Goal: Task Accomplishment & Management: Use online tool/utility

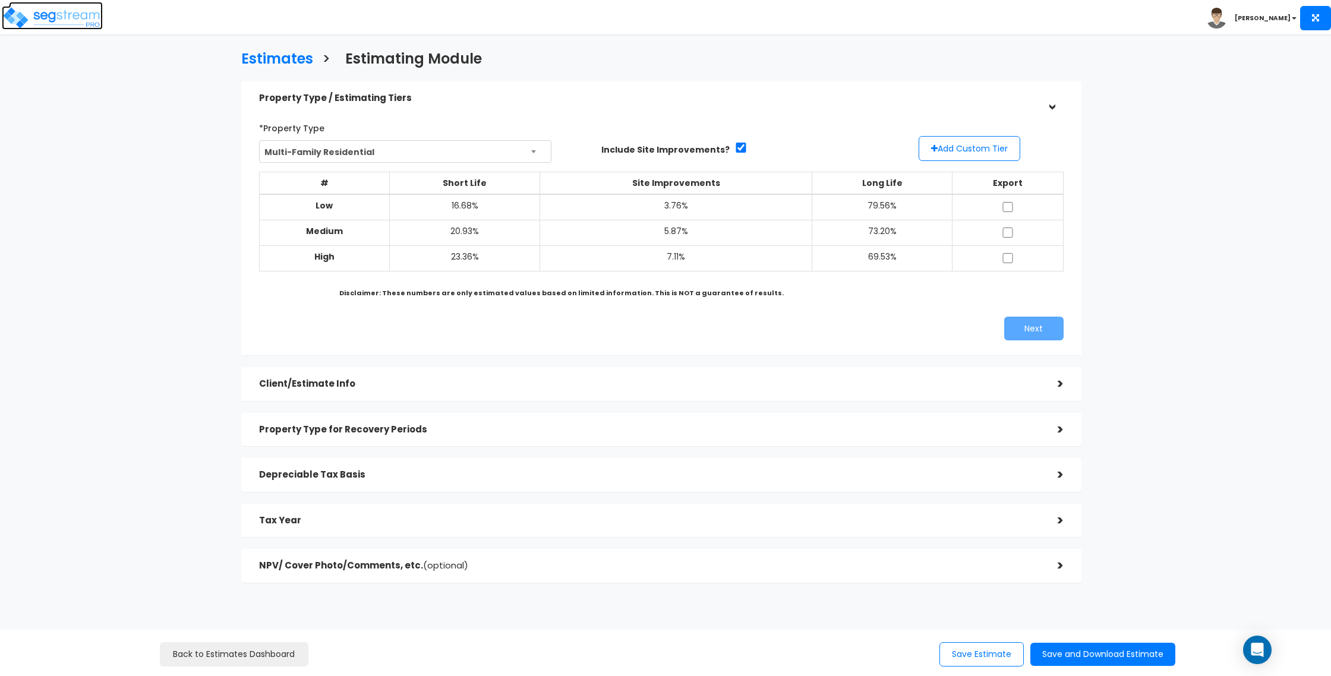
click at [53, 11] on img at bounding box center [52, 18] width 101 height 24
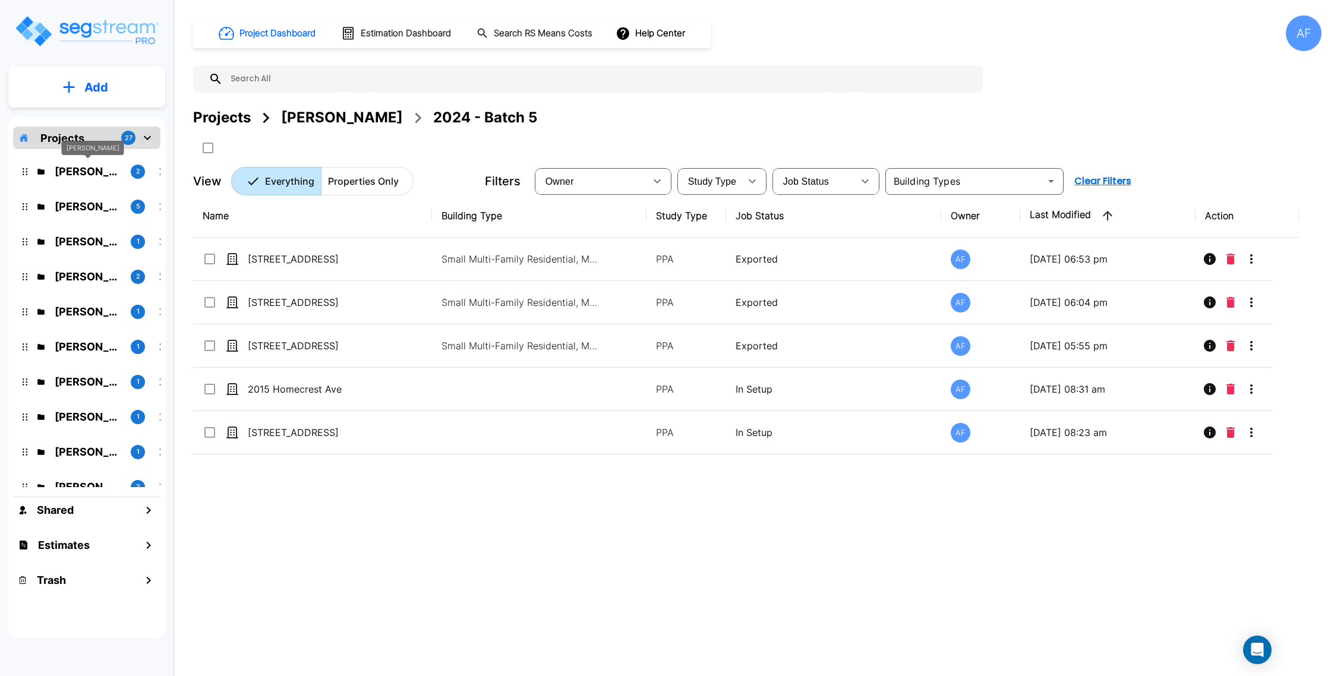
click at [81, 172] on p "Shea Reinhold" at bounding box center [88, 171] width 67 height 16
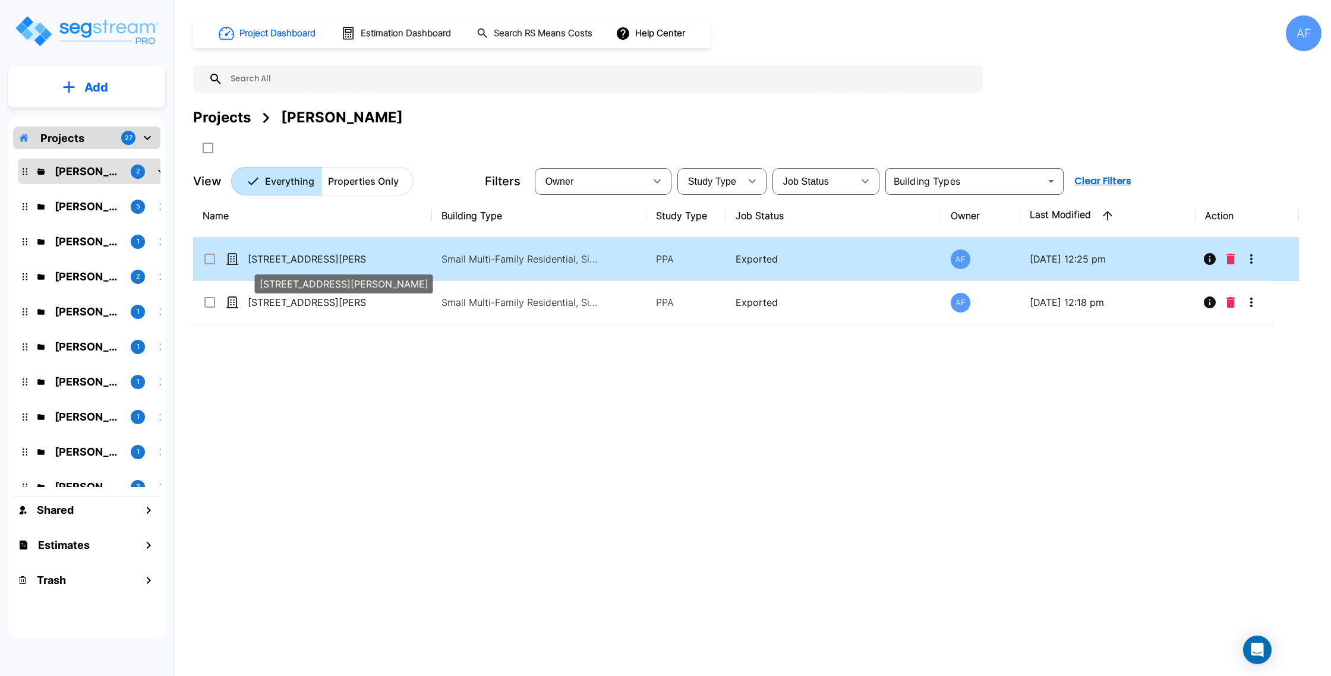
click at [356, 260] on p "[STREET_ADDRESS][PERSON_NAME]" at bounding box center [307, 259] width 119 height 14
checkbox input "true"
click at [356, 260] on p "[STREET_ADDRESS][PERSON_NAME]" at bounding box center [307, 259] width 119 height 14
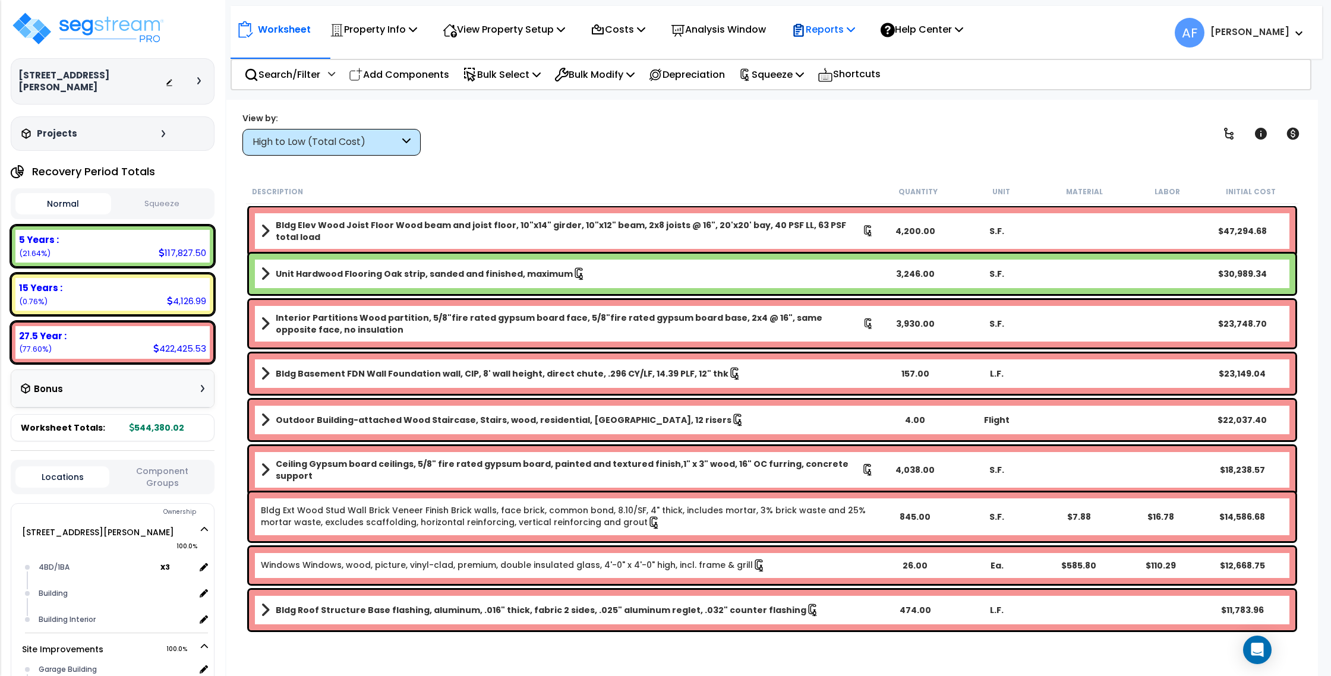
click at [855, 30] on p "Reports" at bounding box center [823, 29] width 64 height 16
click at [854, 49] on link "Get Report" at bounding box center [844, 57] width 118 height 24
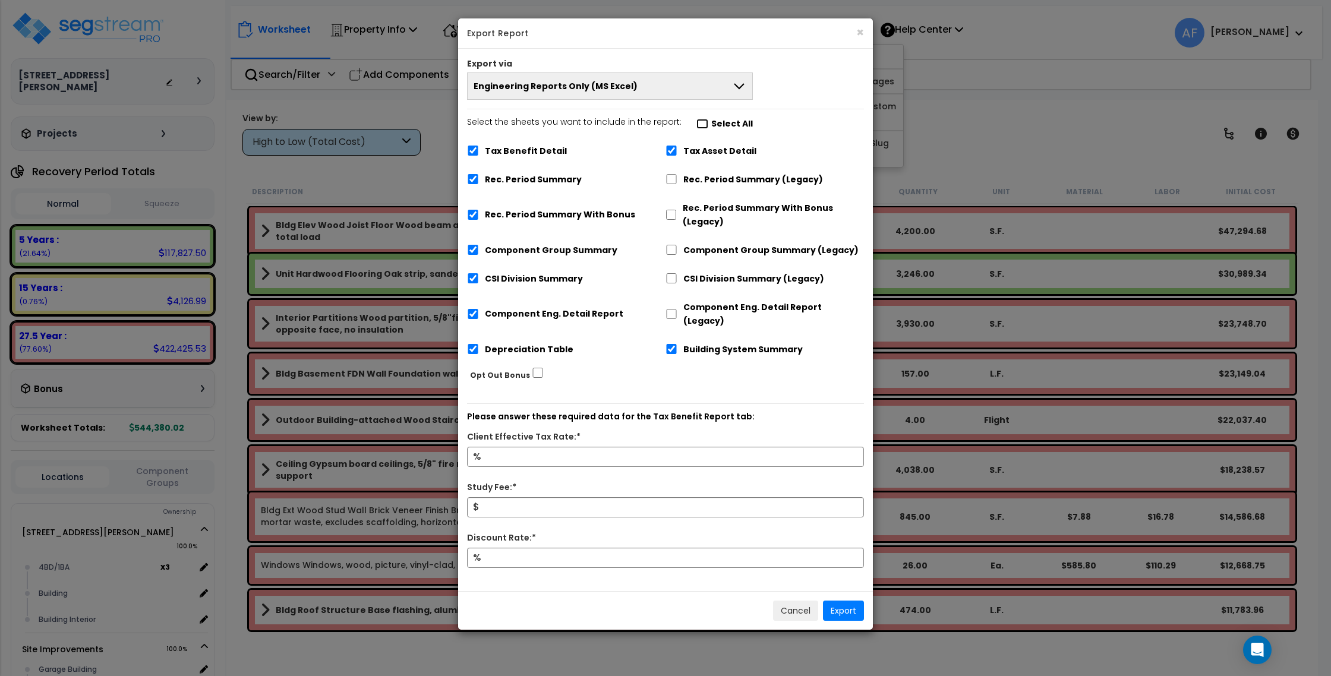
click at [696, 122] on input "Select the sheets you want to include in the report: Select All" at bounding box center [702, 124] width 12 height 10
click at [697, 125] on input "Select the sheets you want to include in the report: Select All" at bounding box center [702, 124] width 12 height 10
checkbox input "false"
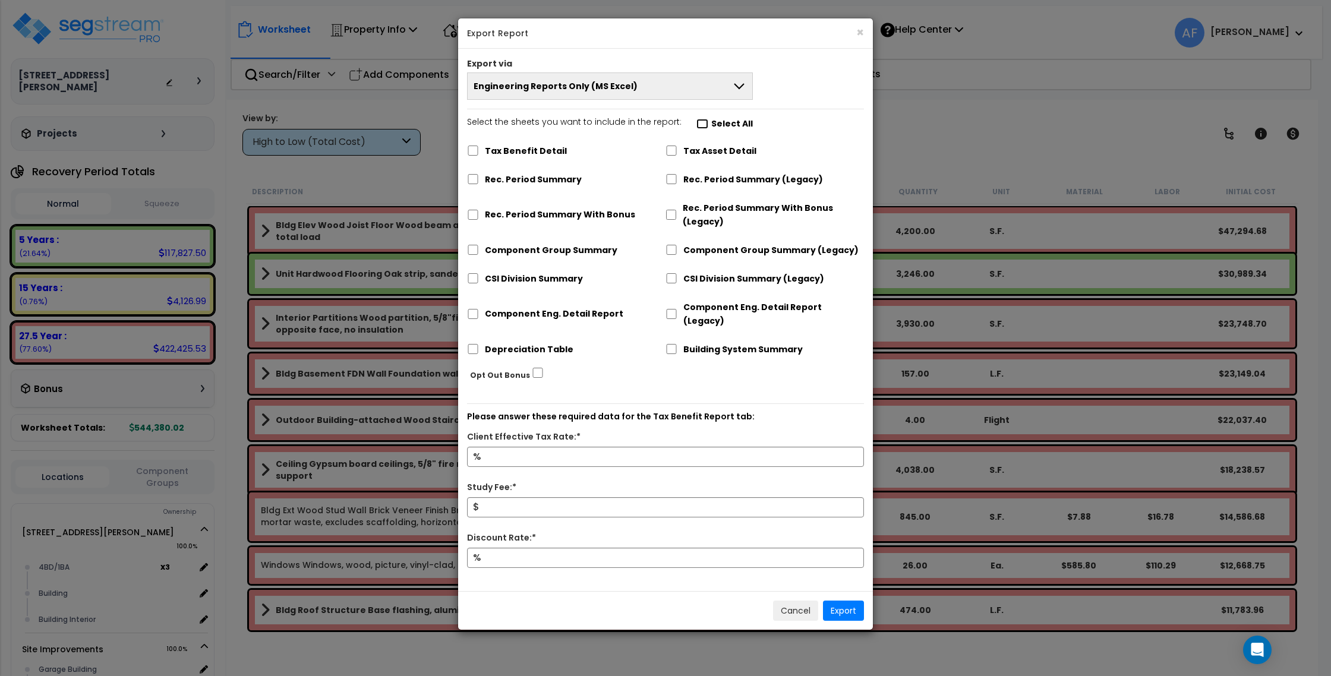
checkbox input "false"
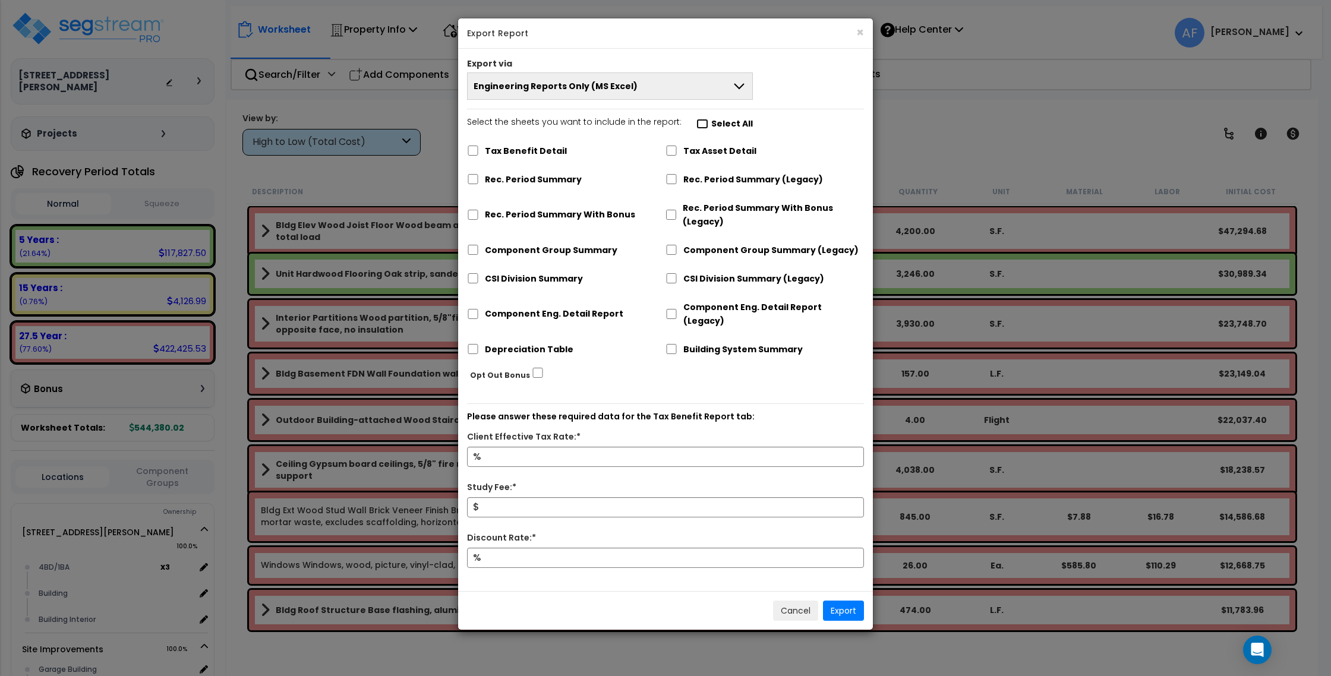
checkbox input "false"
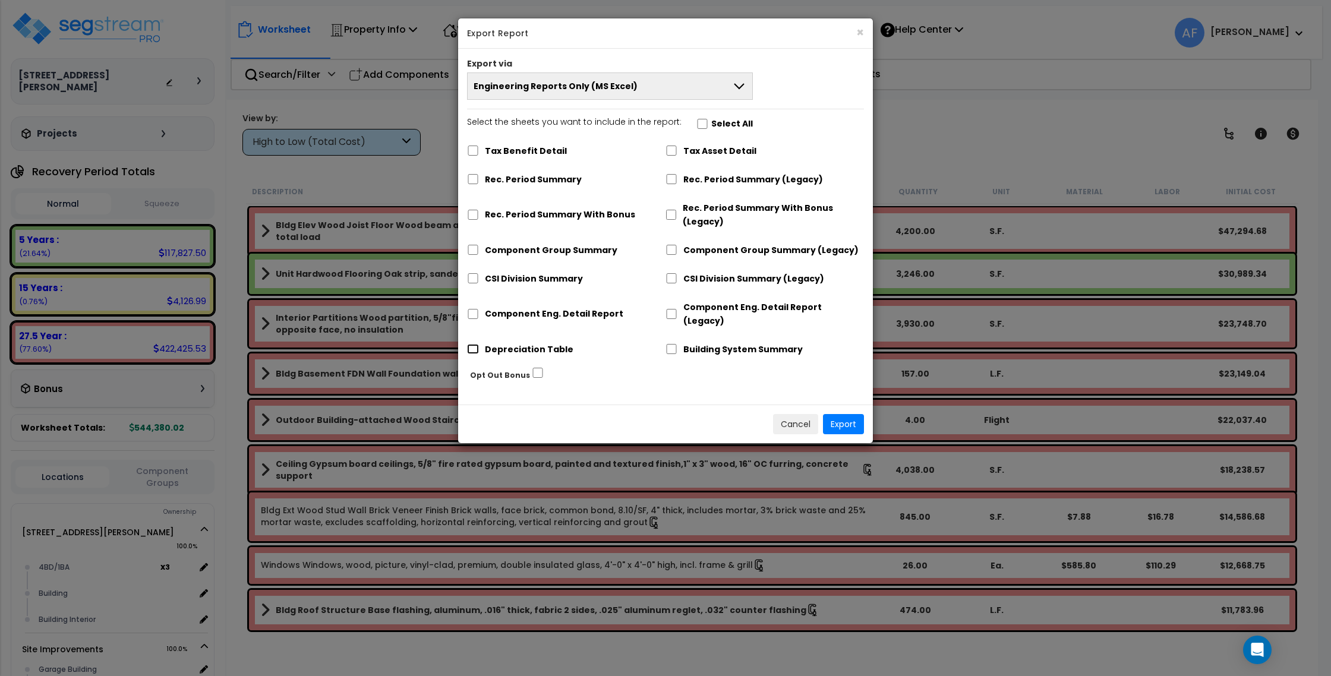
click at [471, 344] on input "Depreciation Table" at bounding box center [473, 349] width 12 height 10
checkbox input "true"
click at [471, 309] on input "Component Eng. Detail Report" at bounding box center [473, 314] width 12 height 10
checkbox input "true"
click at [469, 344] on input "Depreciation Table" at bounding box center [473, 349] width 12 height 10
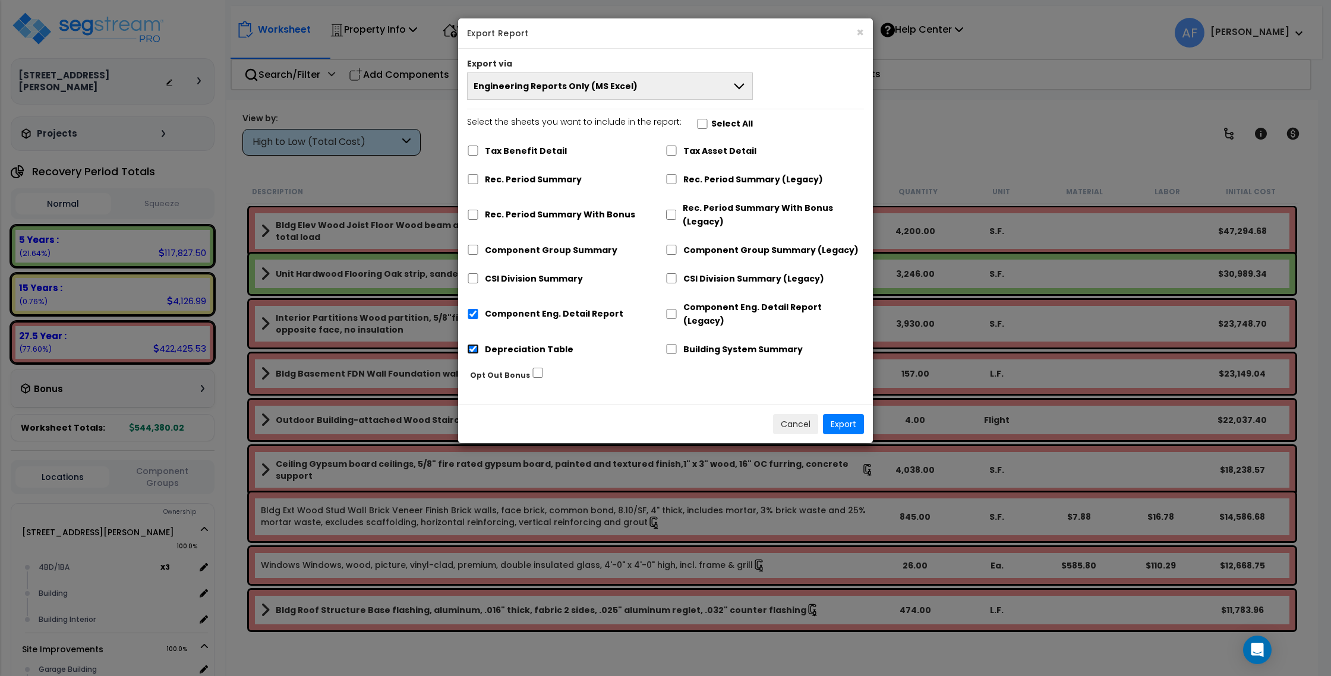
checkbox input "false"
click at [852, 414] on button "Export" at bounding box center [843, 424] width 41 height 20
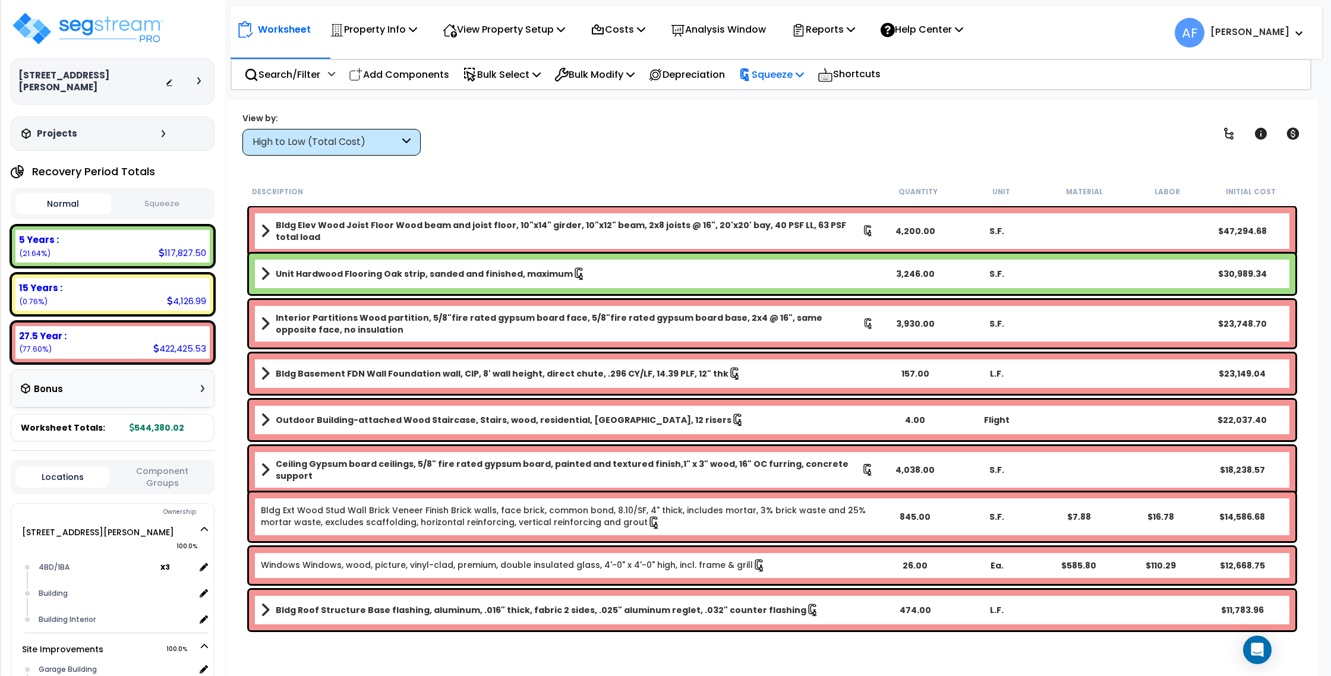
click at [795, 75] on p "Squeeze" at bounding box center [770, 75] width 65 height 16
click at [953, 122] on div "View by: High to Low (Total Cost) High to Low (Total Cost)" at bounding box center [771, 134] width 1067 height 44
click at [855, 22] on p "Reports" at bounding box center [823, 29] width 64 height 16
click at [587, 110] on div "Worksheet Property Info Property Setup Add Property Unit Template property Clon…" at bounding box center [771, 438] width 1091 height 676
click at [516, 73] on p "Bulk Select" at bounding box center [502, 75] width 78 height 16
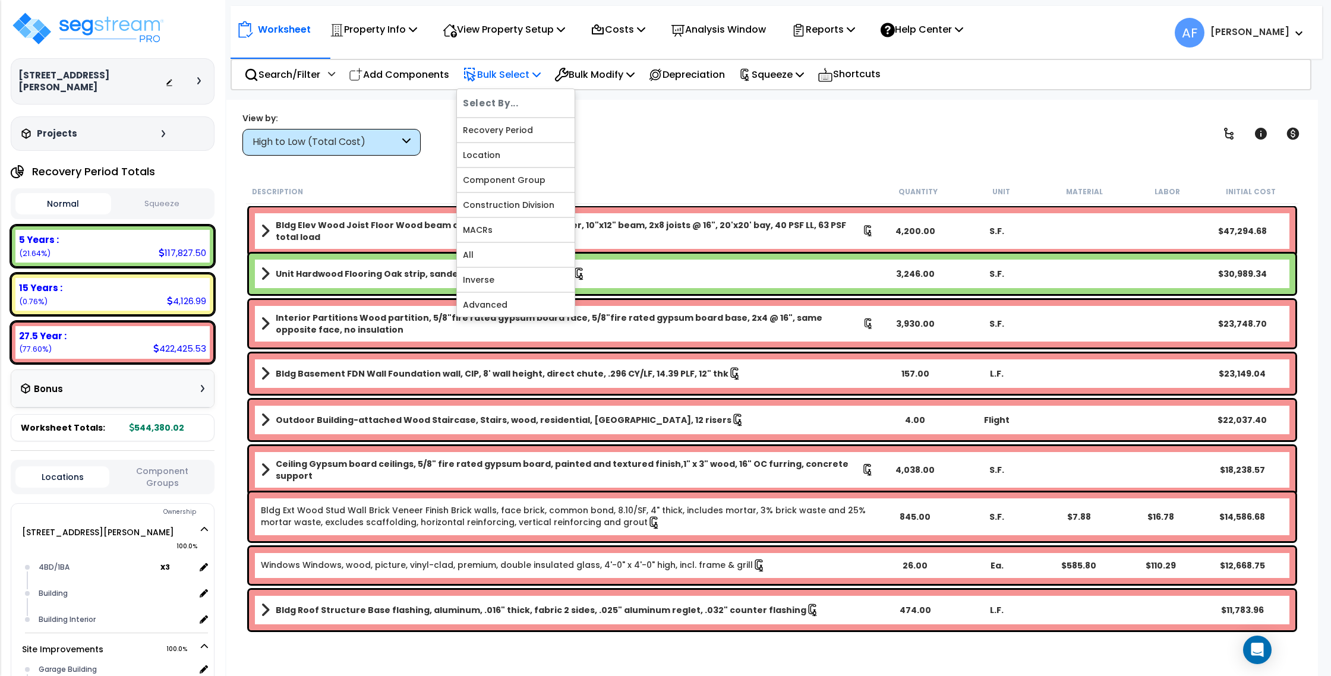
click at [516, 73] on p "Bulk Select" at bounding box center [502, 75] width 78 height 16
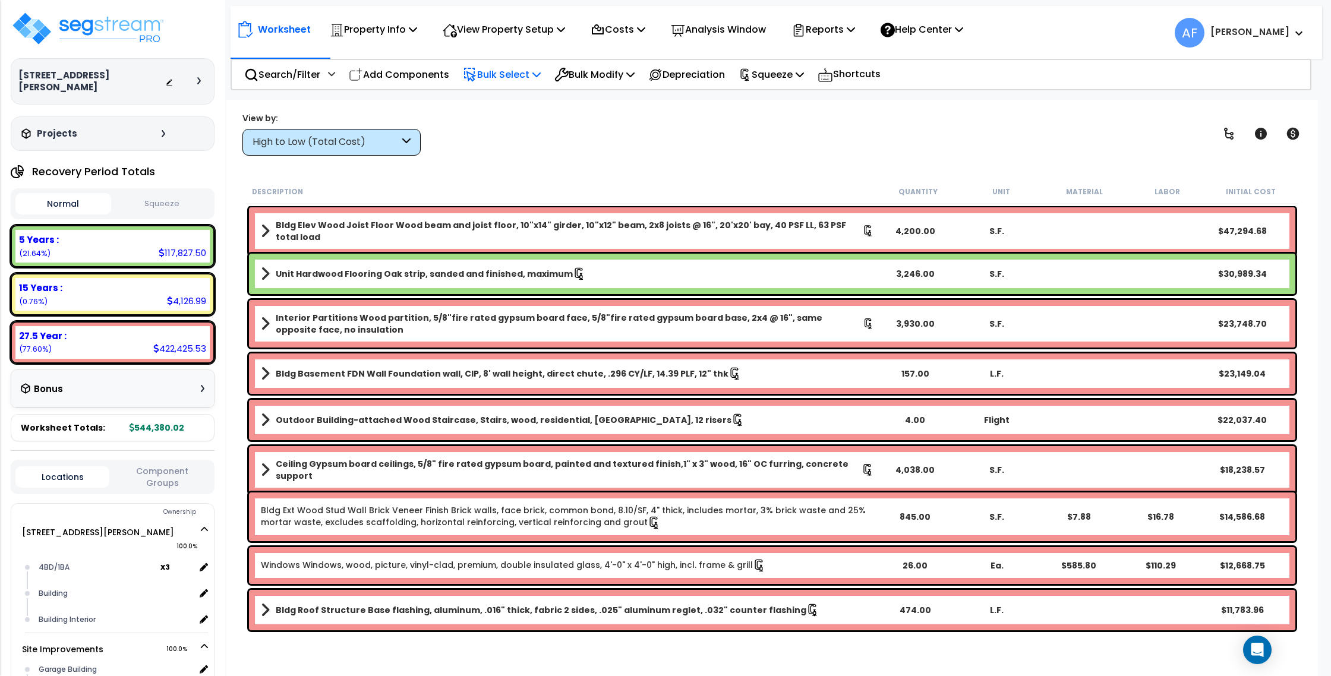
click at [516, 75] on p "Bulk Select" at bounding box center [502, 75] width 78 height 16
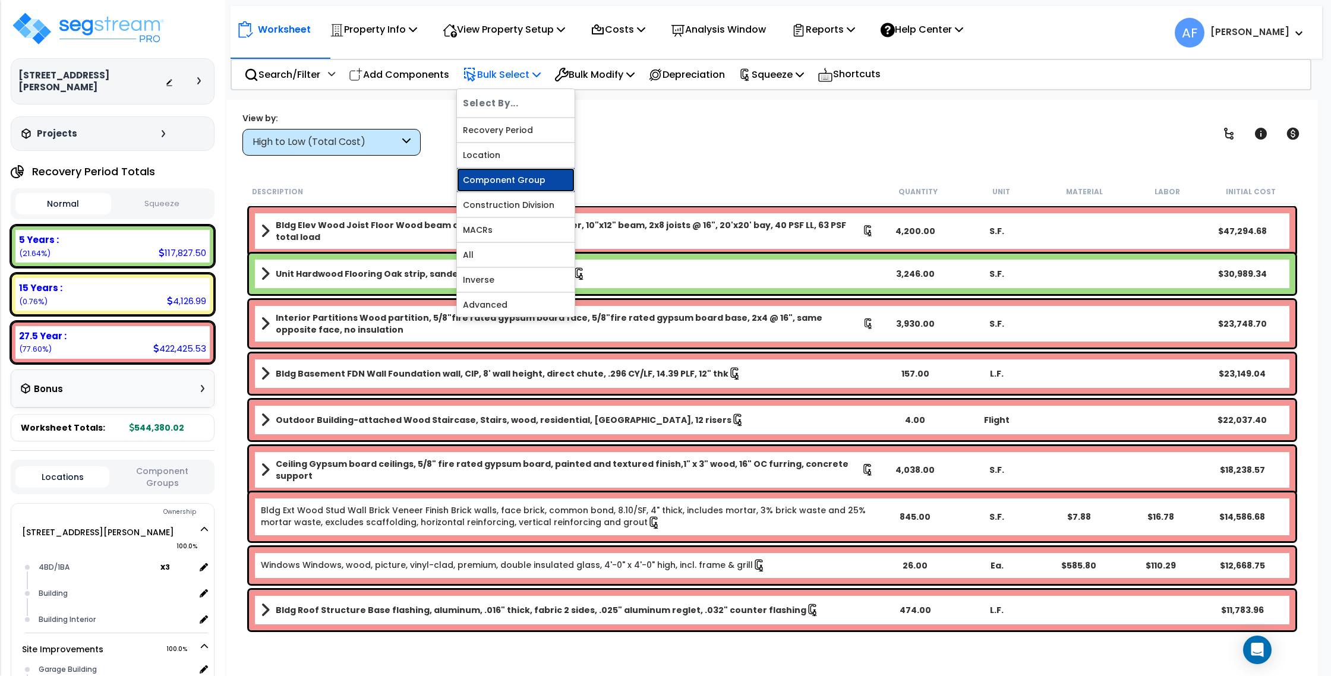
click at [544, 179] on link "Component Group" at bounding box center [516, 180] width 118 height 24
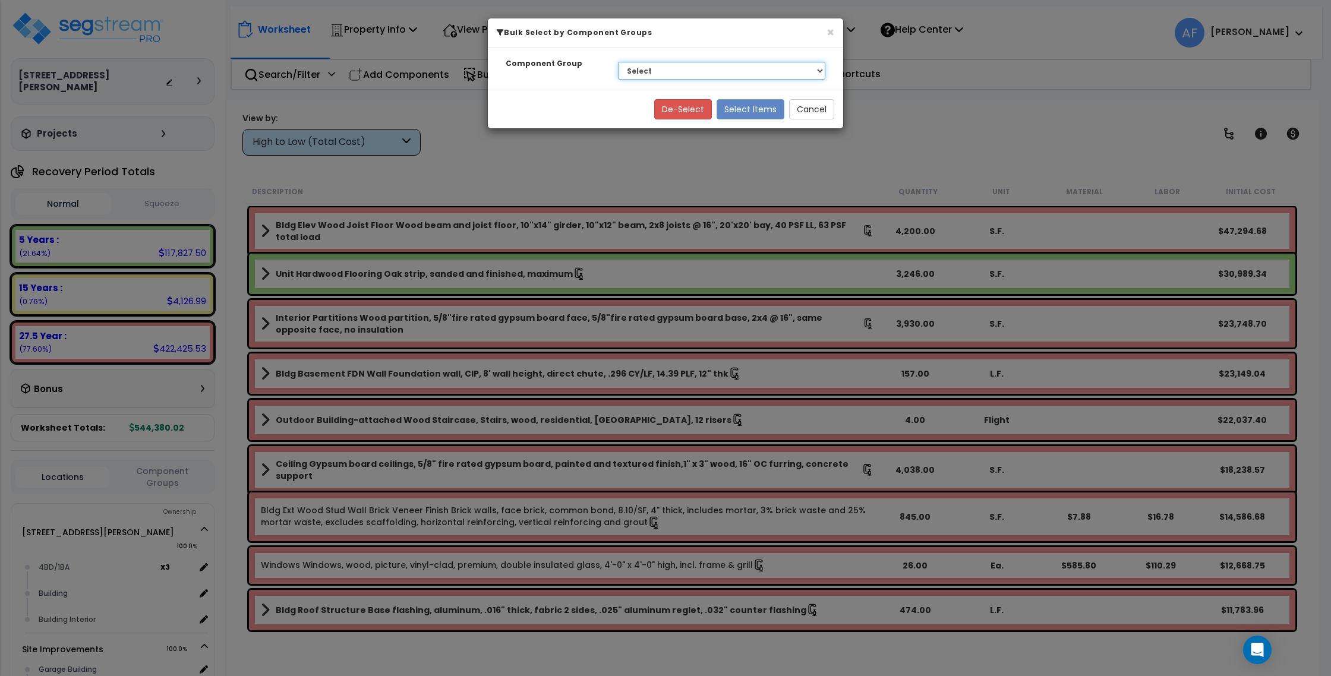
click at [705, 64] on select "Select BLDG CLEARING, GRADING, & EXCAVATION BLDG FOUNDATIONS BLDG CONCRETE SLAB…" at bounding box center [721, 71] width 207 height 18
select select "45376"
click at [618, 62] on select "Select BLDG CLEARING, GRADING, & EXCAVATION BLDG FOUNDATIONS BLDG CONCRETE SLAB…" at bounding box center [721, 71] width 207 height 18
click at [747, 113] on button "Select Items" at bounding box center [750, 109] width 68 height 20
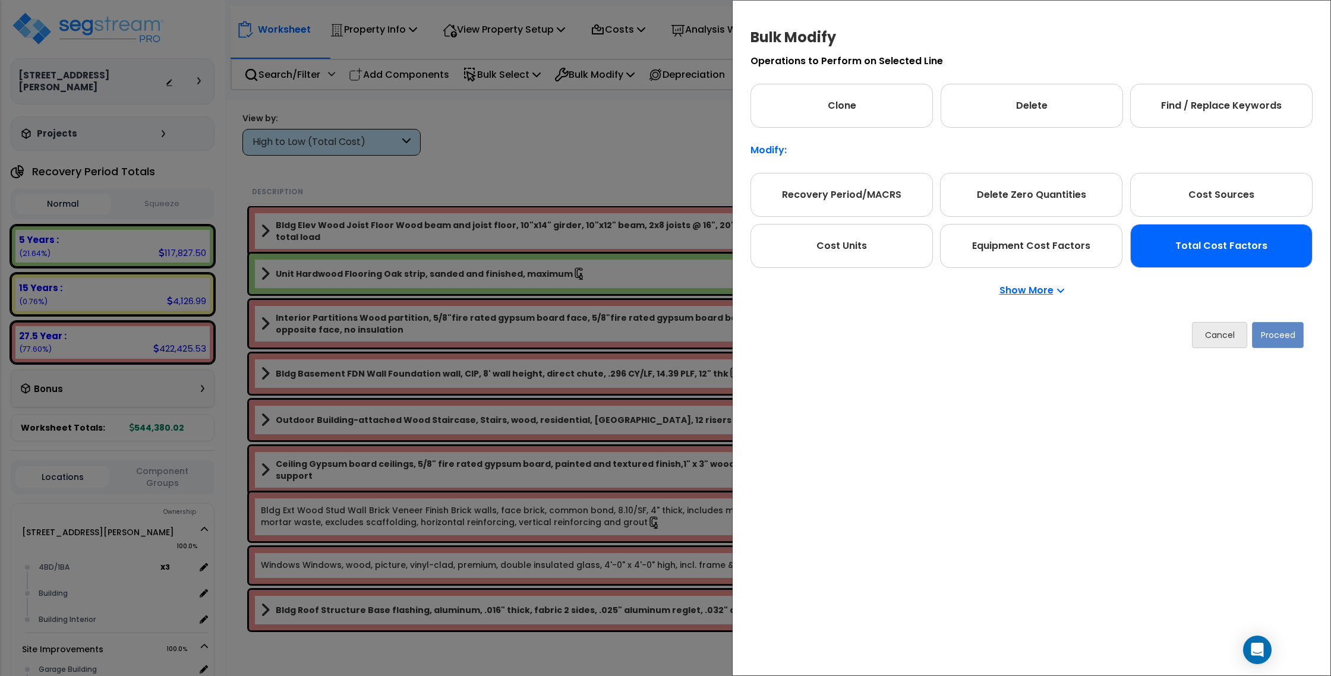
drag, startPoint x: 1124, startPoint y: 237, endPoint x: 1145, endPoint y: 238, distance: 20.8
click at [1124, 238] on div "Recovery Period/MACRS Delete Zero Quantities Cost Sources Cost Units Equipment …" at bounding box center [1031, 220] width 562 height 95
click at [1160, 238] on div "Total Cost Factors" at bounding box center [1221, 247] width 182 height 44
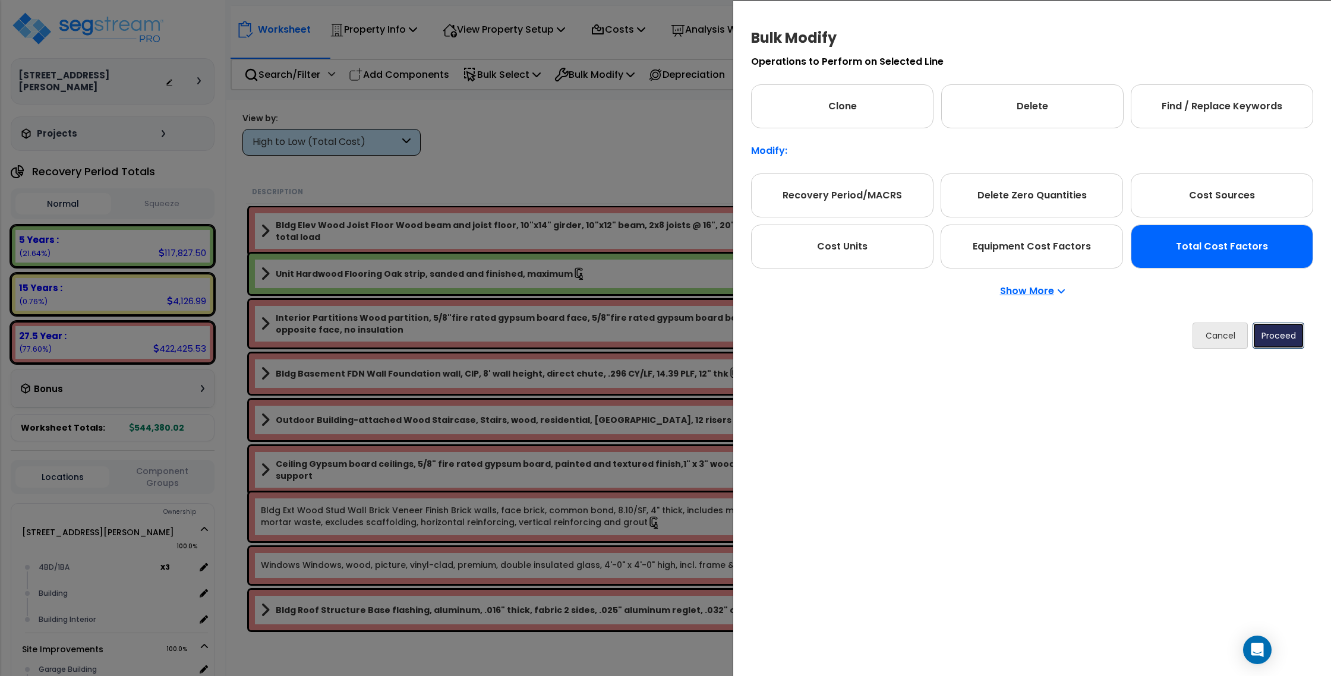
click at [1285, 324] on button "Proceed" at bounding box center [1278, 336] width 52 height 26
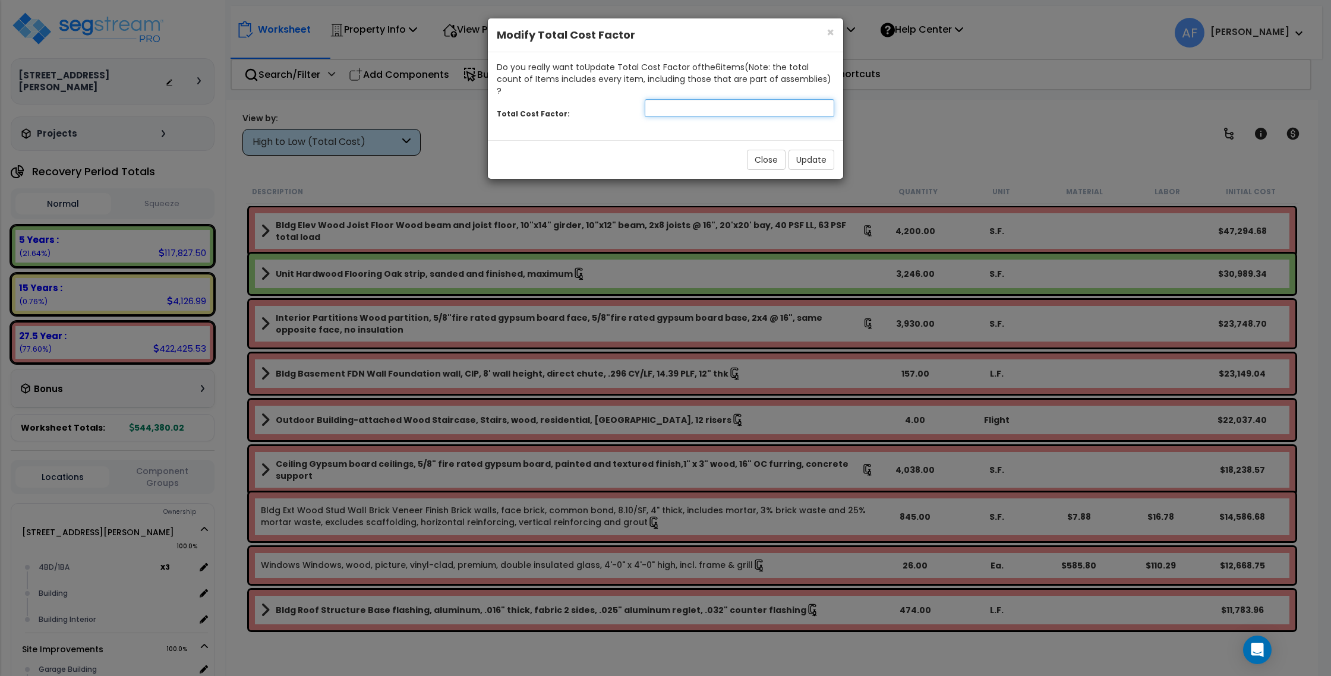
click at [687, 99] on input "number" at bounding box center [738, 108] width 189 height 18
type input ".65"
click at [810, 150] on button "Update" at bounding box center [811, 160] width 46 height 20
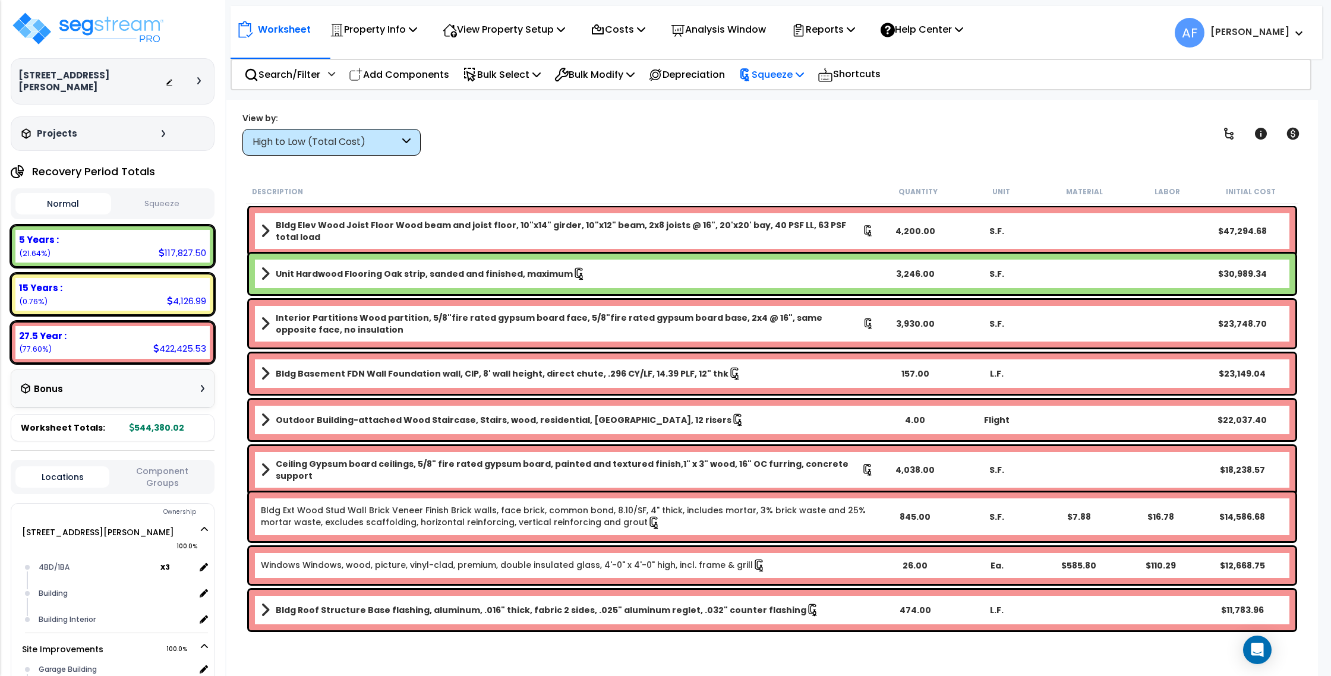
click at [782, 78] on p "Squeeze" at bounding box center [770, 75] width 65 height 16
click at [797, 124] on link "Reset Squeeze" at bounding box center [791, 130] width 118 height 24
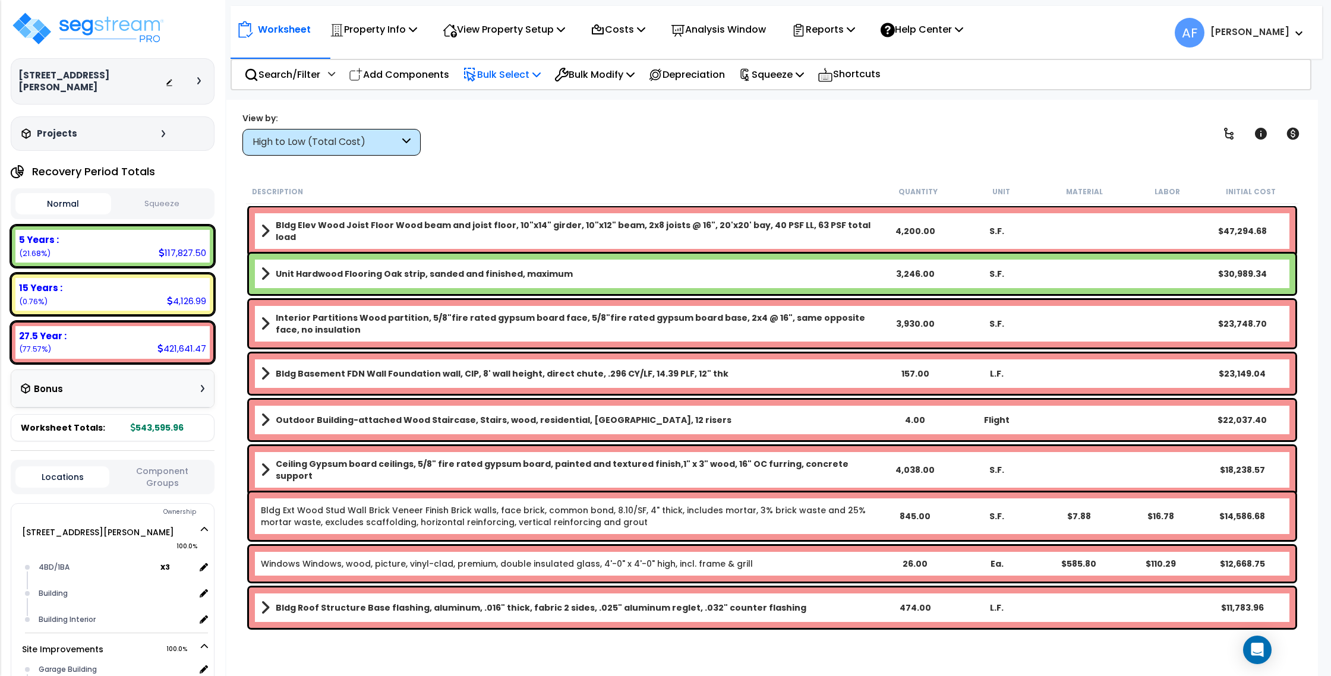
click at [531, 75] on p "Bulk Select" at bounding box center [502, 75] width 78 height 16
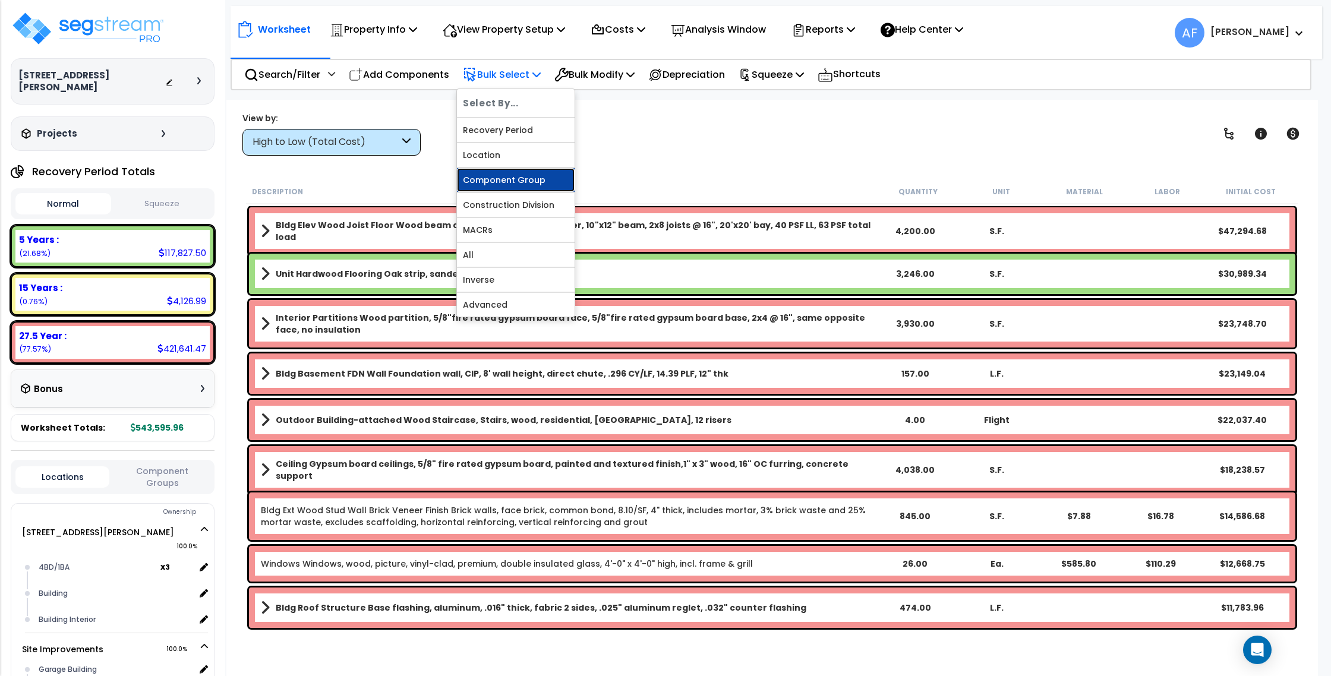
click at [525, 184] on link "Component Group" at bounding box center [516, 180] width 118 height 24
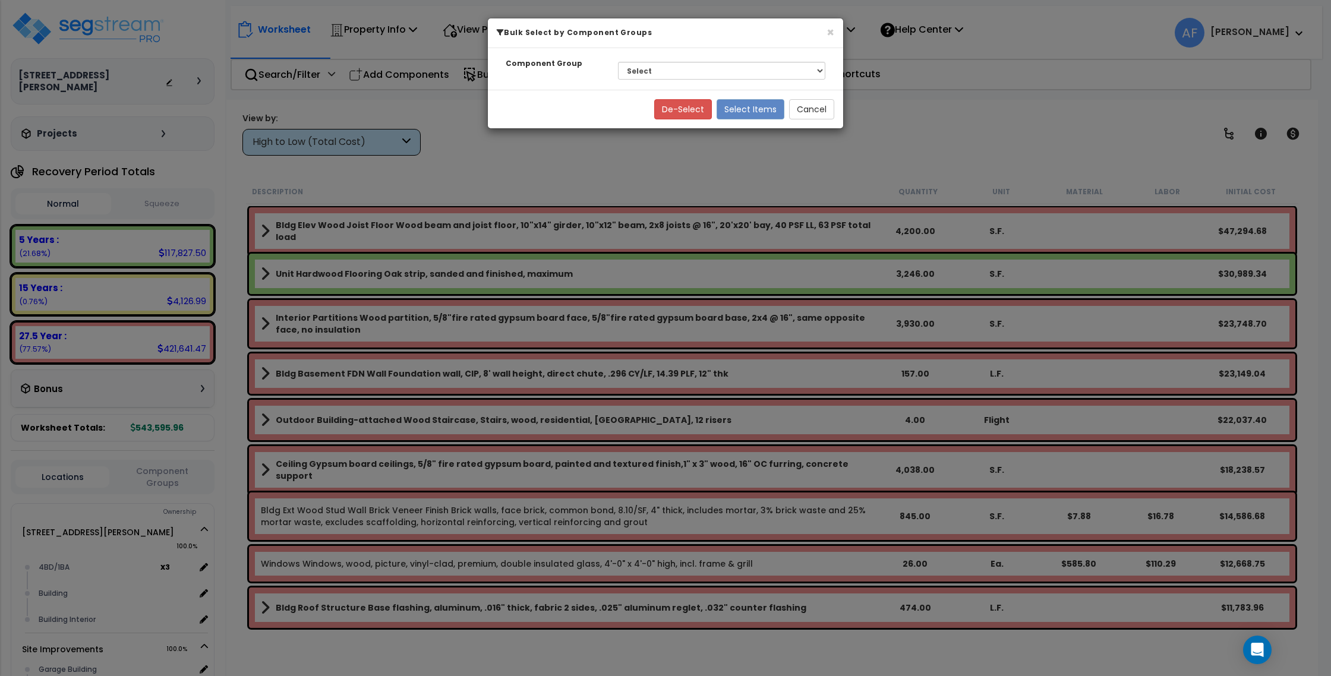
click at [745, 60] on div "Select BLDG CLEARING, GRADING, & EXCAVATION BLDG FOUNDATIONS BLDG CONCRETE SLAB…" at bounding box center [721, 70] width 225 height 27
click at [747, 65] on select "Select BLDG CLEARING, GRADING, & EXCAVATION BLDG FOUNDATIONS BLDG CONCRETE SLAB…" at bounding box center [721, 71] width 207 height 18
select select "45377"
click at [618, 62] on select "Select BLDG CLEARING, GRADING, & EXCAVATION BLDG FOUNDATIONS BLDG CONCRETE SLAB…" at bounding box center [721, 71] width 207 height 18
click at [754, 103] on button "Select Items" at bounding box center [750, 109] width 68 height 20
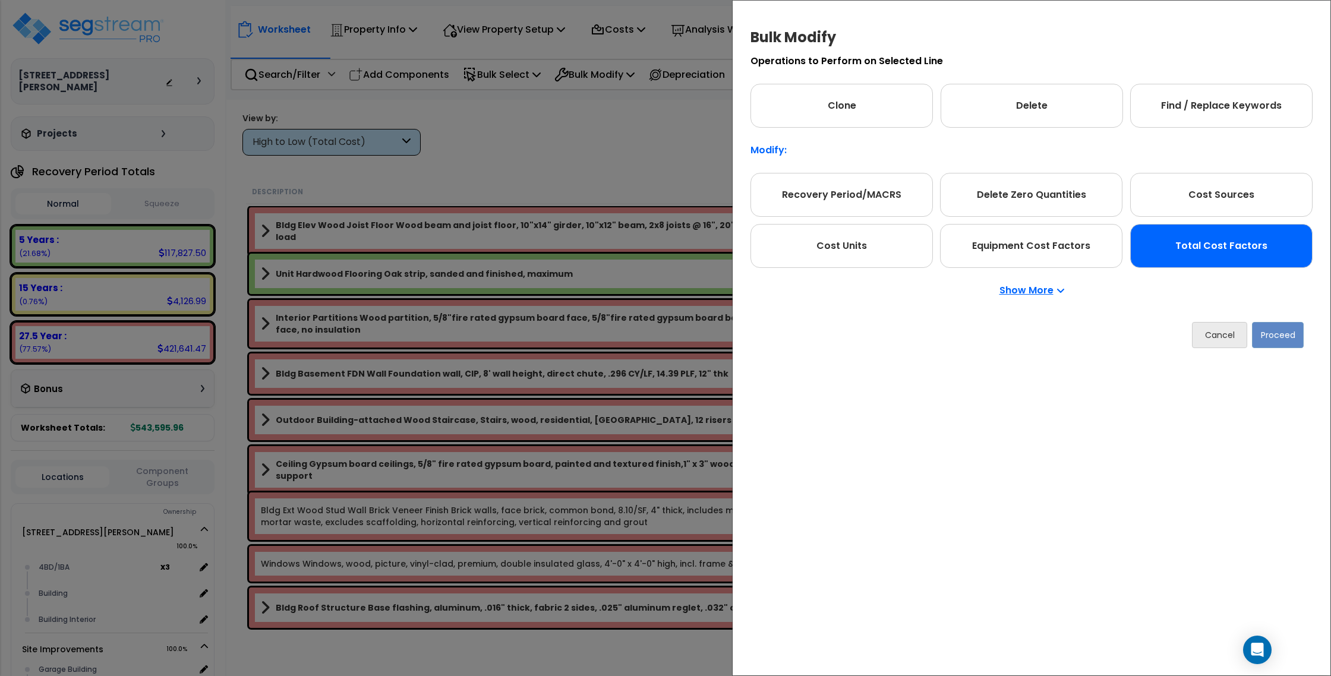
click at [1253, 242] on div "Total Cost Factors" at bounding box center [1221, 246] width 182 height 44
click at [1269, 332] on button "Proceed" at bounding box center [1278, 335] width 52 height 26
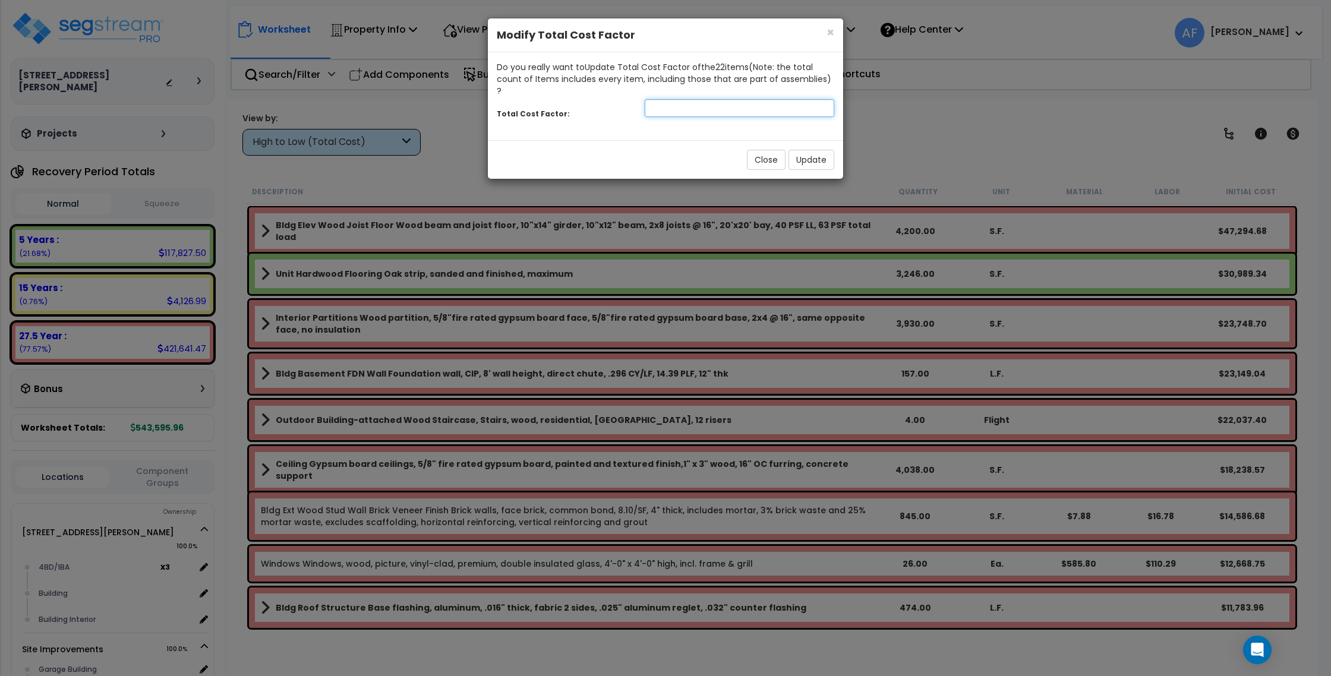
click at [700, 99] on input "number" at bounding box center [738, 108] width 189 height 18
type input ".65"
click at [800, 150] on button "Update" at bounding box center [811, 160] width 46 height 20
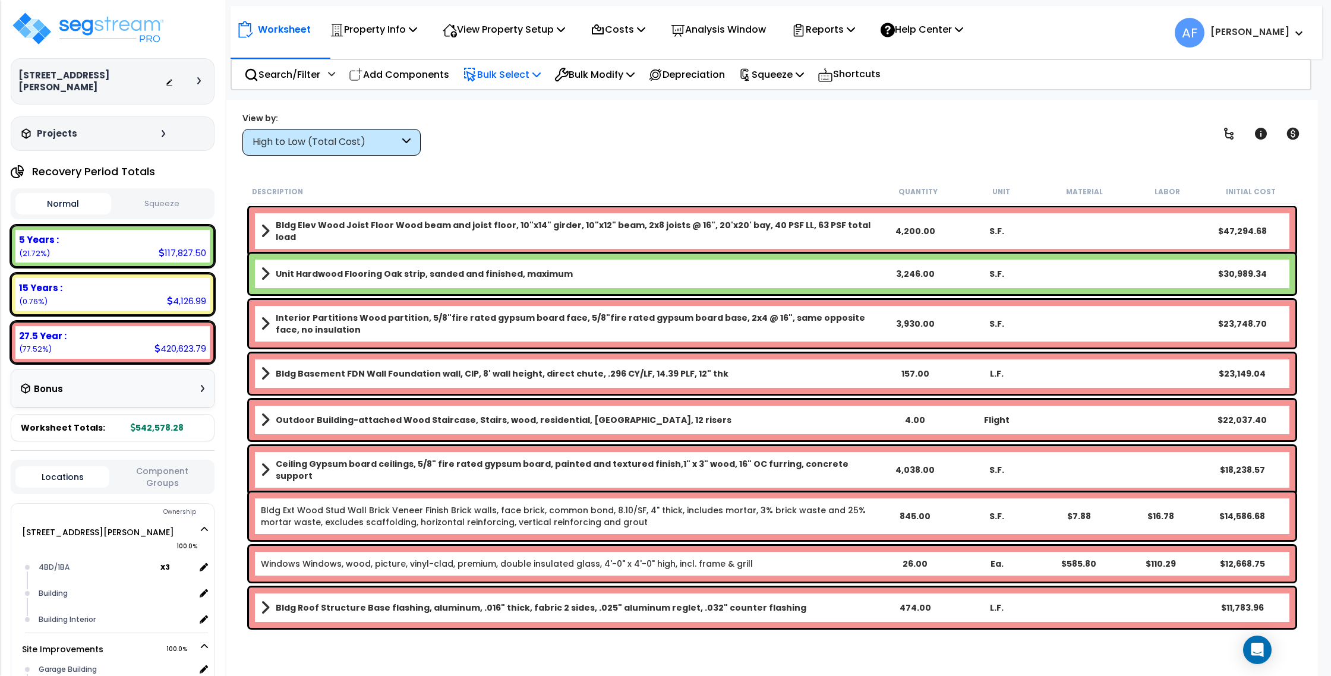
click at [525, 75] on p "Bulk Select" at bounding box center [502, 75] width 78 height 16
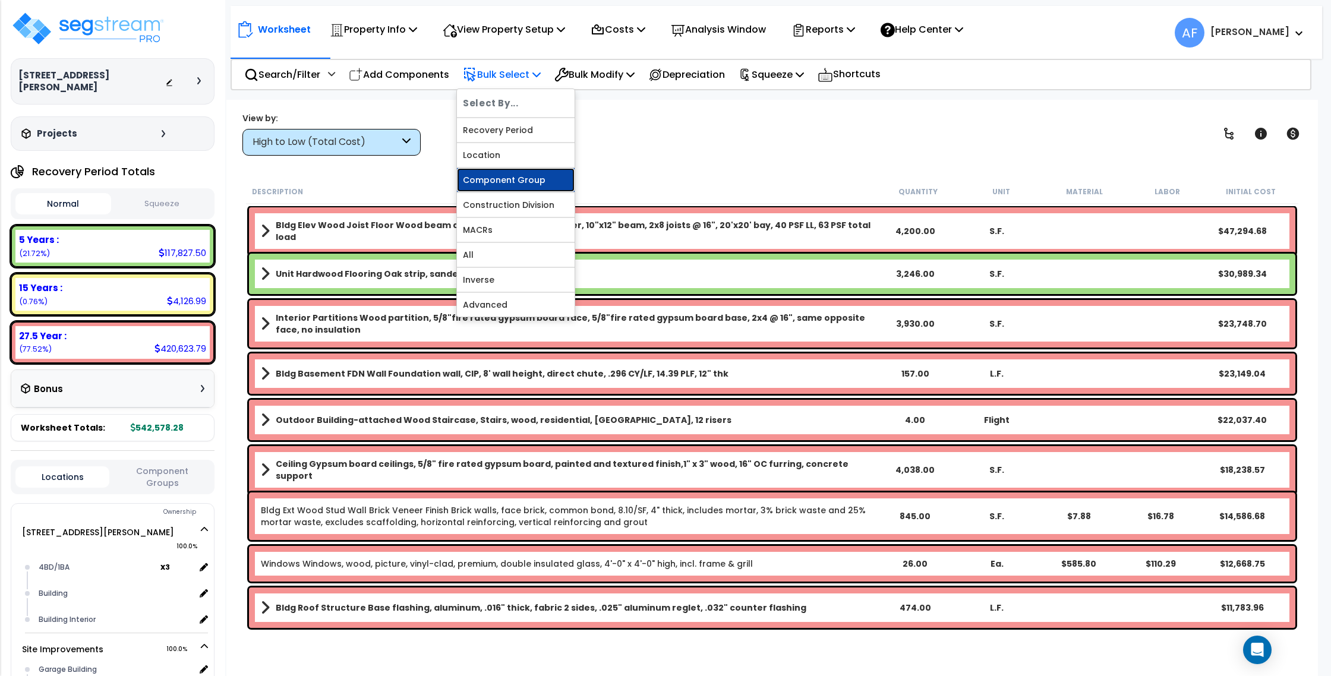
click at [530, 177] on link "Component Group" at bounding box center [516, 180] width 118 height 24
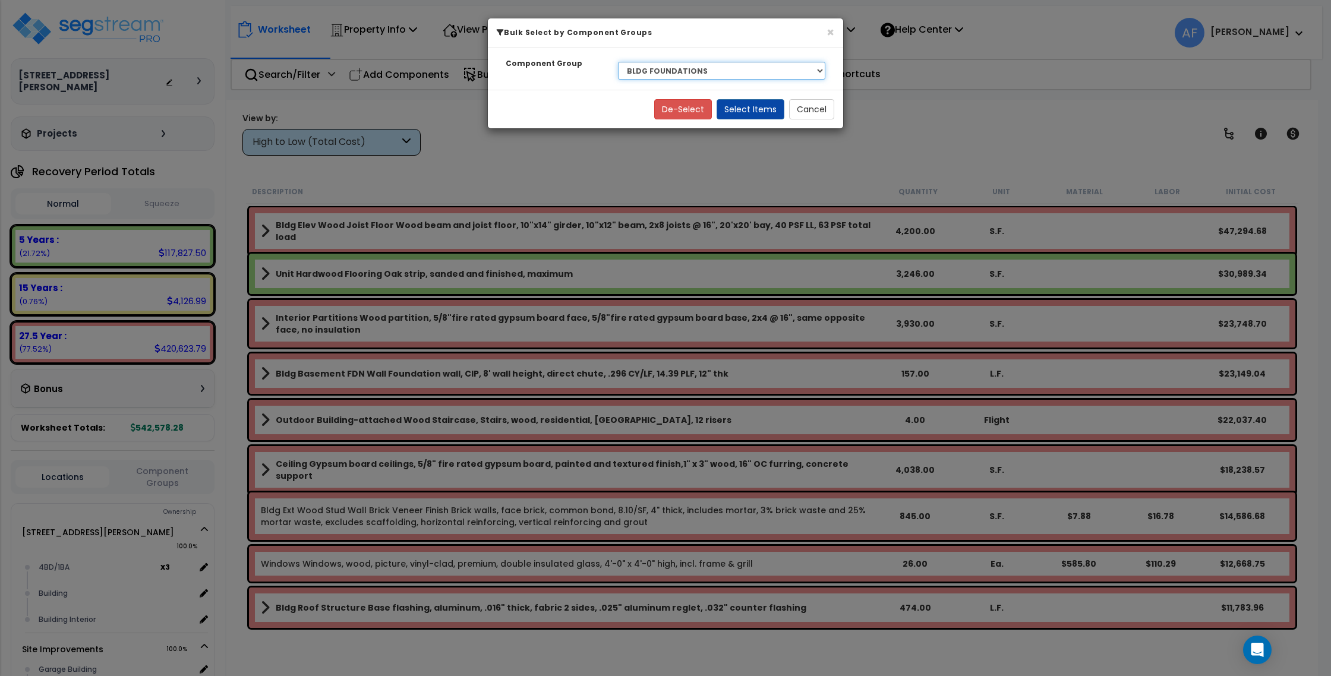
click at [659, 65] on select "Select BLDG CLEARING, GRADING, & EXCAVATION BLDG FOUNDATIONS BLDG CONCRETE SLAB…" at bounding box center [721, 71] width 207 height 18
click at [618, 62] on select "Select BLDG CLEARING, GRADING, & EXCAVATION BLDG FOUNDATIONS BLDG CONCRETE SLAB…" at bounding box center [721, 71] width 207 height 18
click at [739, 108] on button "Select Items" at bounding box center [750, 109] width 68 height 20
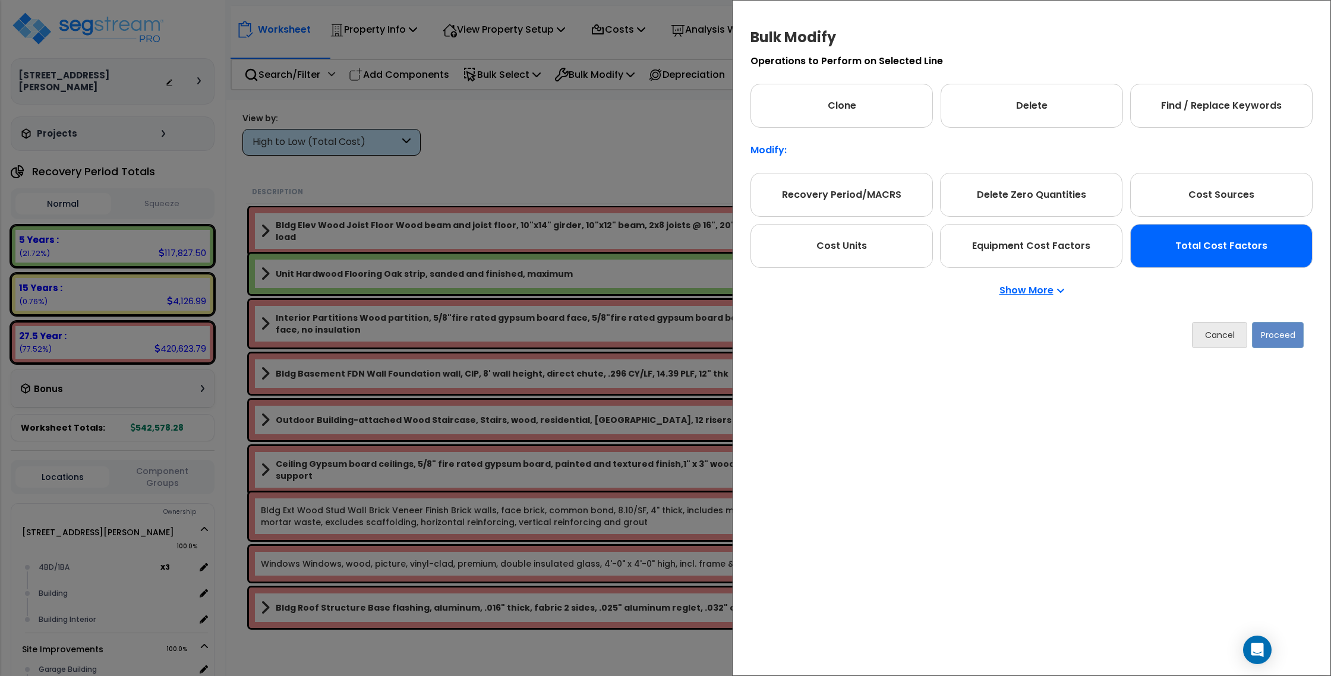
click at [1221, 258] on div "Total Cost Factors" at bounding box center [1221, 246] width 182 height 44
click at [1287, 326] on button "Proceed" at bounding box center [1278, 335] width 52 height 26
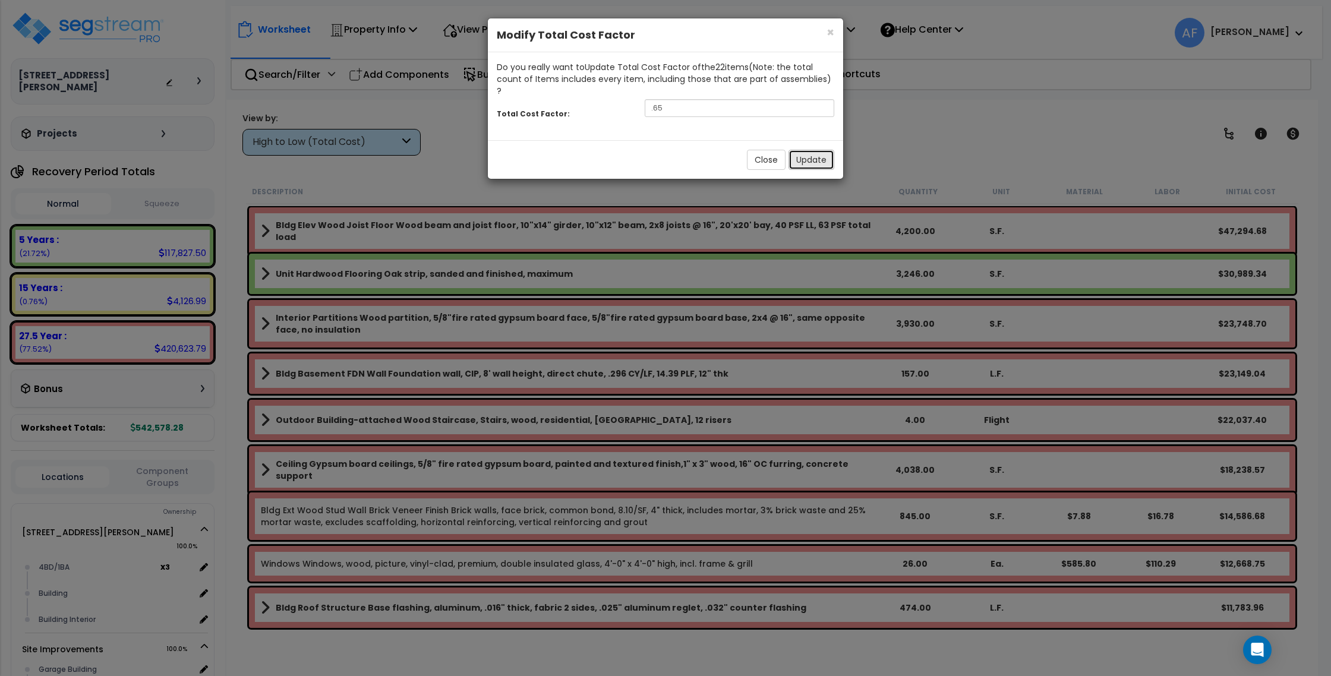
click at [813, 150] on button "Update" at bounding box center [811, 160] width 46 height 20
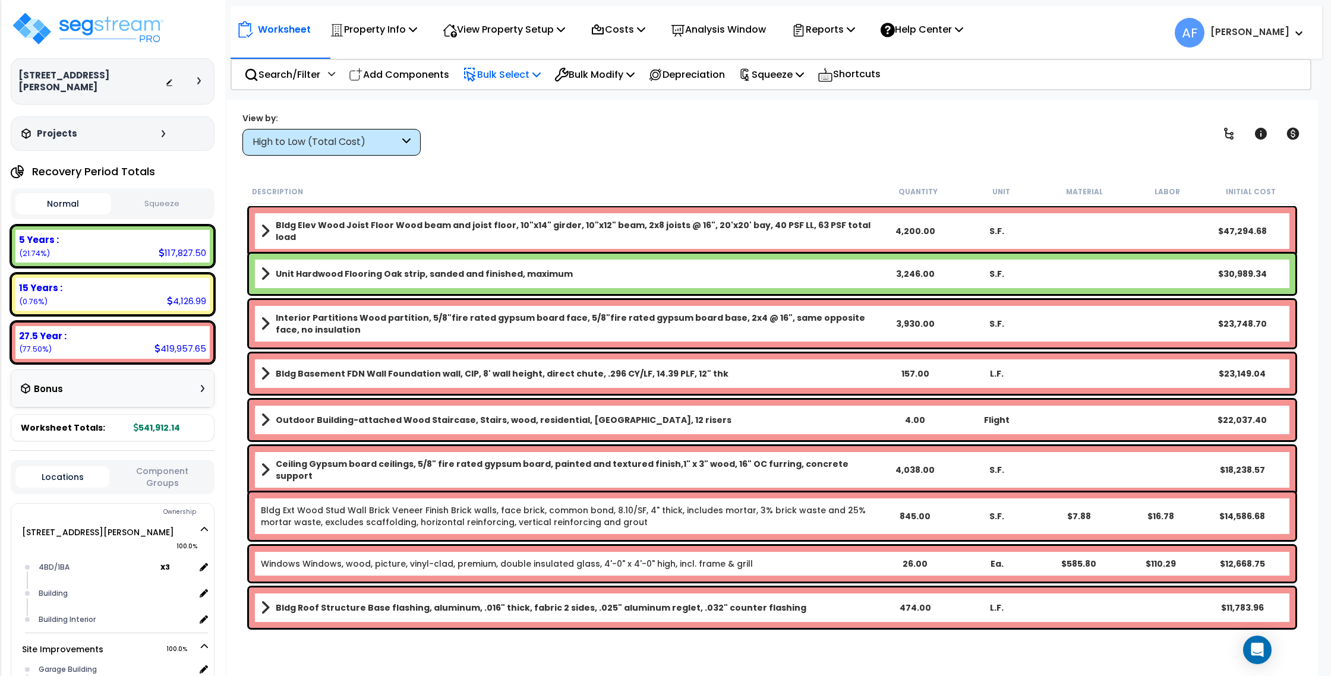
click at [491, 74] on p "Bulk Select" at bounding box center [502, 75] width 78 height 16
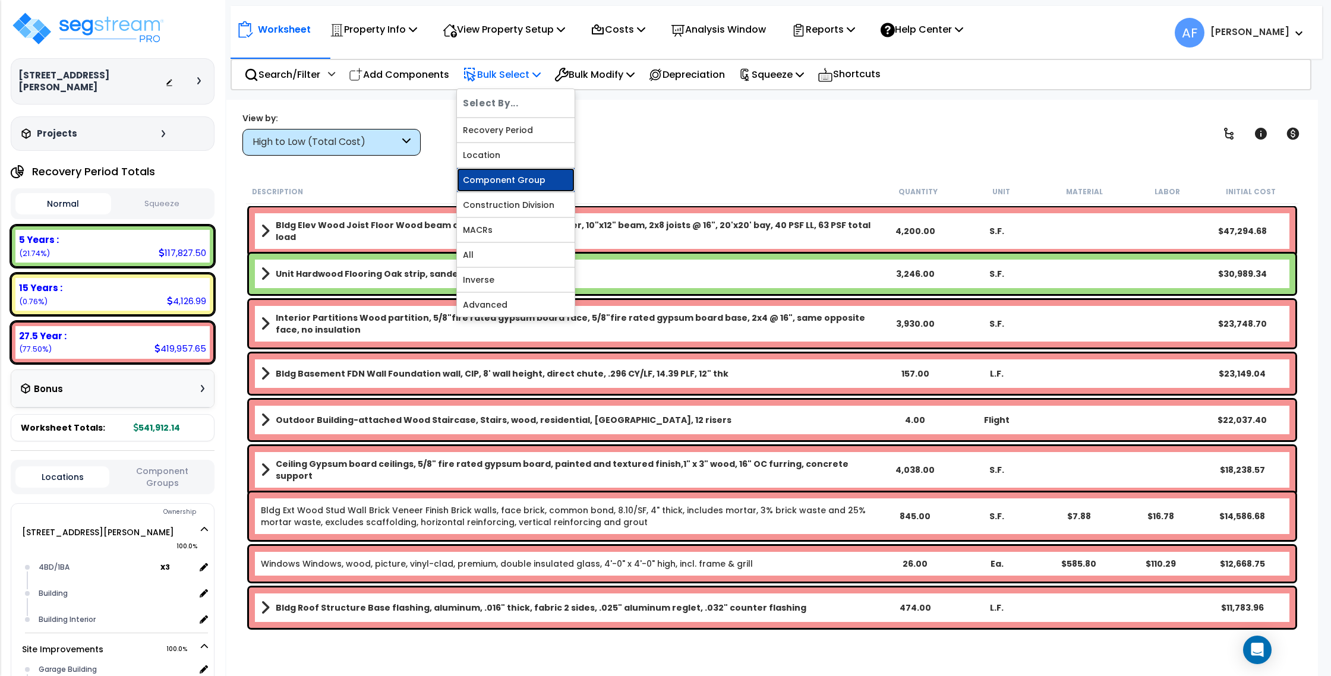
click at [503, 180] on link "Component Group" at bounding box center [516, 180] width 118 height 24
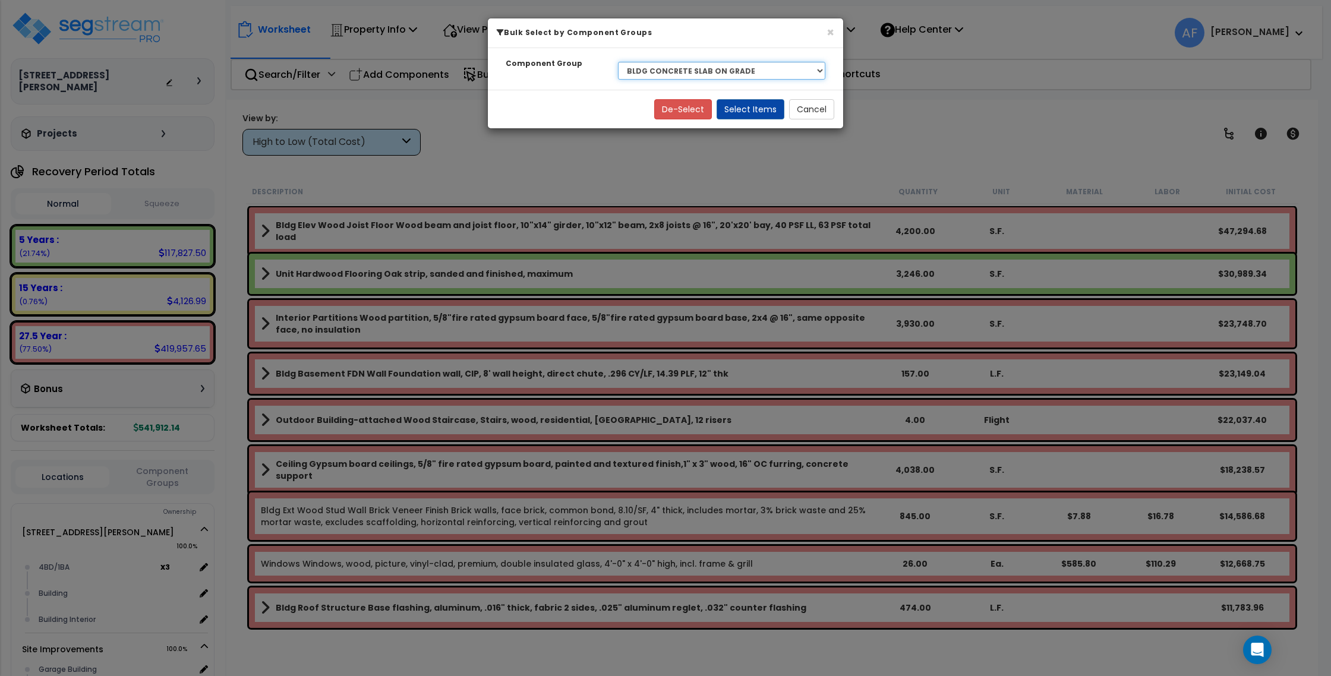
click at [718, 69] on select "Select BLDG CLEARING, GRADING, & EXCAVATION BLDG FOUNDATIONS BLDG CONCRETE SLAB…" at bounding box center [721, 71] width 207 height 18
click at [618, 62] on select "Select BLDG CLEARING, GRADING, & EXCAVATION BLDG FOUNDATIONS BLDG CONCRETE SLAB…" at bounding box center [721, 71] width 207 height 18
click at [747, 114] on button "Select Items" at bounding box center [750, 109] width 68 height 20
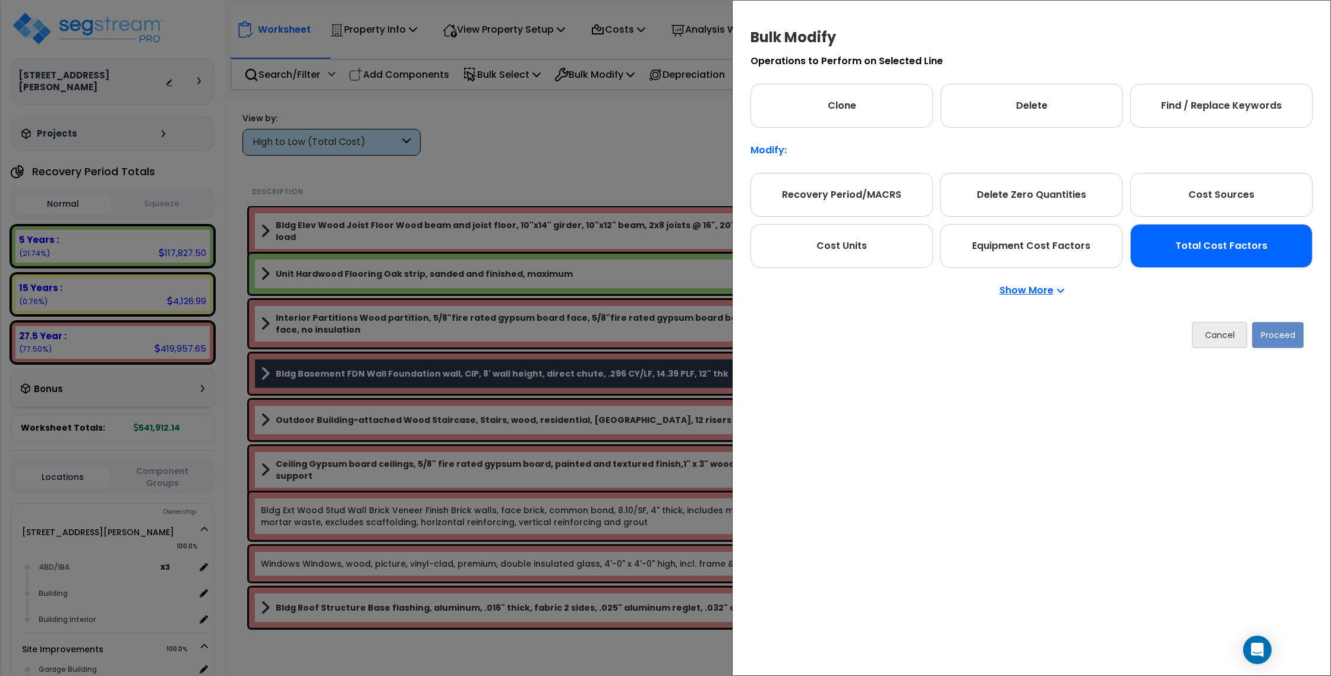
click at [1266, 261] on div "Total Cost Factors" at bounding box center [1221, 246] width 182 height 44
click at [1268, 333] on button "Proceed" at bounding box center [1278, 335] width 52 height 26
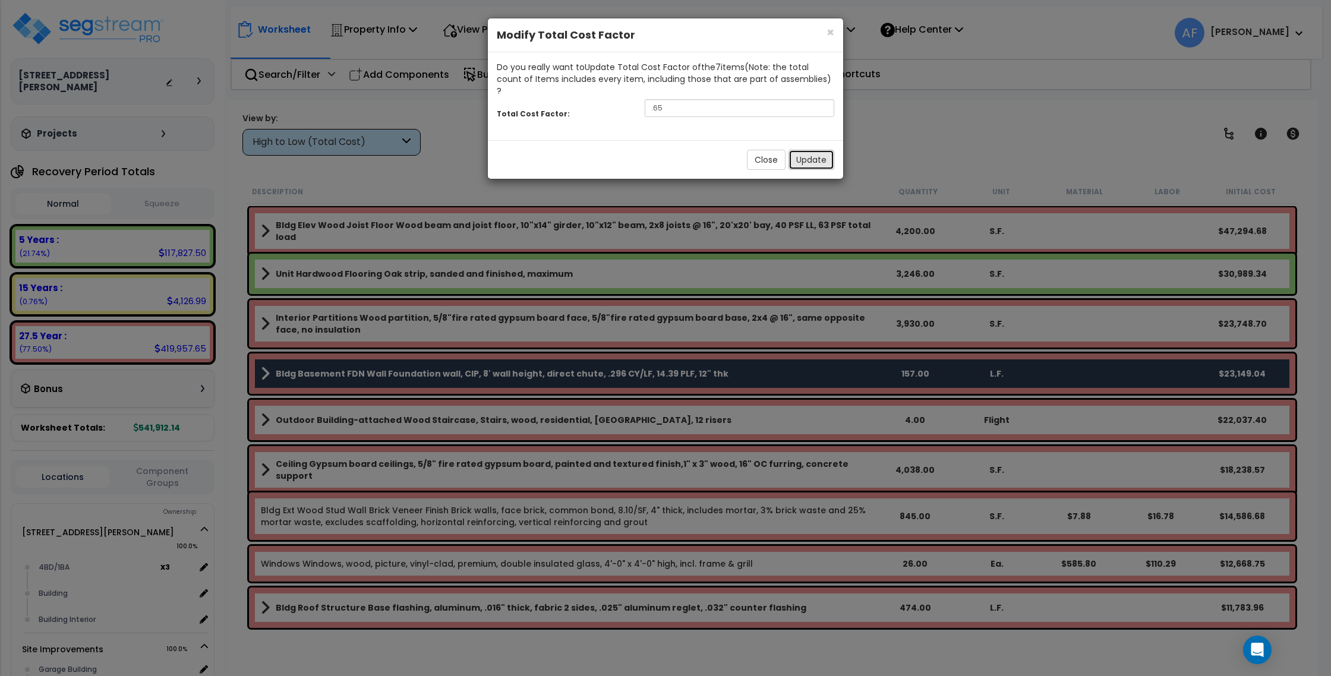
click at [806, 150] on button "Update" at bounding box center [811, 160] width 46 height 20
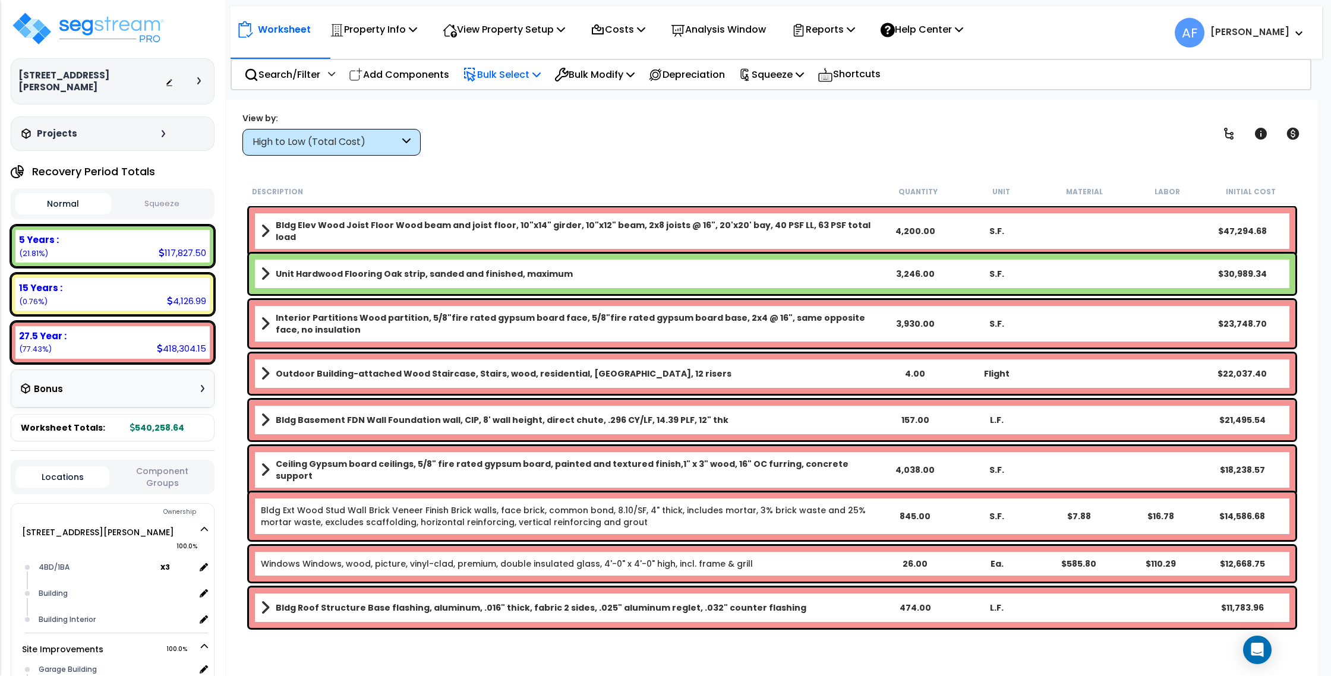
click at [501, 67] on p "Bulk Select" at bounding box center [502, 75] width 78 height 16
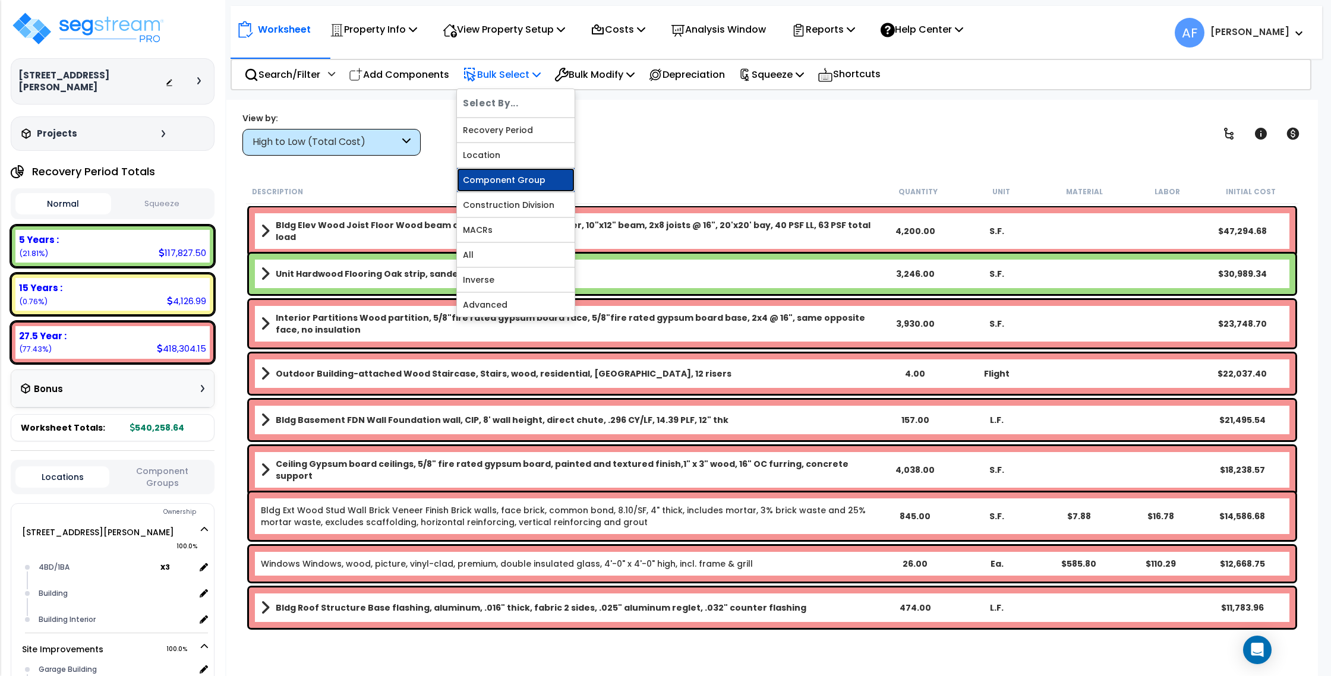
click at [506, 184] on link "Component Group" at bounding box center [516, 180] width 118 height 24
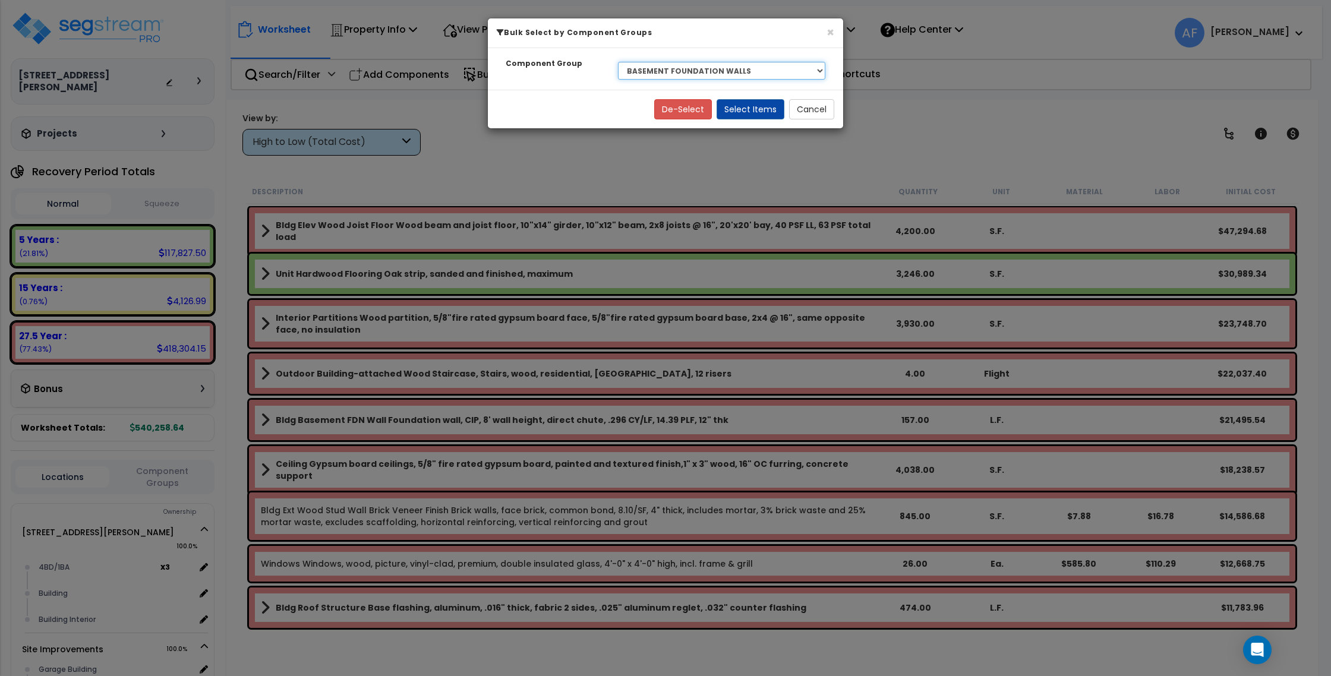
click at [762, 70] on select "Select BLDG CLEARING, GRADING, & EXCAVATION BLDG FOUNDATIONS BLDG CONCRETE SLAB…" at bounding box center [721, 71] width 207 height 18
click at [618, 62] on select "Select BLDG CLEARING, GRADING, & EXCAVATION BLDG FOUNDATIONS BLDG CONCRETE SLAB…" at bounding box center [721, 71] width 207 height 18
click at [766, 104] on button "Select Items" at bounding box center [750, 109] width 68 height 20
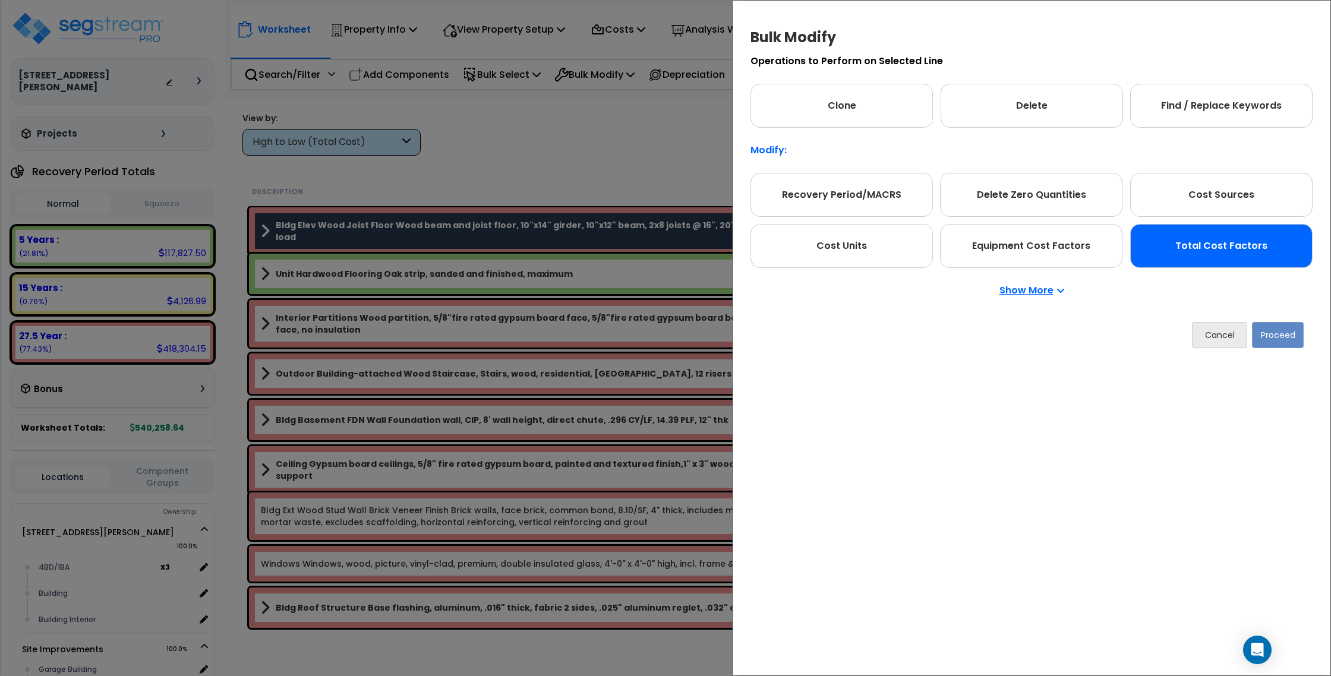
click at [1192, 255] on div "Total Cost Factors" at bounding box center [1221, 246] width 182 height 44
click at [1263, 328] on button "Proceed" at bounding box center [1278, 335] width 52 height 26
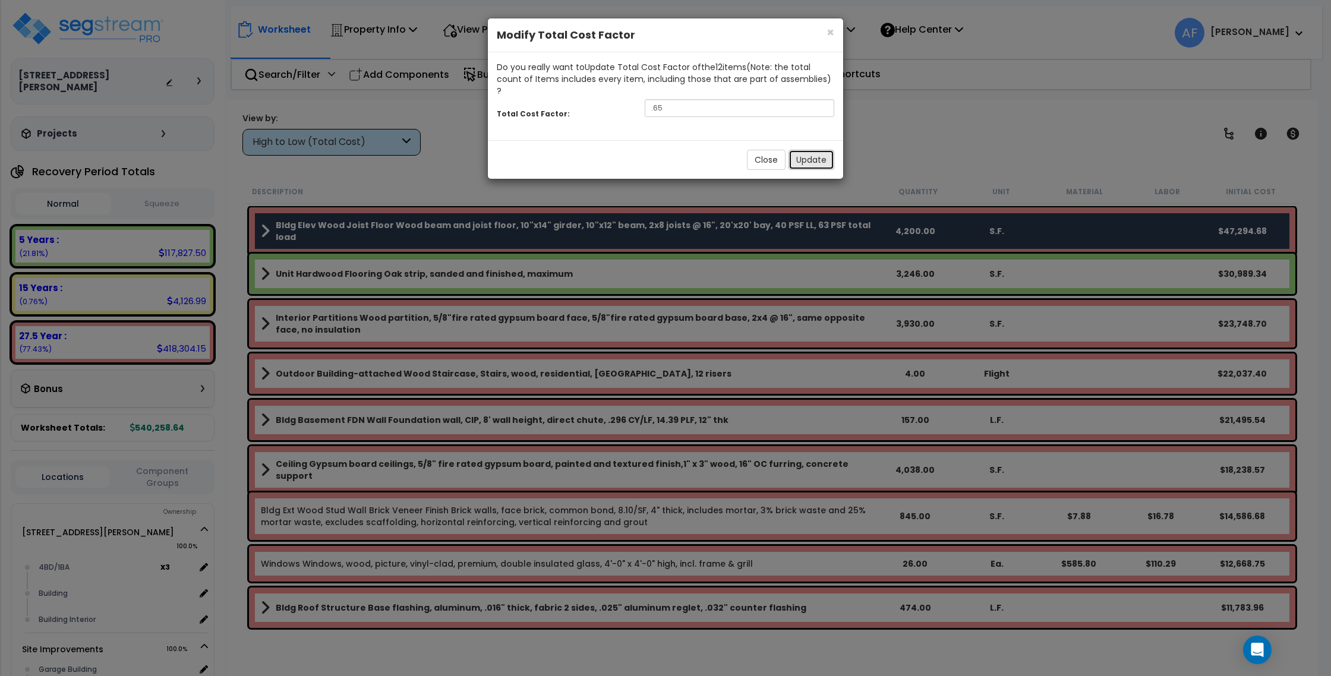
click at [803, 150] on button "Update" at bounding box center [811, 160] width 46 height 20
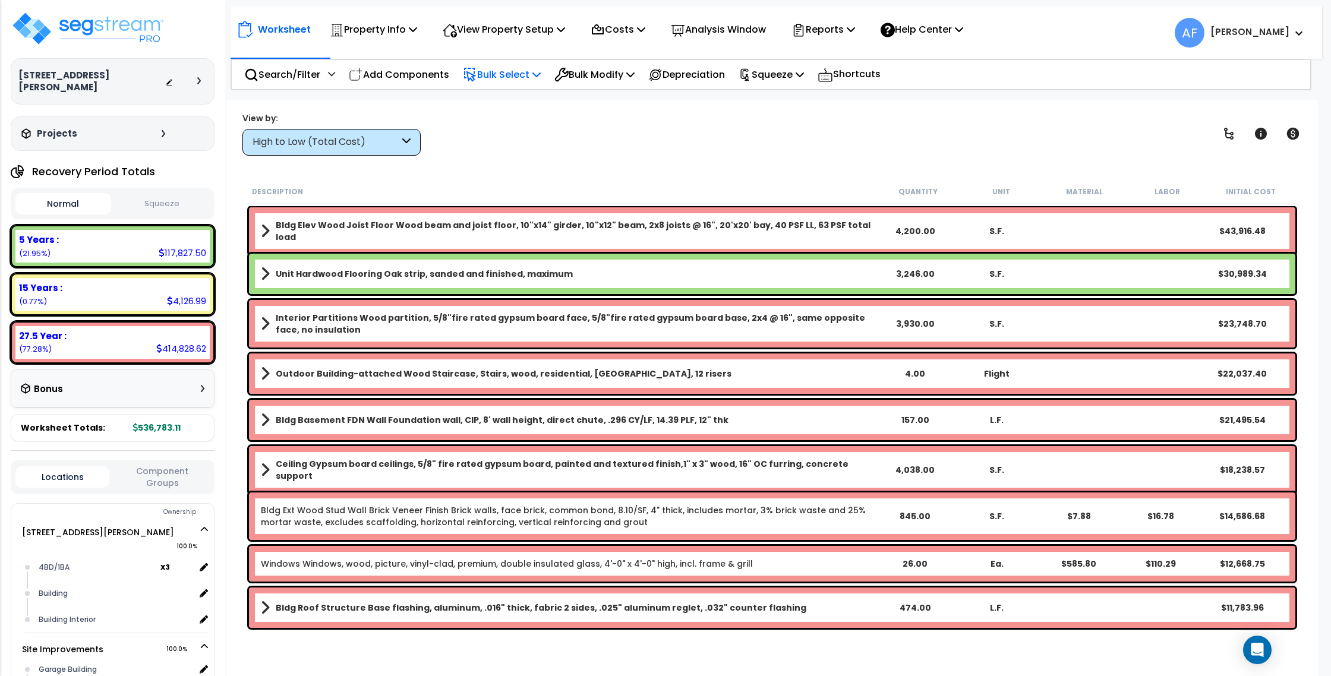
click at [484, 79] on p "Bulk Select" at bounding box center [502, 75] width 78 height 16
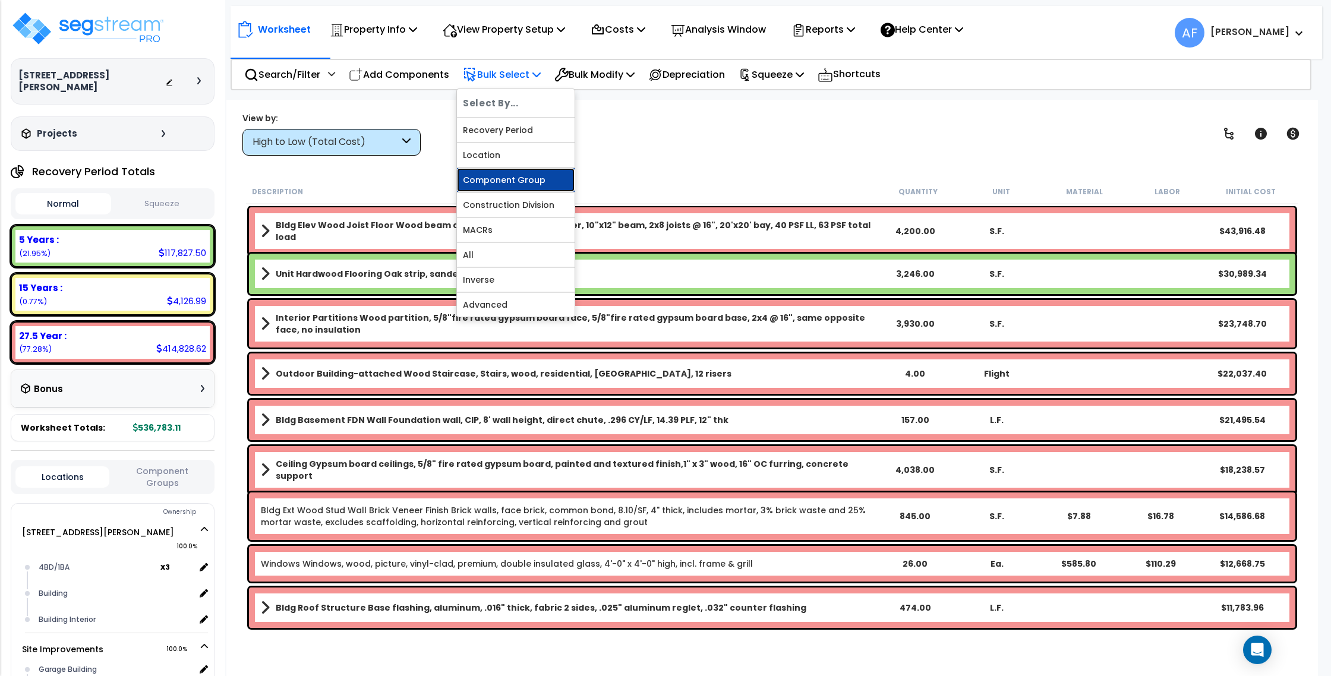
click at [504, 184] on link "Component Group" at bounding box center [516, 180] width 118 height 24
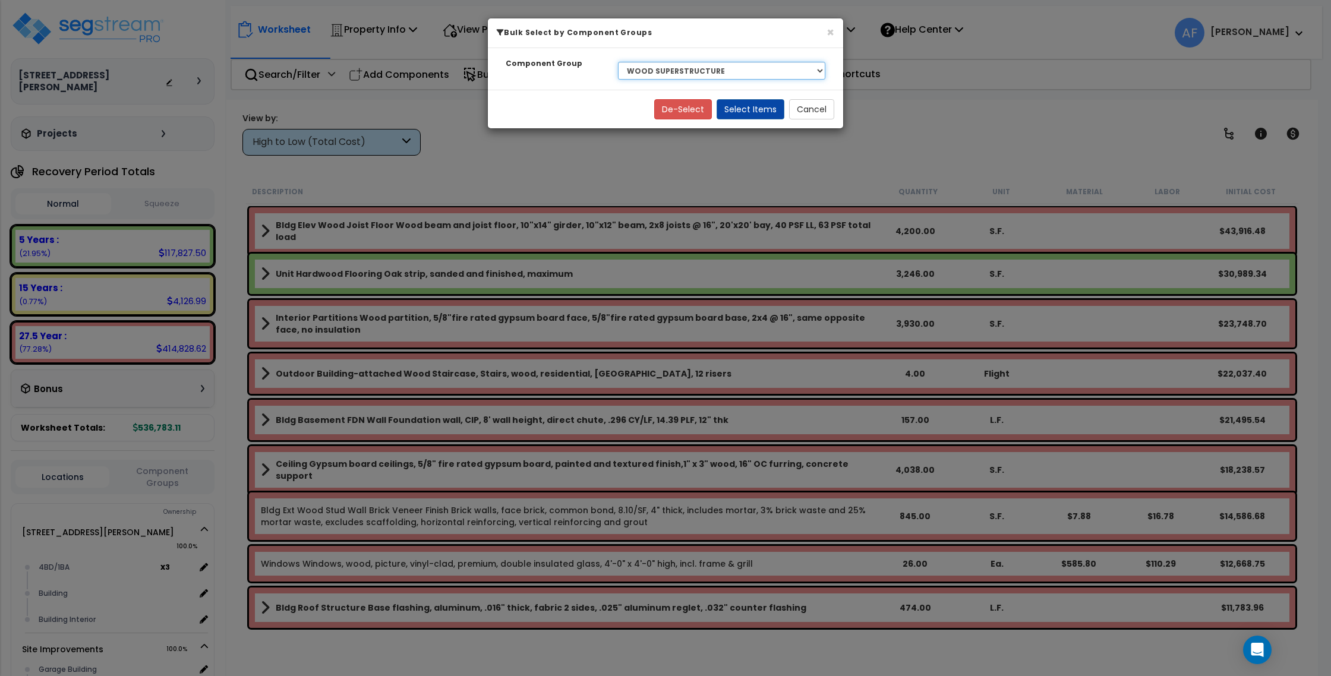
click at [661, 66] on select "Select BLDG CLEARING, GRADING, & EXCAVATION BLDG FOUNDATIONS BLDG CONCRETE SLAB…" at bounding box center [721, 71] width 207 height 18
click at [618, 62] on select "Select BLDG CLEARING, GRADING, & EXCAVATION BLDG FOUNDATIONS BLDG CONCRETE SLAB…" at bounding box center [721, 71] width 207 height 18
click at [769, 110] on button "Select Items" at bounding box center [750, 109] width 68 height 20
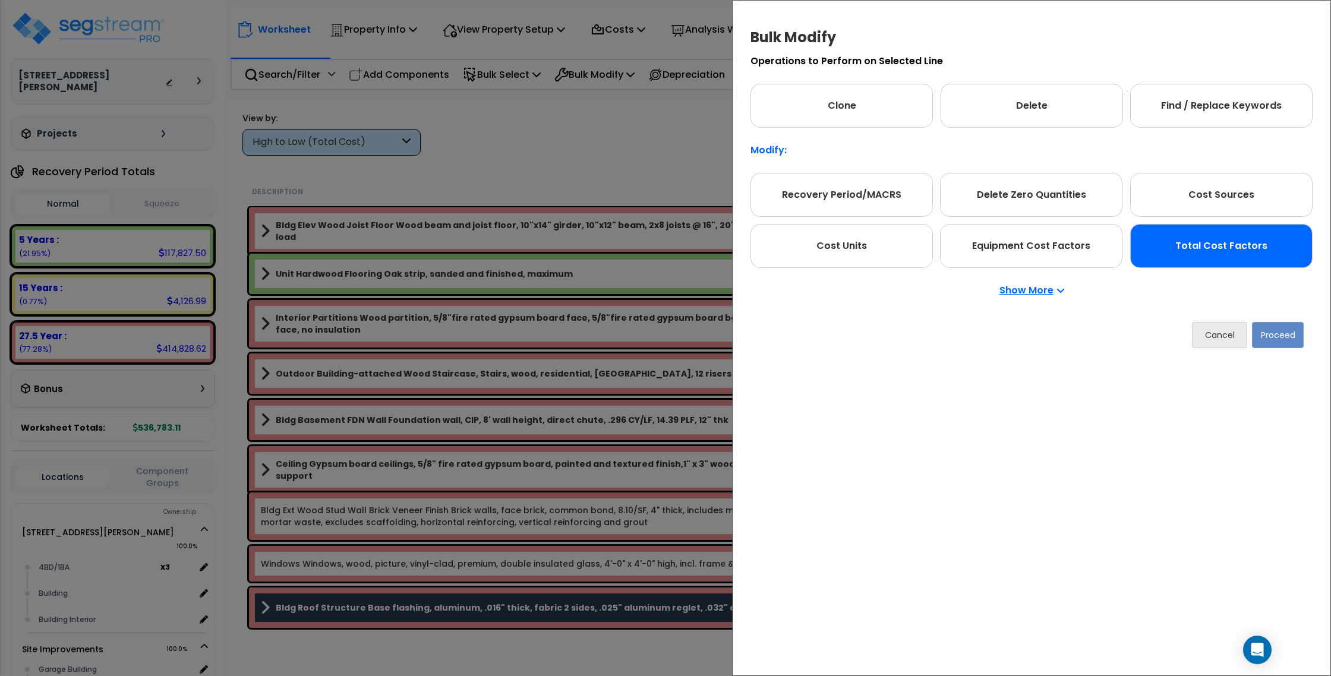
click at [1241, 261] on div "Total Cost Factors" at bounding box center [1221, 246] width 182 height 44
click at [1272, 330] on button "Proceed" at bounding box center [1278, 335] width 52 height 26
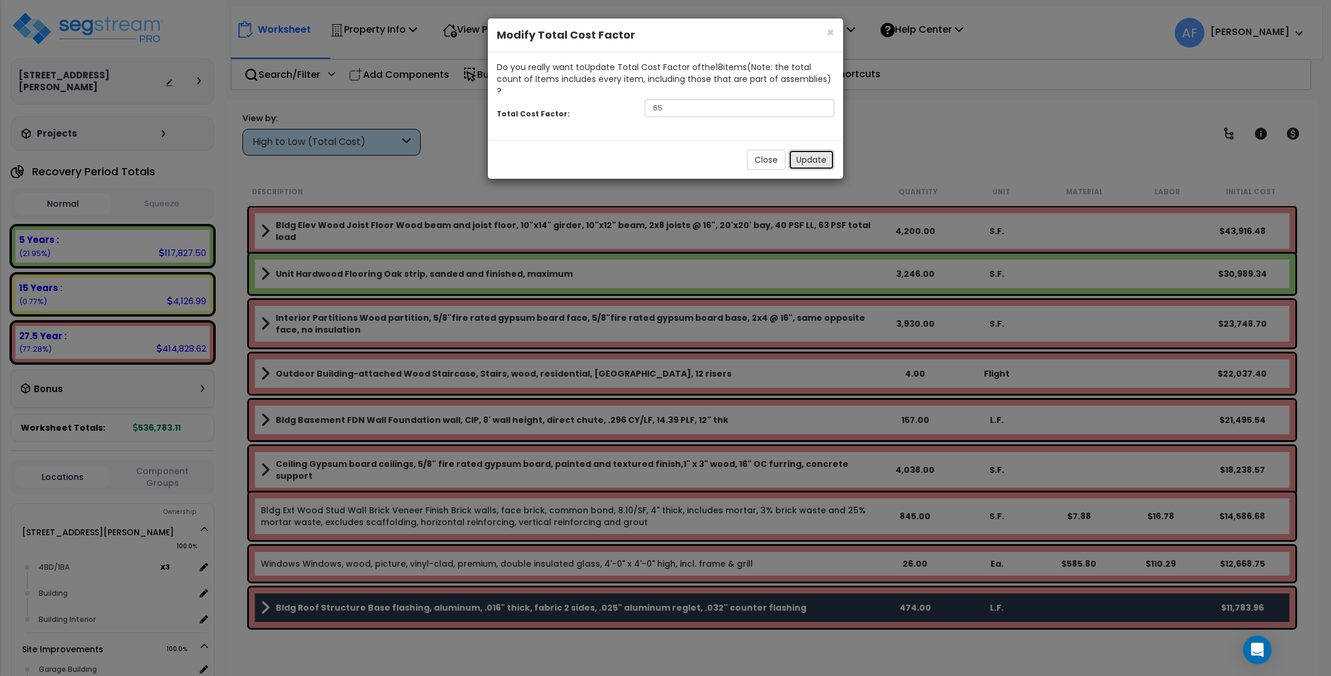
click at [823, 150] on button "Update" at bounding box center [811, 160] width 46 height 20
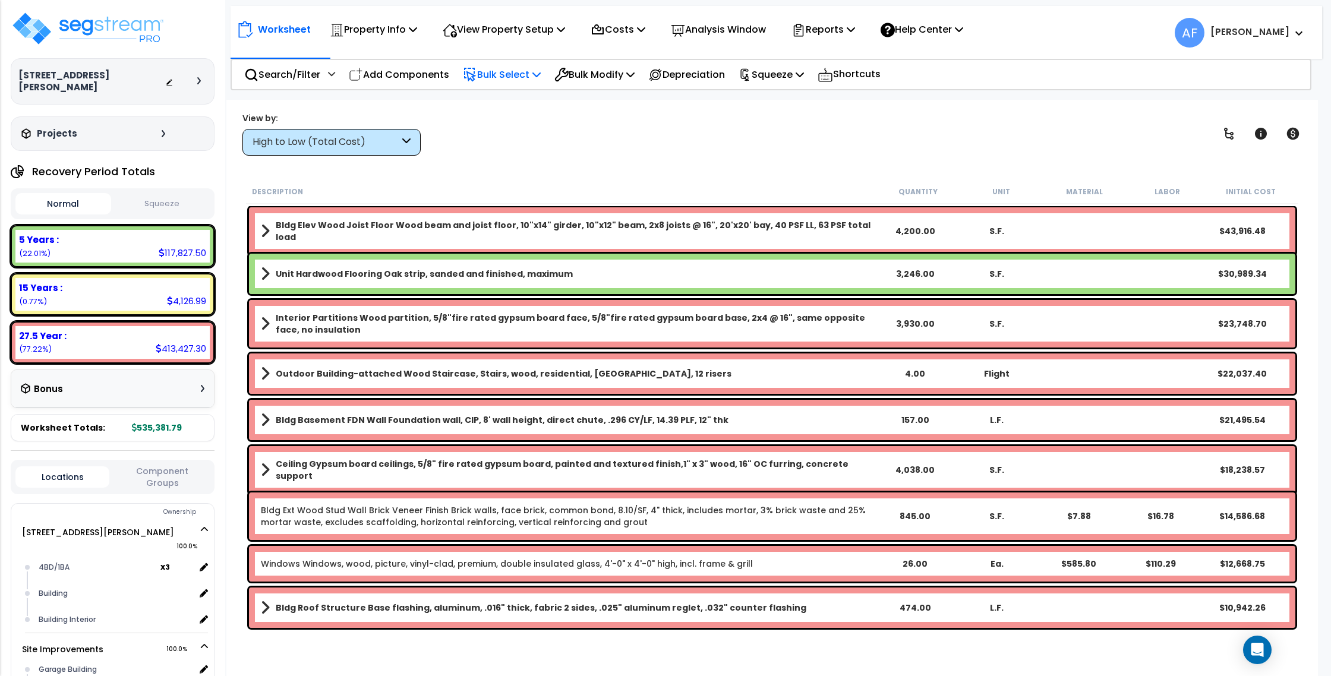
click at [503, 70] on p "Bulk Select" at bounding box center [502, 75] width 78 height 16
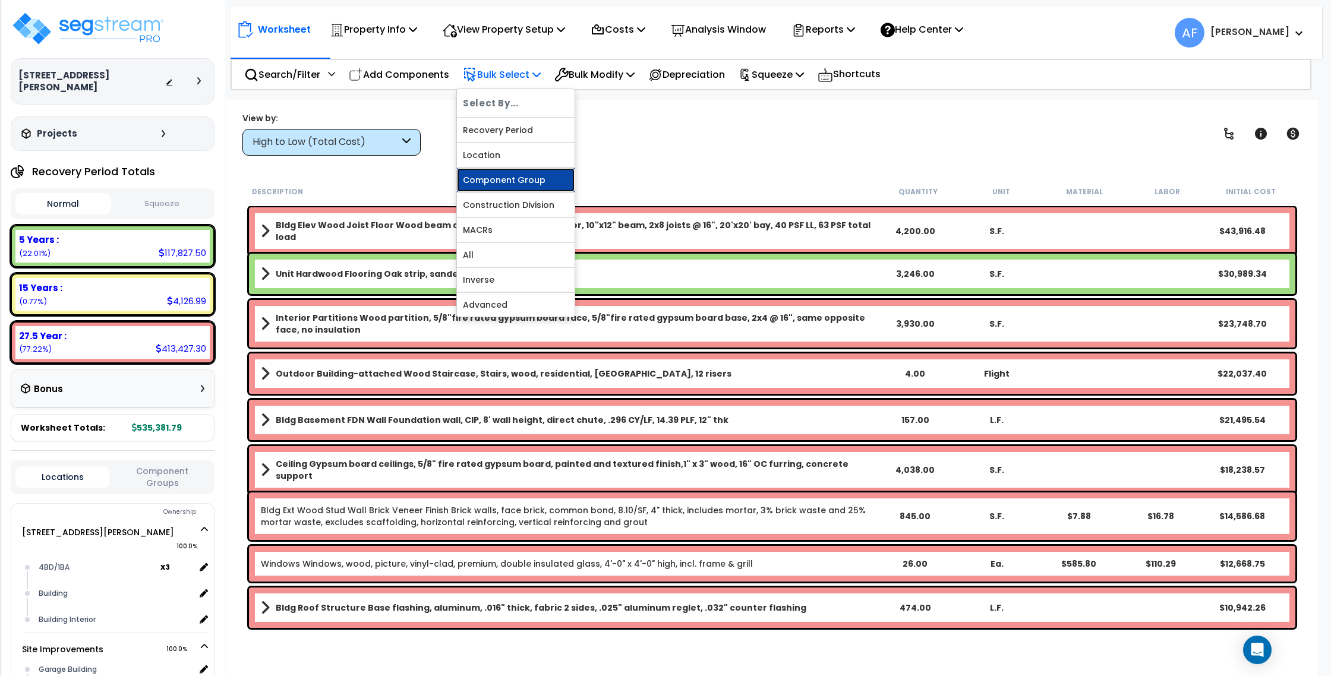
click at [520, 185] on link "Component Group" at bounding box center [516, 180] width 118 height 24
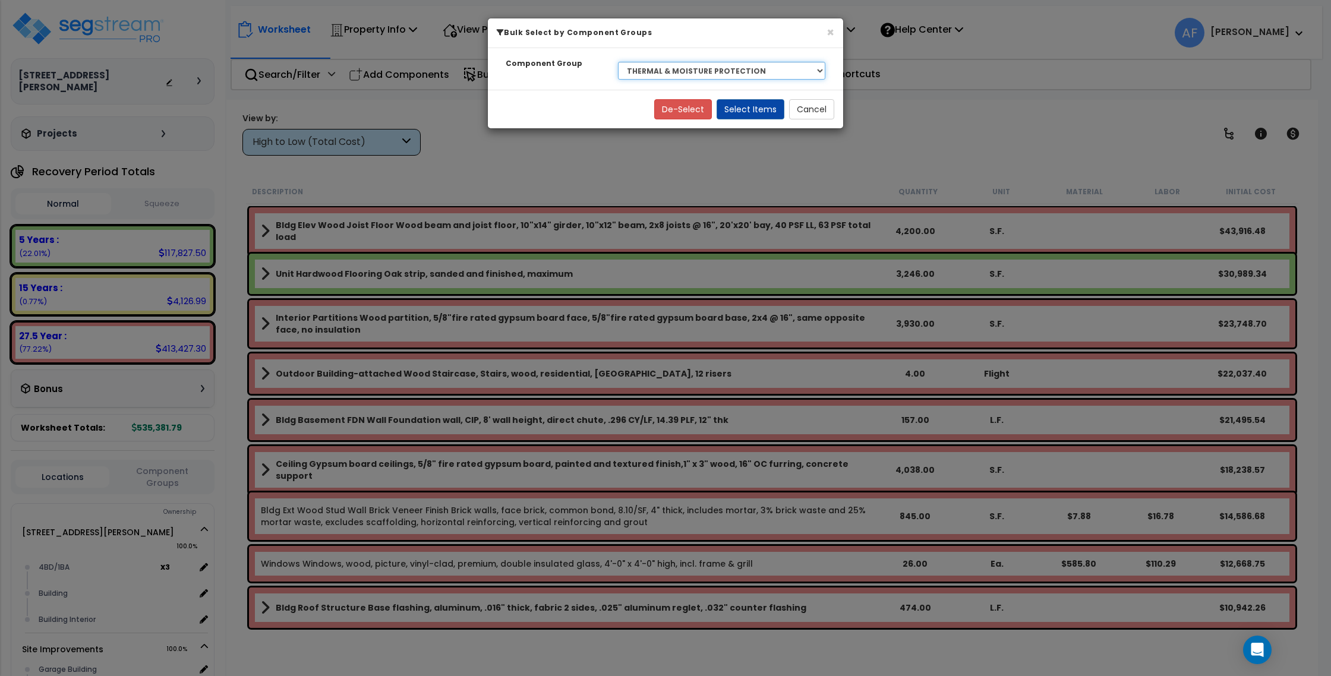
click at [703, 76] on select "Select BLDG CLEARING, GRADING, & EXCAVATION BLDG FOUNDATIONS BLDG CONCRETE SLAB…" at bounding box center [721, 71] width 207 height 18
click at [618, 62] on select "Select BLDG CLEARING, GRADING, & EXCAVATION BLDG FOUNDATIONS BLDG CONCRETE SLAB…" at bounding box center [721, 71] width 207 height 18
click at [742, 106] on button "Select Items" at bounding box center [750, 109] width 68 height 20
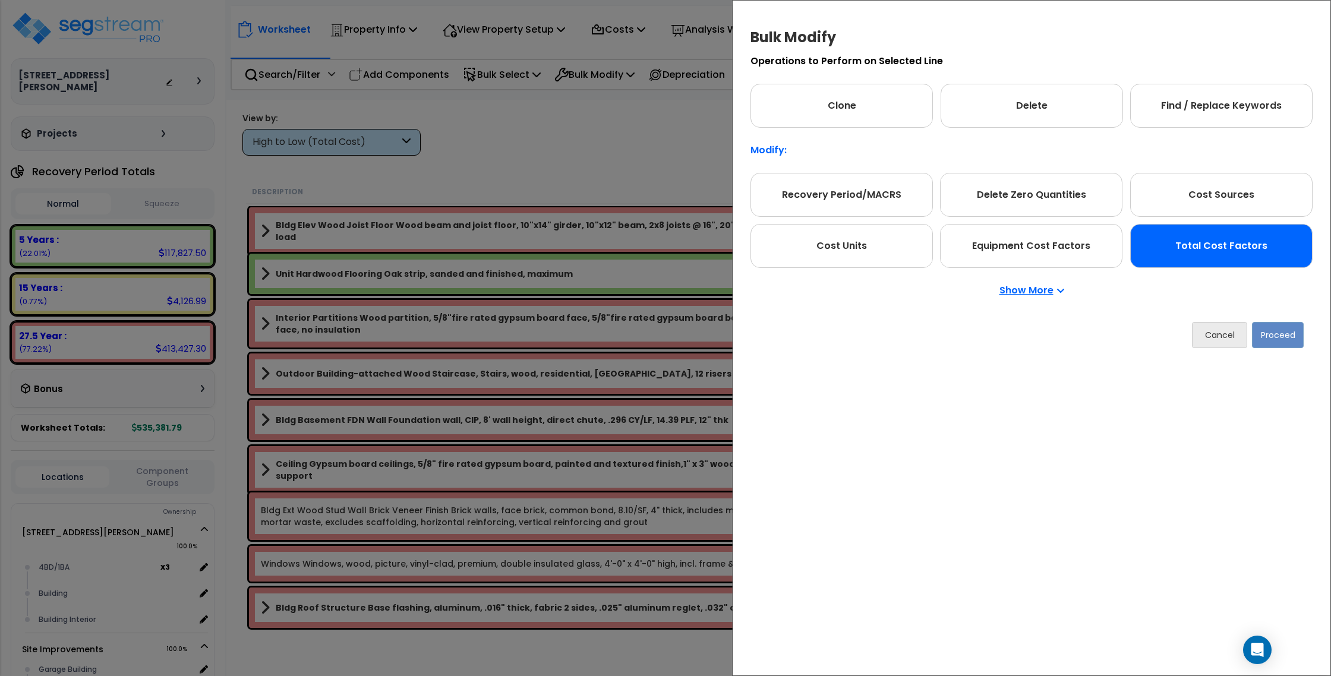
click at [1230, 240] on div "Total Cost Factors" at bounding box center [1221, 246] width 182 height 44
click at [1270, 335] on button "Proceed" at bounding box center [1278, 335] width 52 height 26
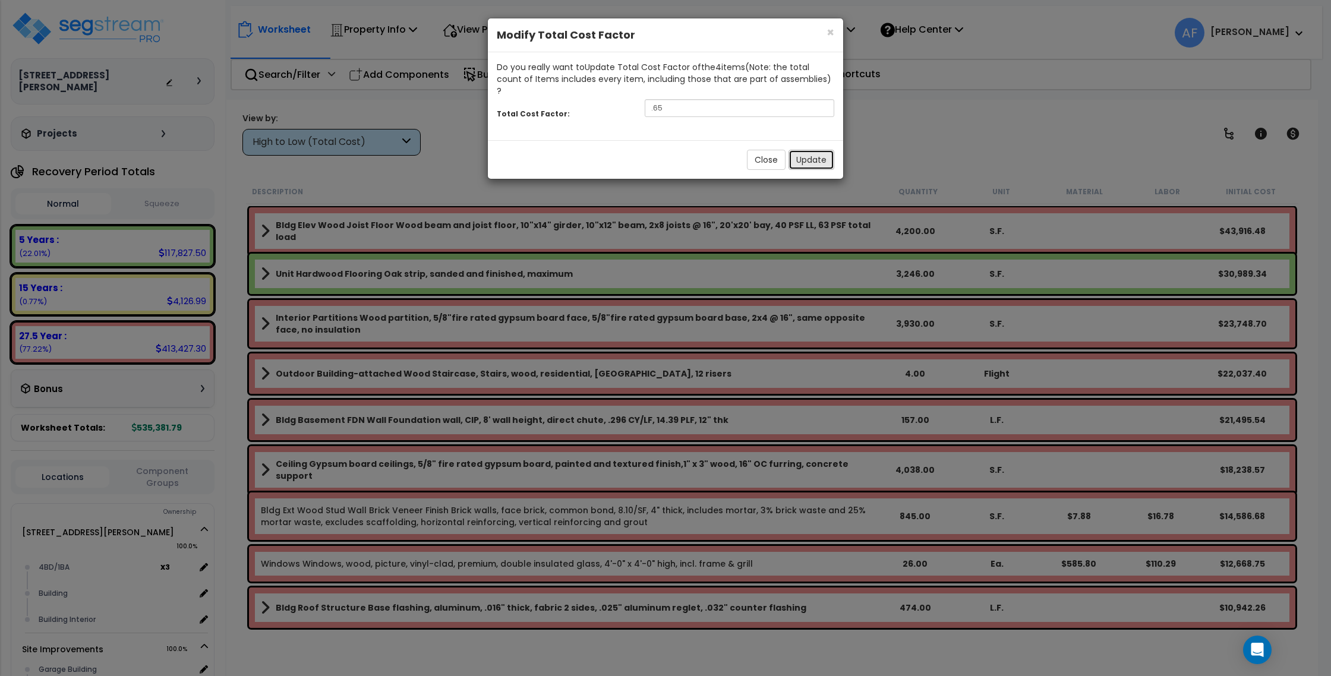
click at [820, 150] on button "Update" at bounding box center [811, 160] width 46 height 20
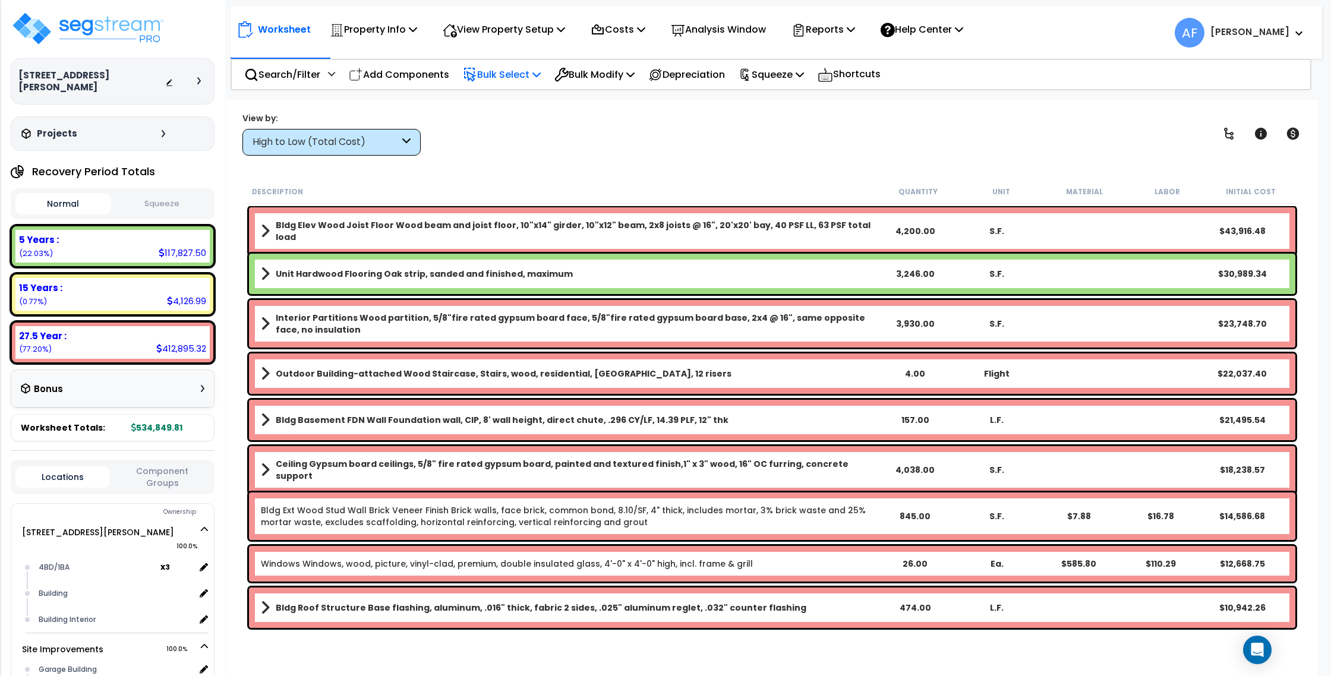
click at [481, 77] on p "Bulk Select" at bounding box center [502, 75] width 78 height 16
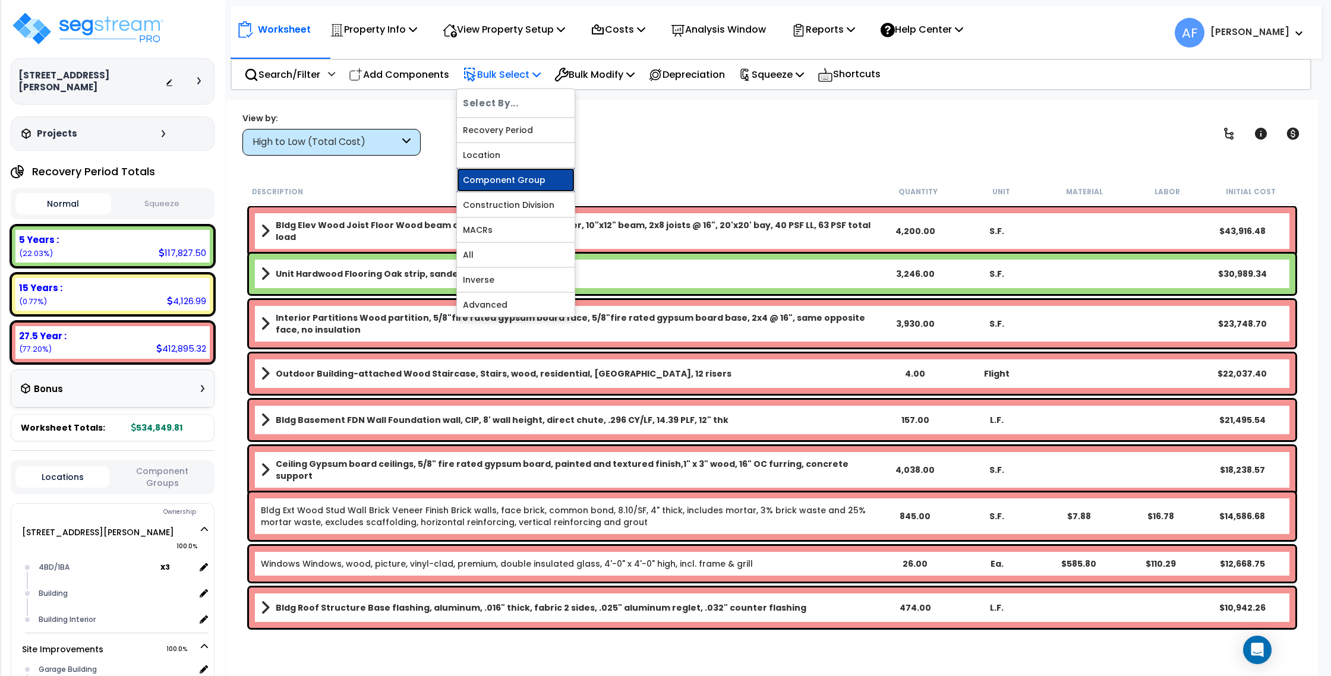
click at [512, 184] on link "Component Group" at bounding box center [516, 180] width 118 height 24
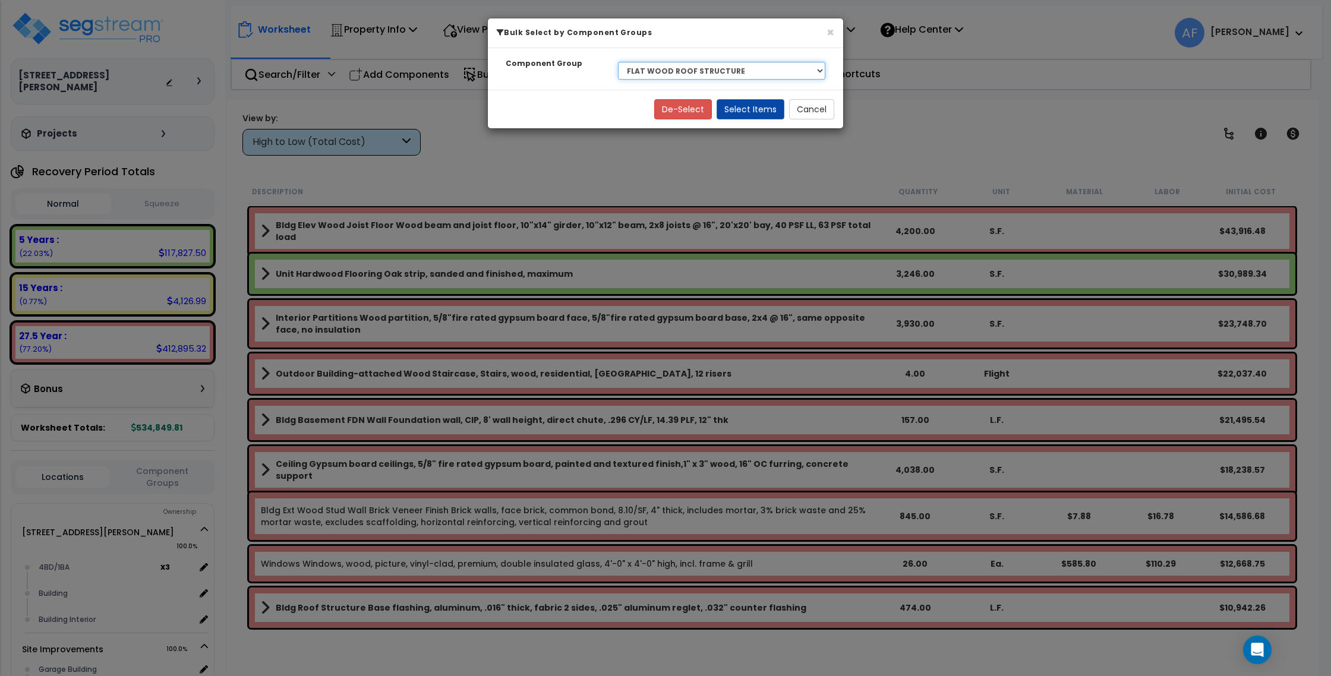
click at [674, 72] on select "Select BLDG CLEARING, GRADING, & EXCAVATION BLDG FOUNDATIONS BLDG CONCRETE SLAB…" at bounding box center [721, 71] width 207 height 18
click at [618, 62] on select "Select BLDG CLEARING, GRADING, & EXCAVATION BLDG FOUNDATIONS BLDG CONCRETE SLAB…" at bounding box center [721, 71] width 207 height 18
click at [763, 109] on button "Select Items" at bounding box center [750, 109] width 68 height 20
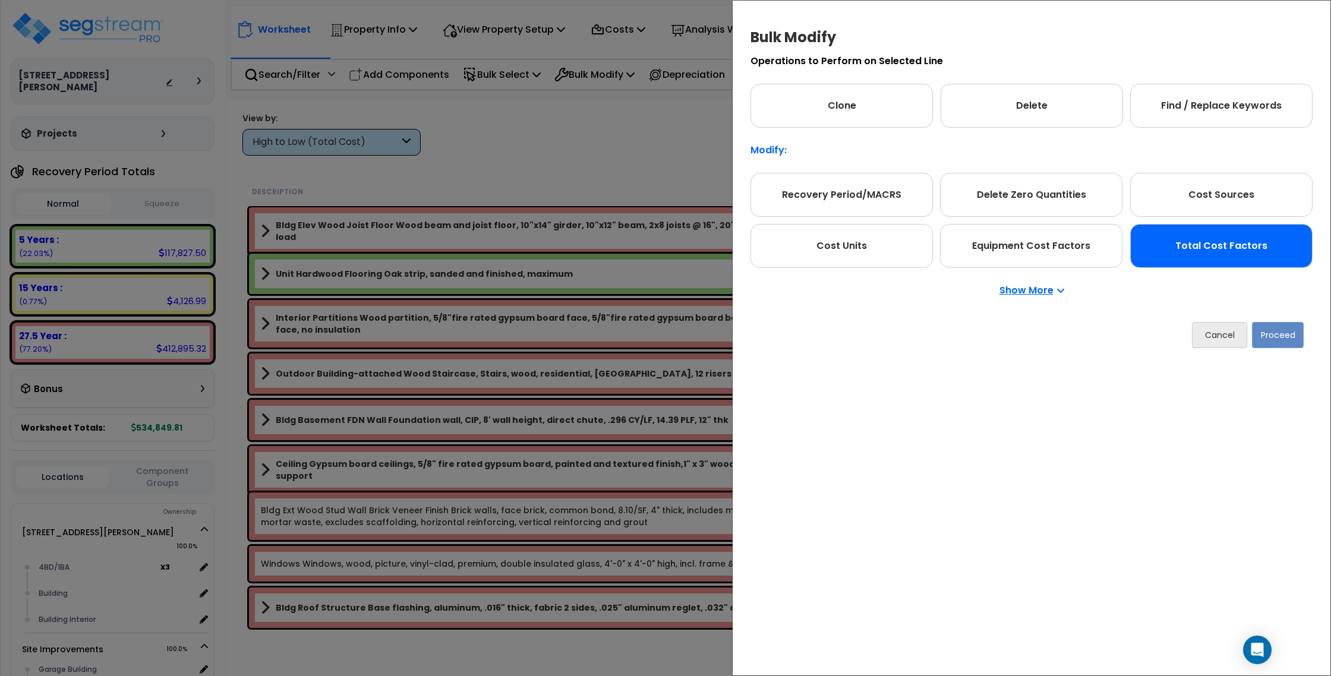
click at [1220, 247] on div "Total Cost Factors" at bounding box center [1221, 246] width 182 height 44
click at [1273, 340] on button "Proceed" at bounding box center [1278, 335] width 52 height 26
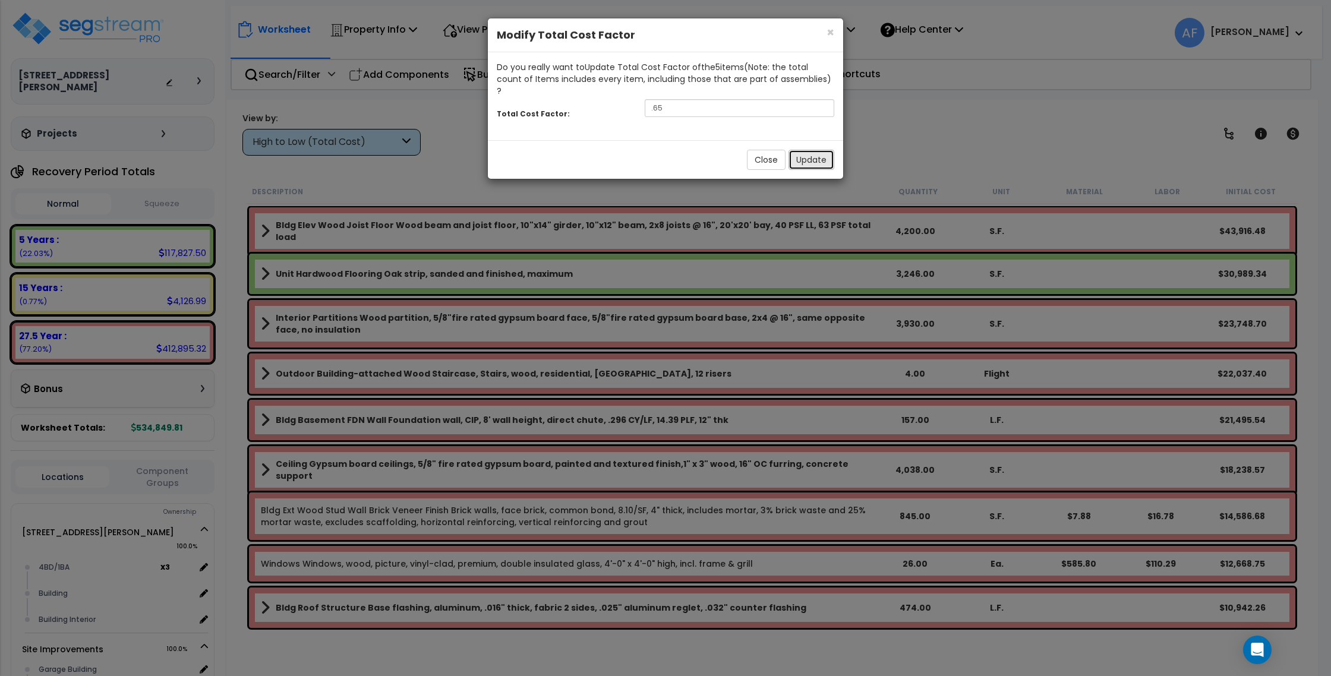
click at [812, 150] on button "Update" at bounding box center [811, 160] width 46 height 20
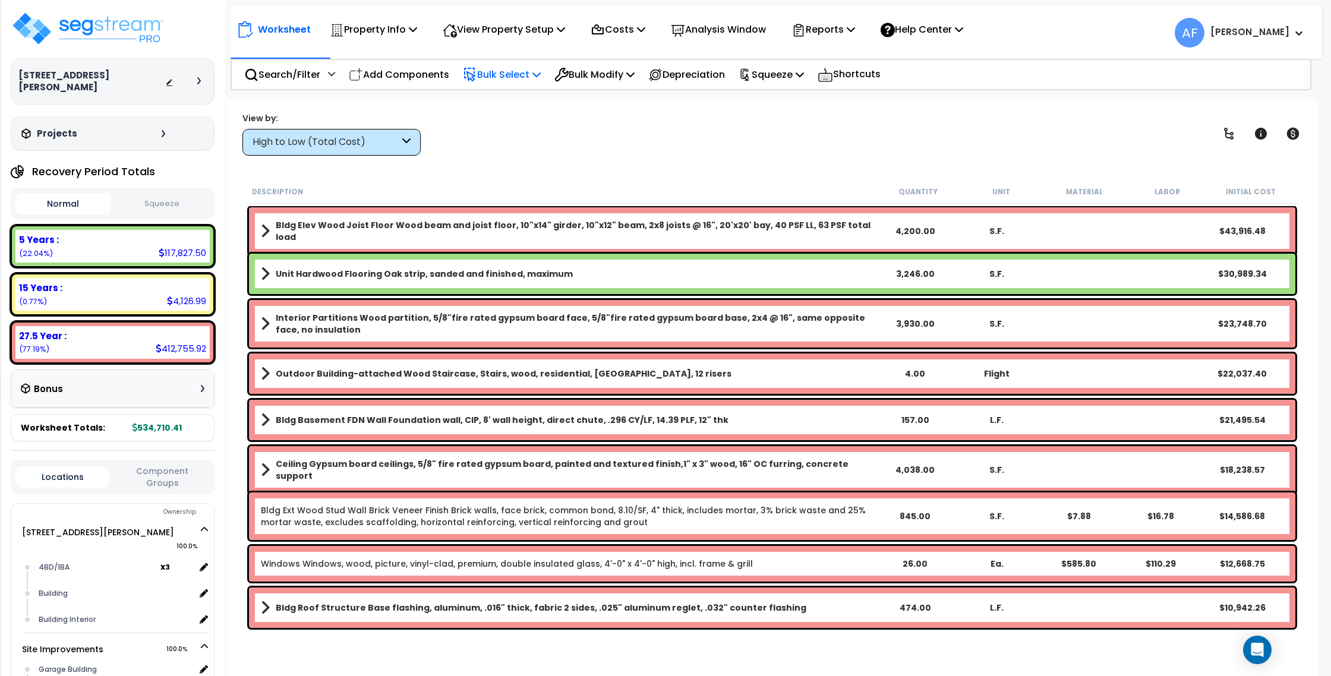
click at [492, 82] on p "Bulk Select" at bounding box center [502, 75] width 78 height 16
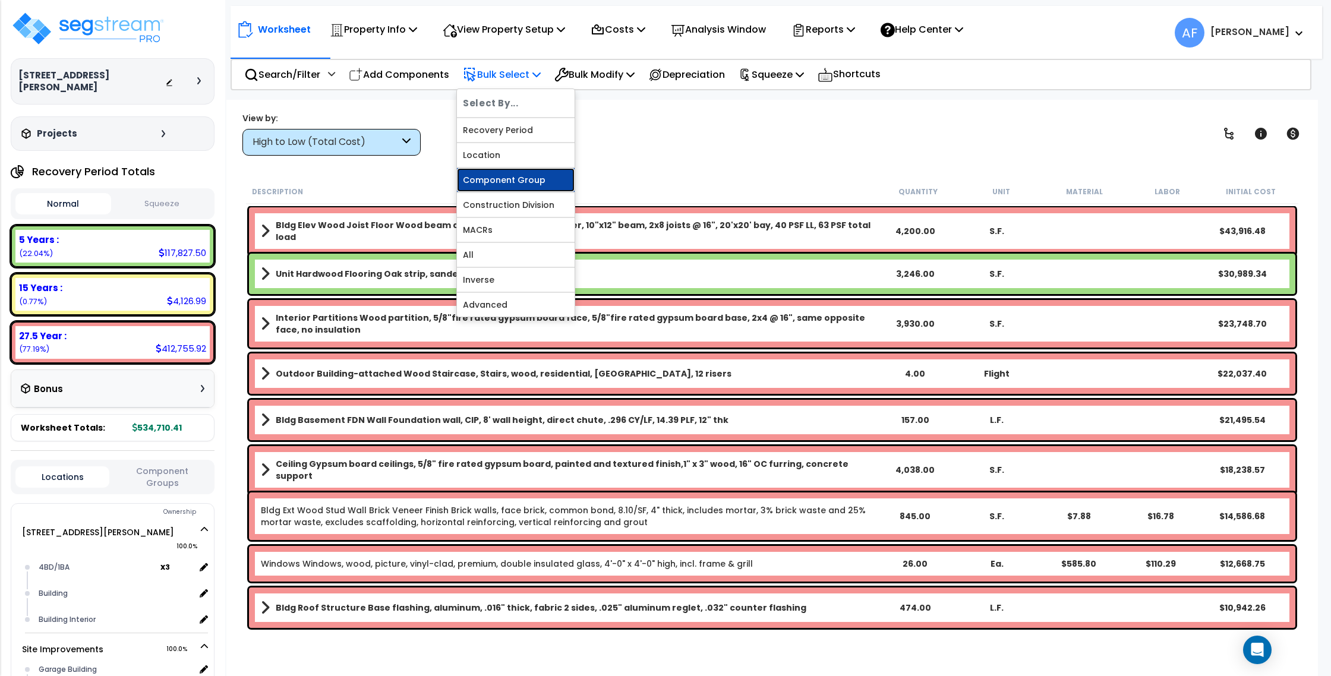
click at [511, 182] on link "Component Group" at bounding box center [516, 180] width 118 height 24
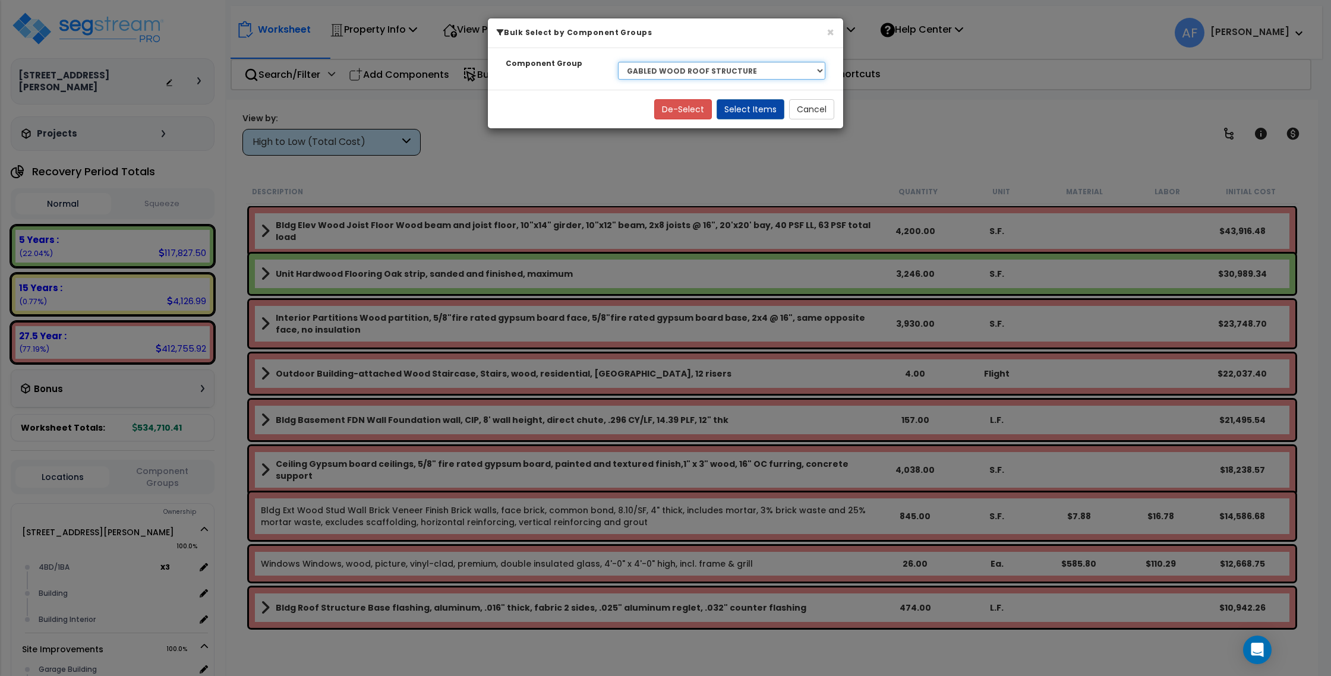
click at [733, 75] on select "Select BLDG CLEARING, GRADING, & EXCAVATION BLDG FOUNDATIONS BLDG CONCRETE SLAB…" at bounding box center [721, 71] width 207 height 18
click at [618, 62] on select "Select BLDG CLEARING, GRADING, & EXCAVATION BLDG FOUNDATIONS BLDG CONCRETE SLAB…" at bounding box center [721, 71] width 207 height 18
click at [743, 112] on button "Select Items" at bounding box center [750, 109] width 68 height 20
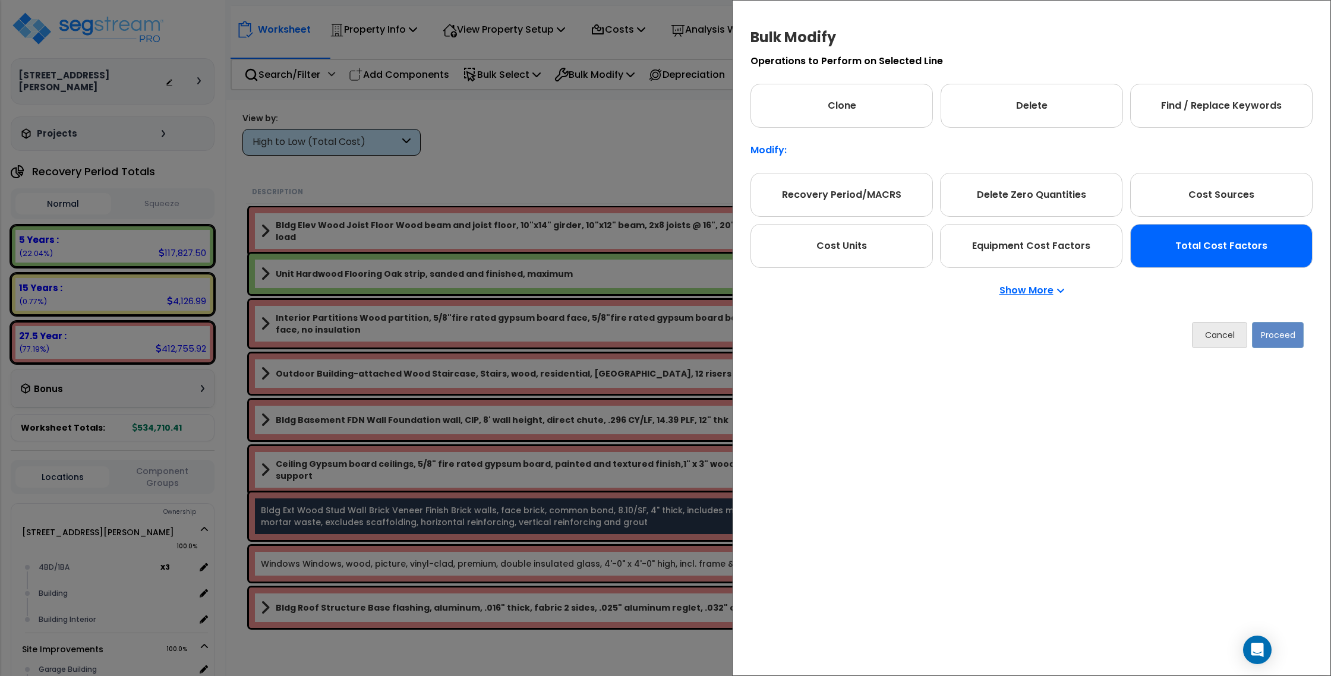
click at [1195, 248] on div "Total Cost Factors" at bounding box center [1221, 246] width 182 height 44
click at [1271, 343] on button "Proceed" at bounding box center [1278, 335] width 52 height 26
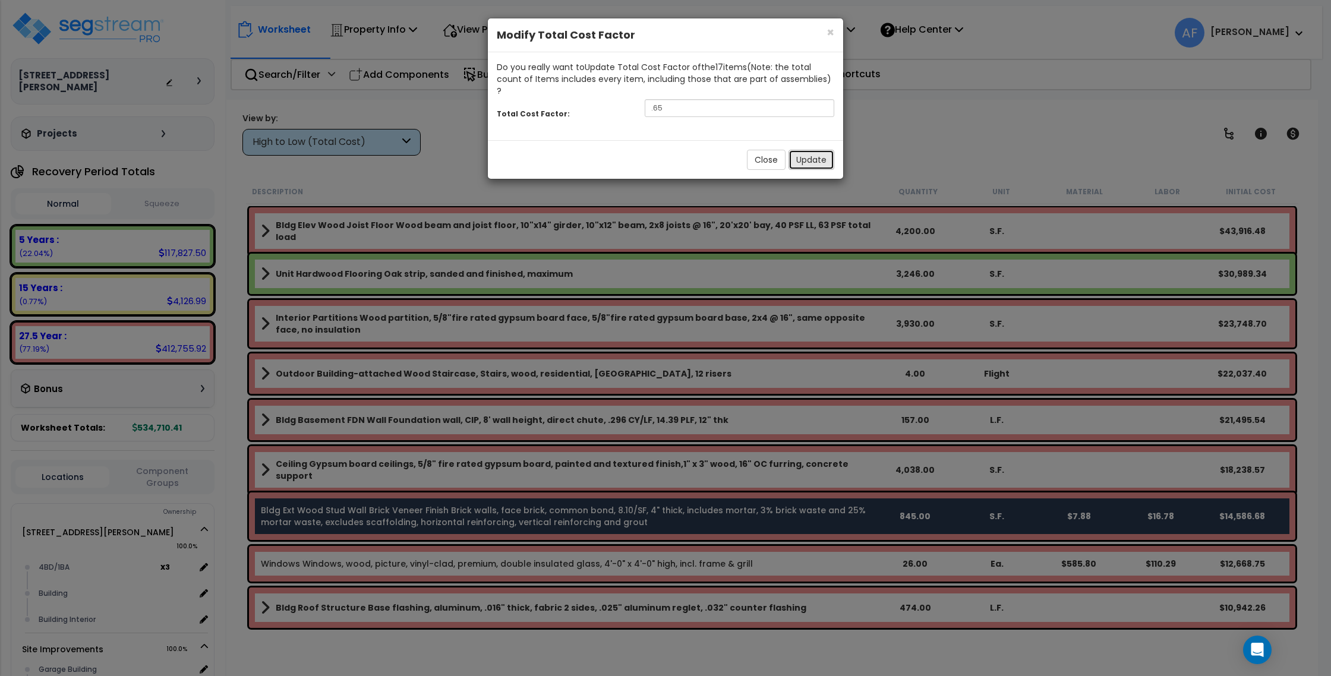
click at [800, 153] on button "Update" at bounding box center [811, 160] width 46 height 20
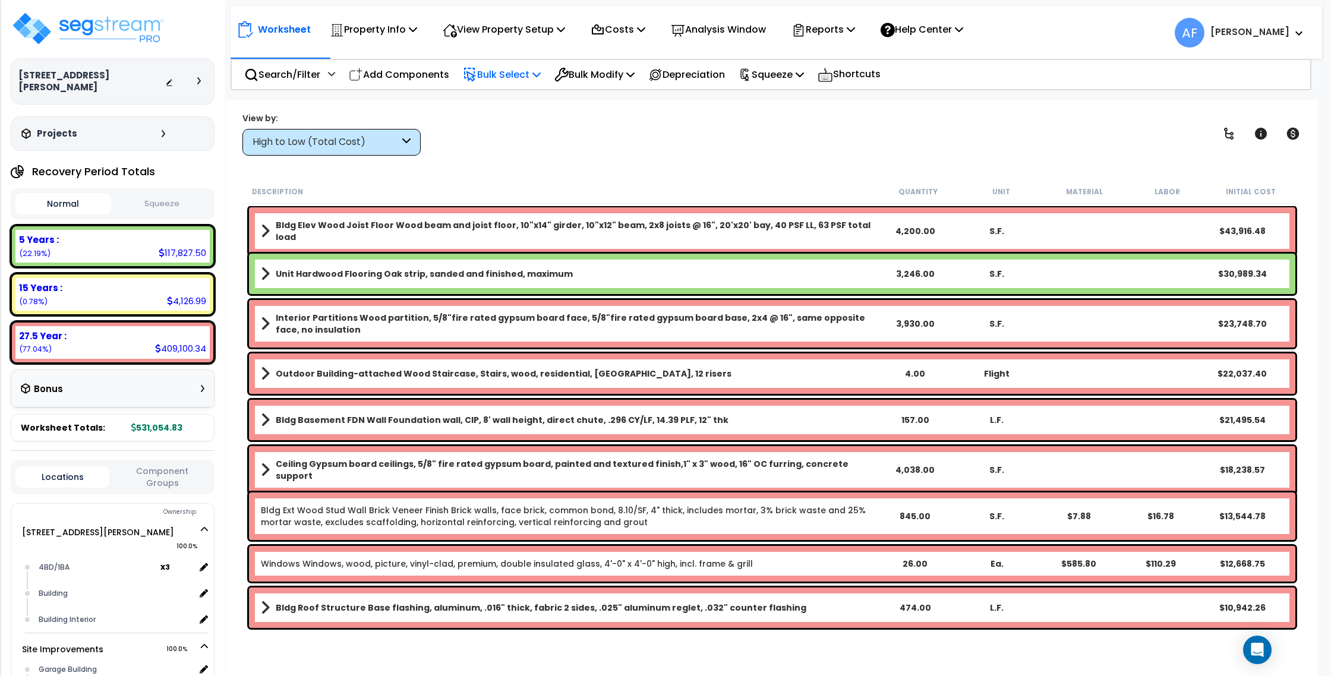
click at [510, 81] on p "Bulk Select" at bounding box center [502, 75] width 78 height 16
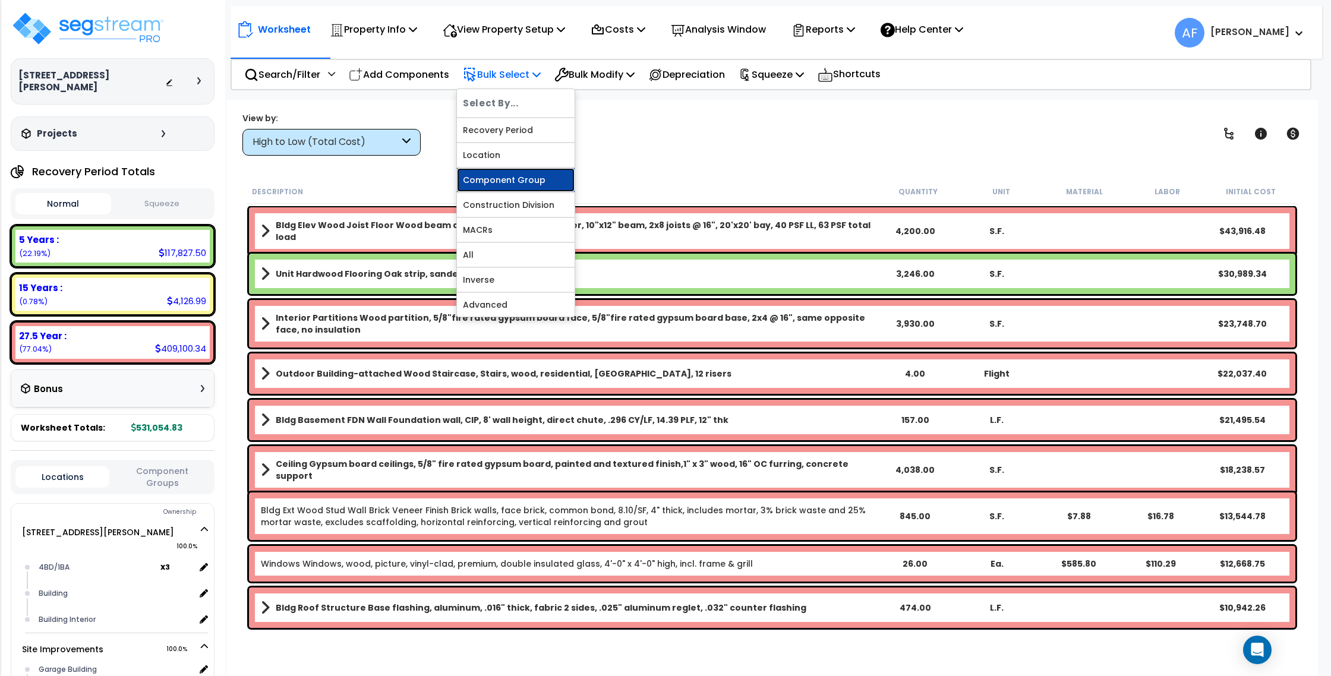
click at [523, 186] on link "Component Group" at bounding box center [516, 180] width 118 height 24
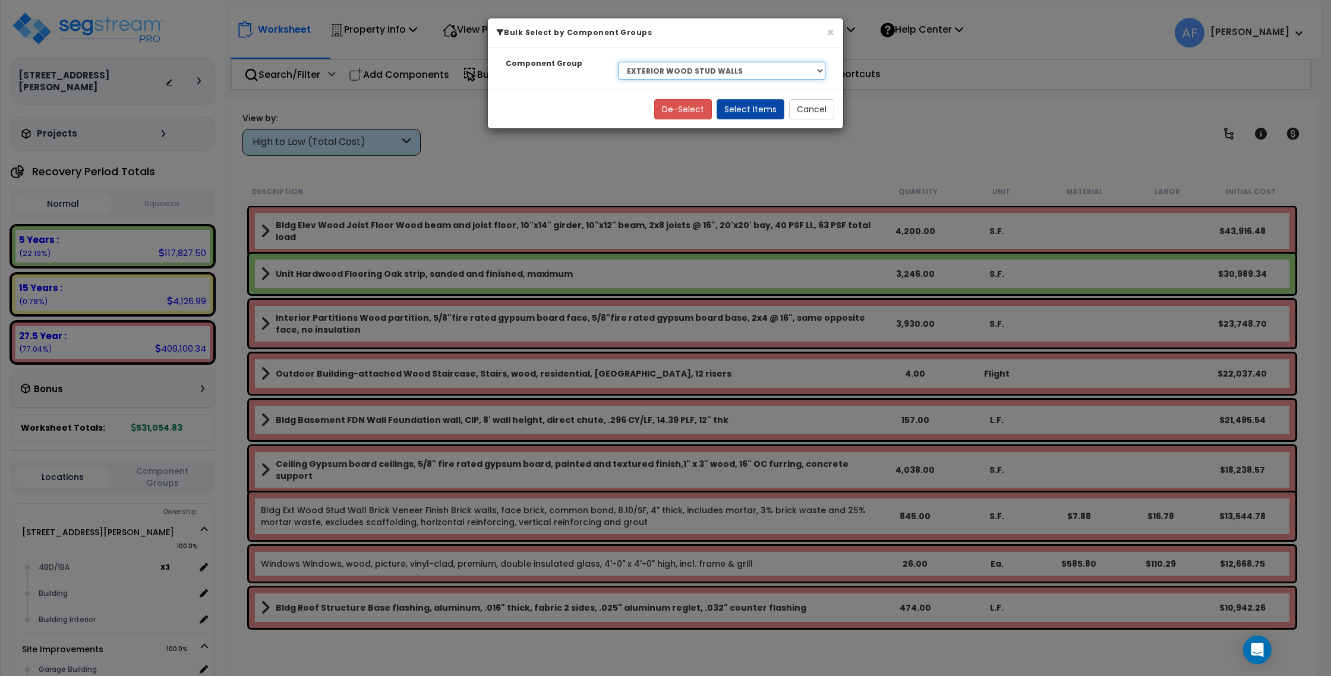
click at [686, 70] on select "Select BLDG CLEARING, GRADING, & EXCAVATION BLDG FOUNDATIONS BLDG CONCRETE SLAB…" at bounding box center [721, 71] width 207 height 18
click at [618, 62] on select "Select BLDG CLEARING, GRADING, & EXCAVATION BLDG FOUNDATIONS BLDG CONCRETE SLAB…" at bounding box center [721, 71] width 207 height 18
click at [769, 106] on button "Select Items" at bounding box center [750, 109] width 68 height 20
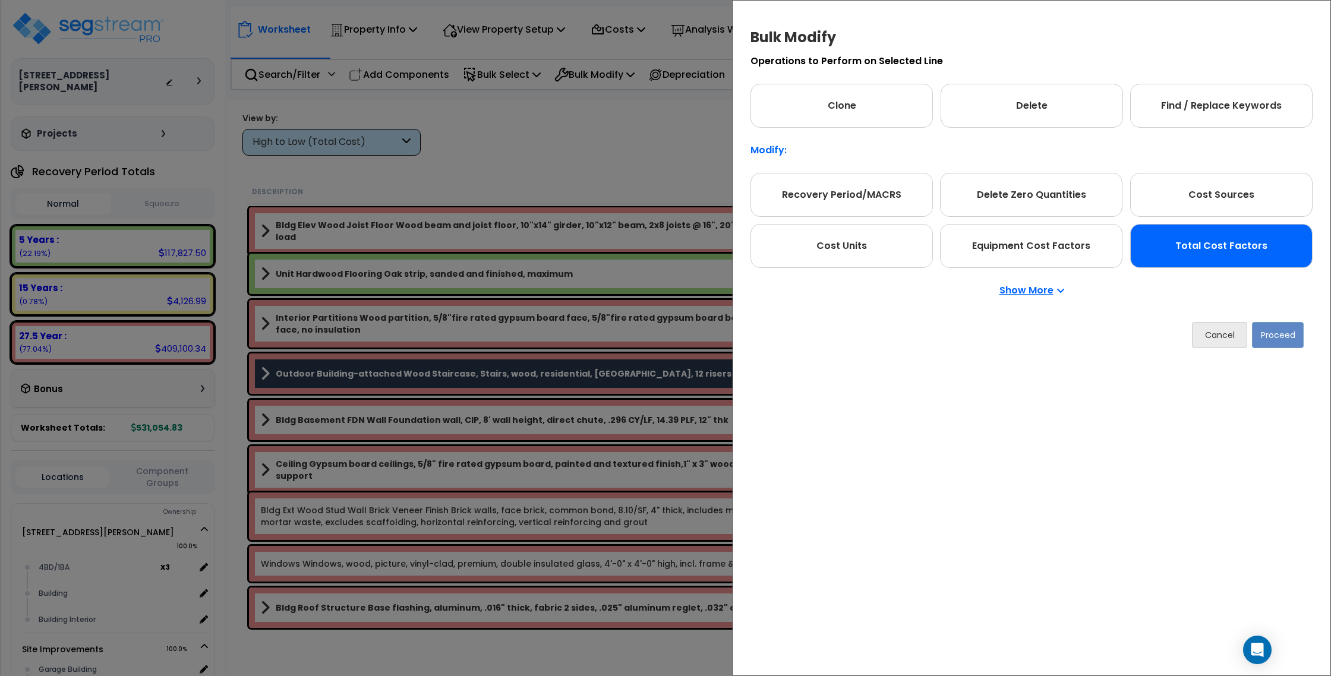
click at [1188, 249] on div "Total Cost Factors" at bounding box center [1221, 246] width 182 height 44
click at [1282, 328] on button "Proceed" at bounding box center [1278, 335] width 52 height 26
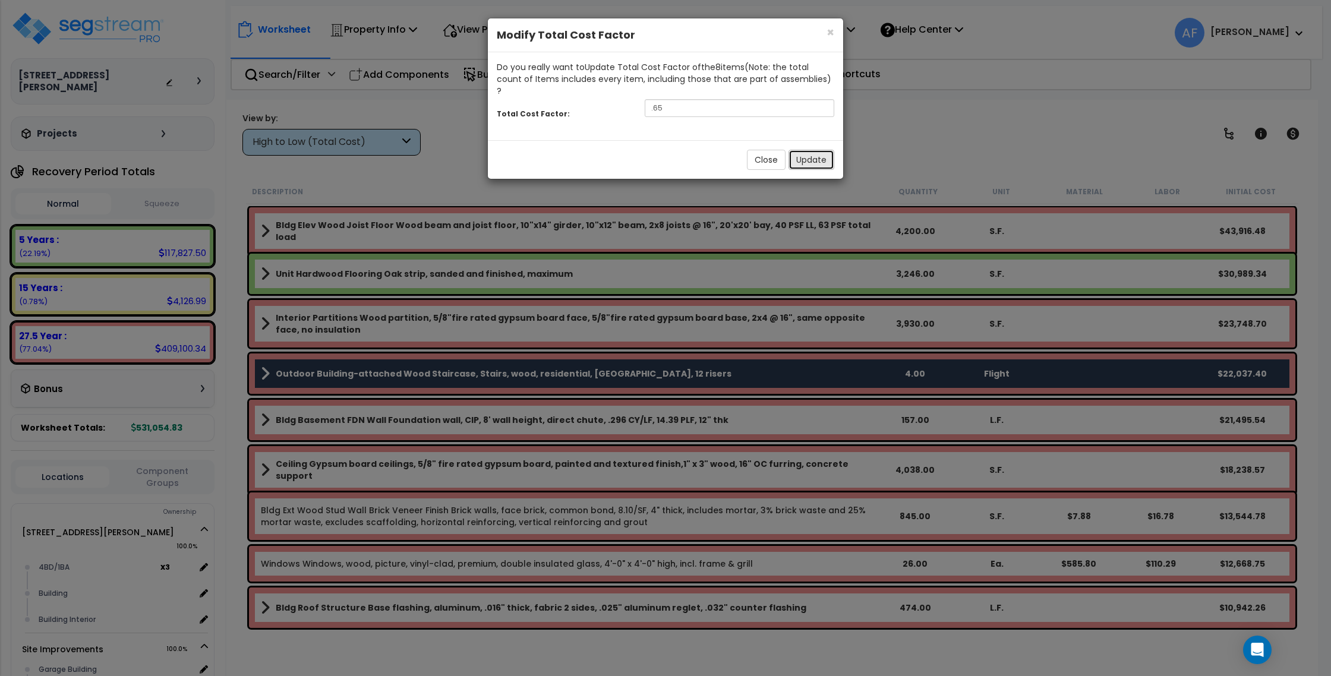
click at [810, 150] on button "Update" at bounding box center [811, 160] width 46 height 20
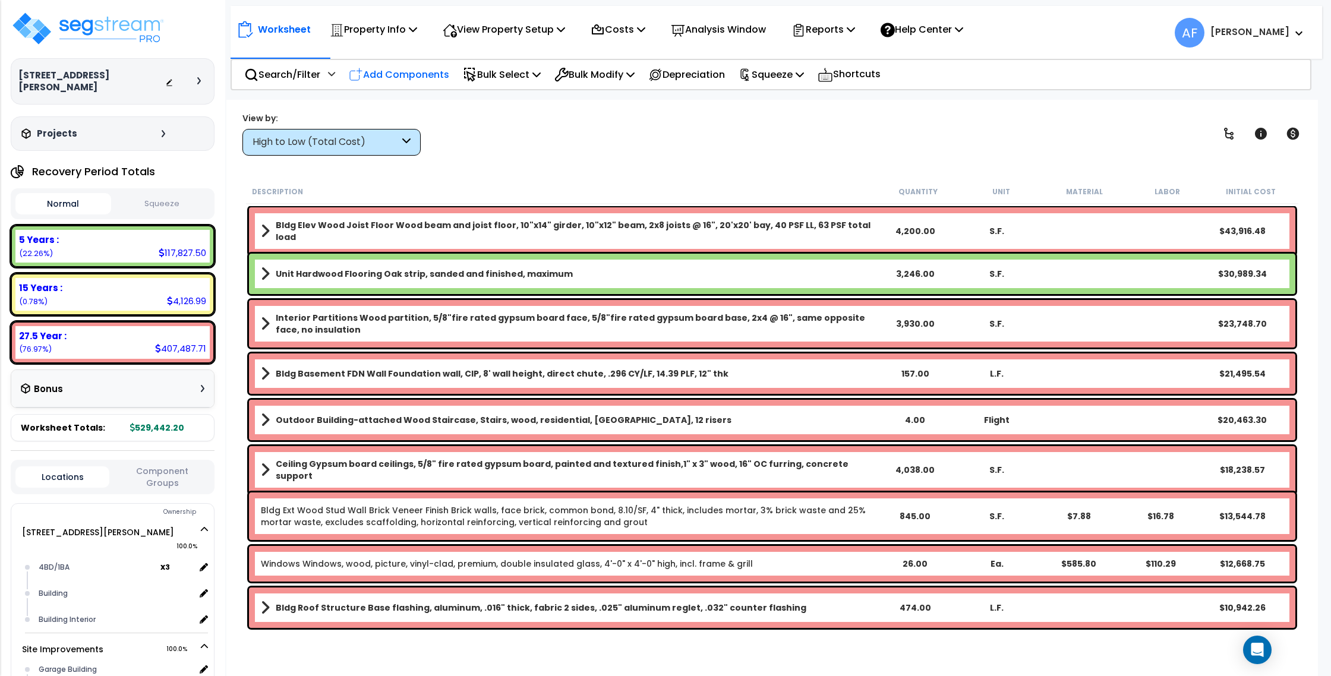
click at [388, 68] on p "Add Components" at bounding box center [399, 75] width 100 height 16
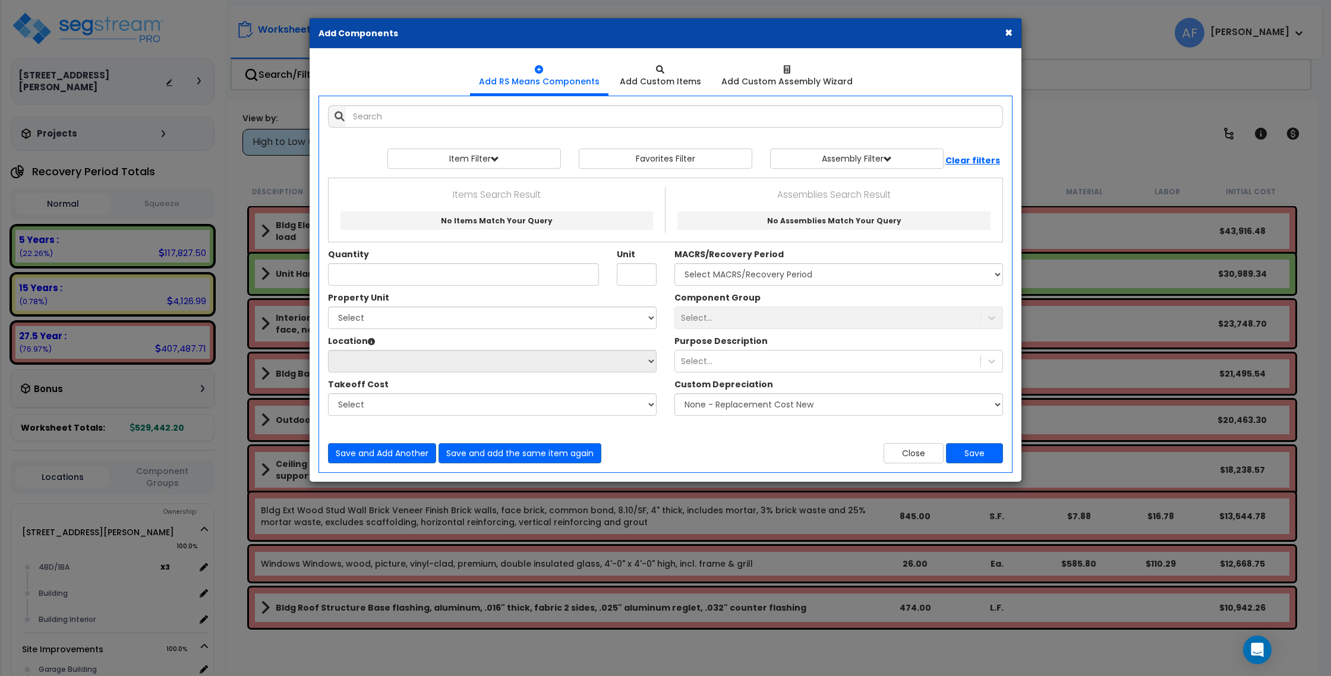
click at [1007, 31] on button "×" at bounding box center [1008, 32] width 8 height 12
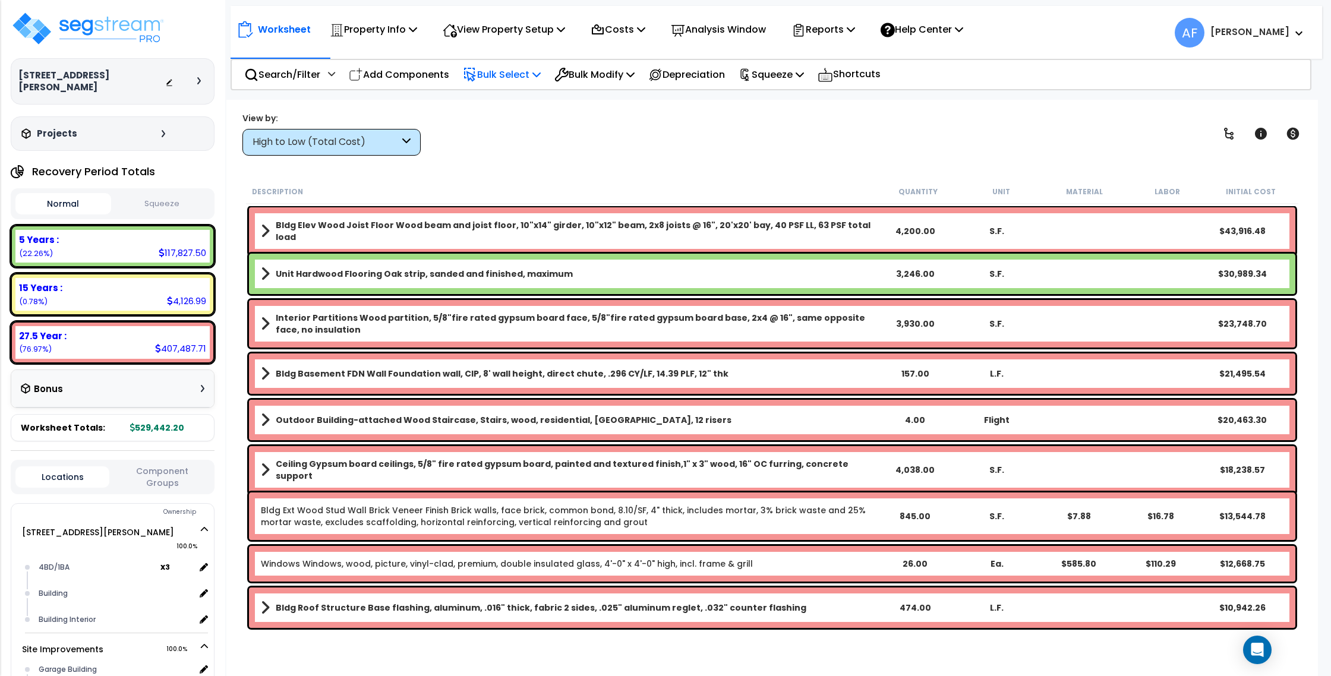
click at [505, 73] on p "Bulk Select" at bounding box center [502, 75] width 78 height 16
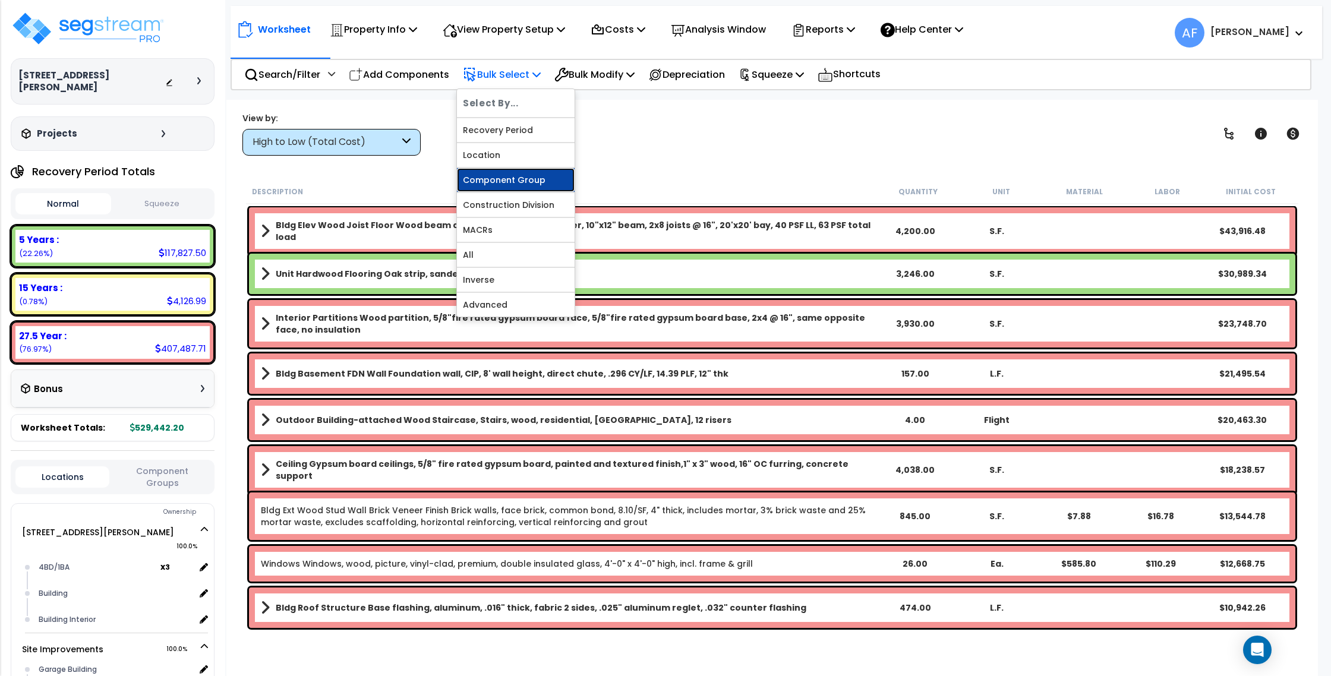
click at [529, 176] on link "Component Group" at bounding box center [516, 180] width 118 height 24
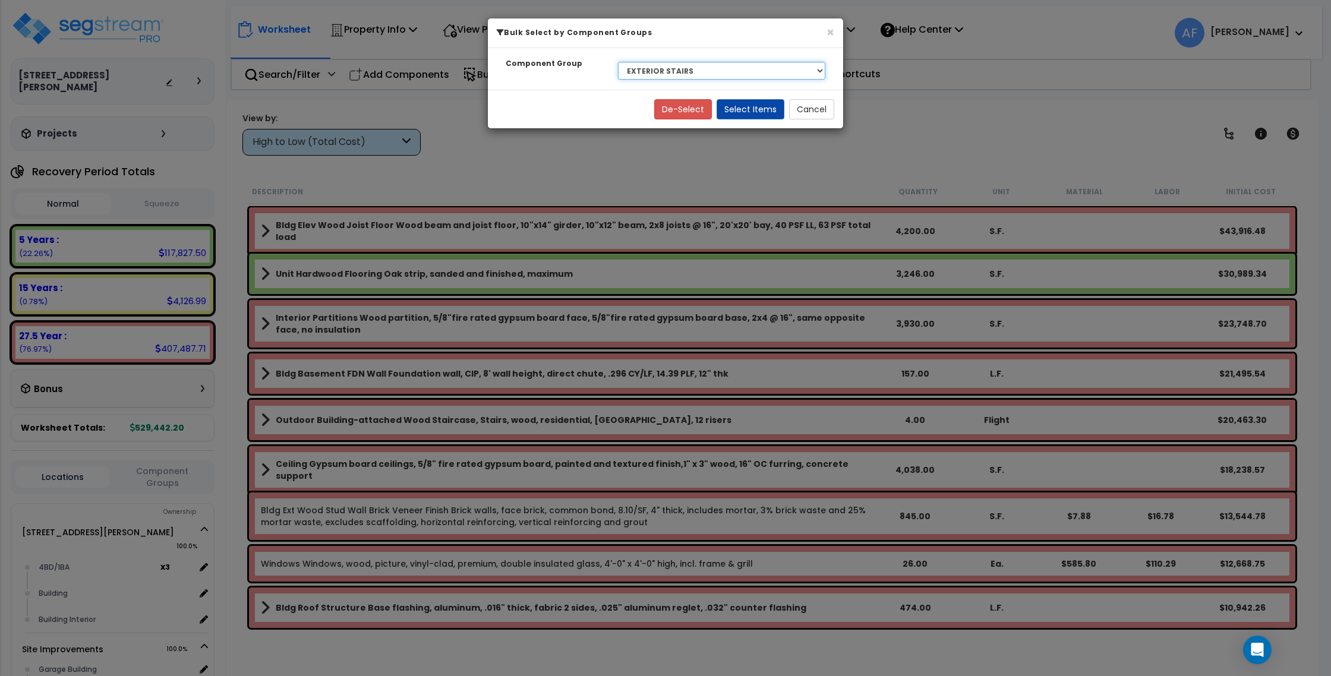
click at [701, 74] on select "Select BLDG CLEARING, GRADING, & EXCAVATION BLDG FOUNDATIONS BLDG CONCRETE SLAB…" at bounding box center [721, 71] width 207 height 18
select select "45466"
click at [618, 62] on select "Select BLDG CLEARING, GRADING, & EXCAVATION BLDG FOUNDATIONS BLDG CONCRETE SLAB…" at bounding box center [721, 71] width 207 height 18
click at [743, 109] on button "Select Items" at bounding box center [750, 109] width 68 height 20
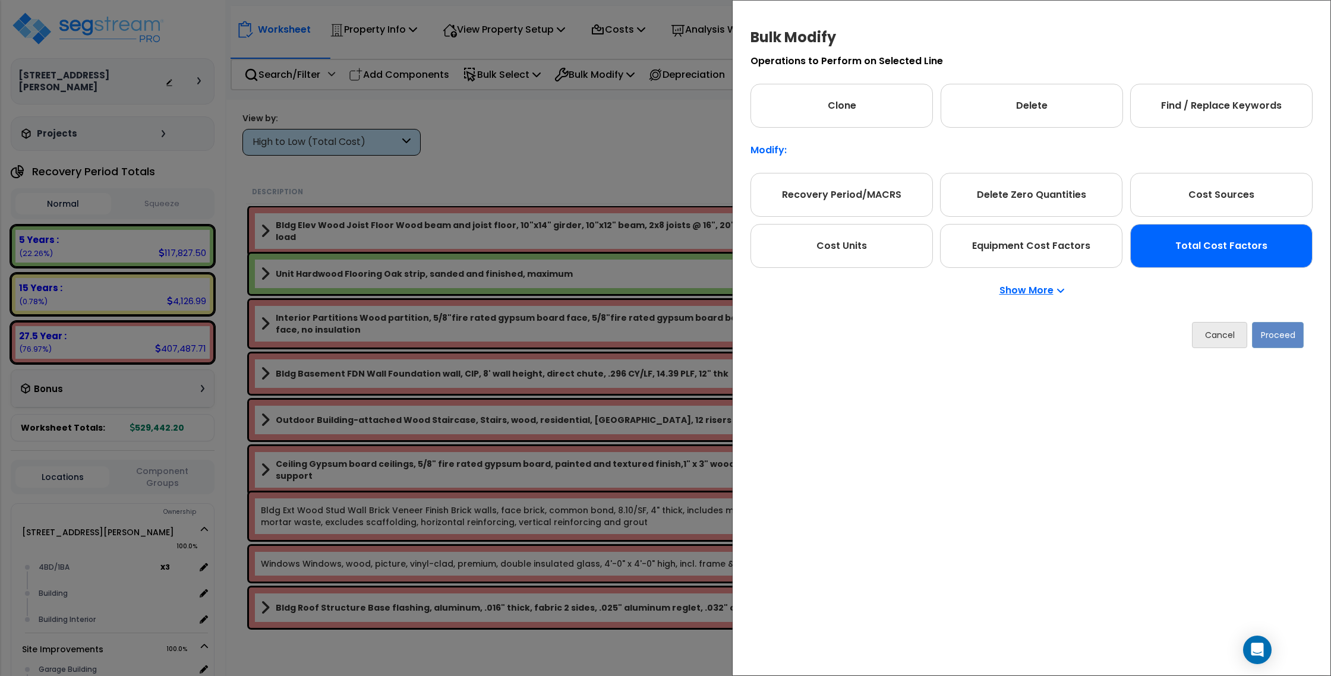
click at [1234, 254] on div "Total Cost Factors" at bounding box center [1221, 246] width 182 height 44
click at [1281, 337] on button "Proceed" at bounding box center [1278, 335] width 52 height 26
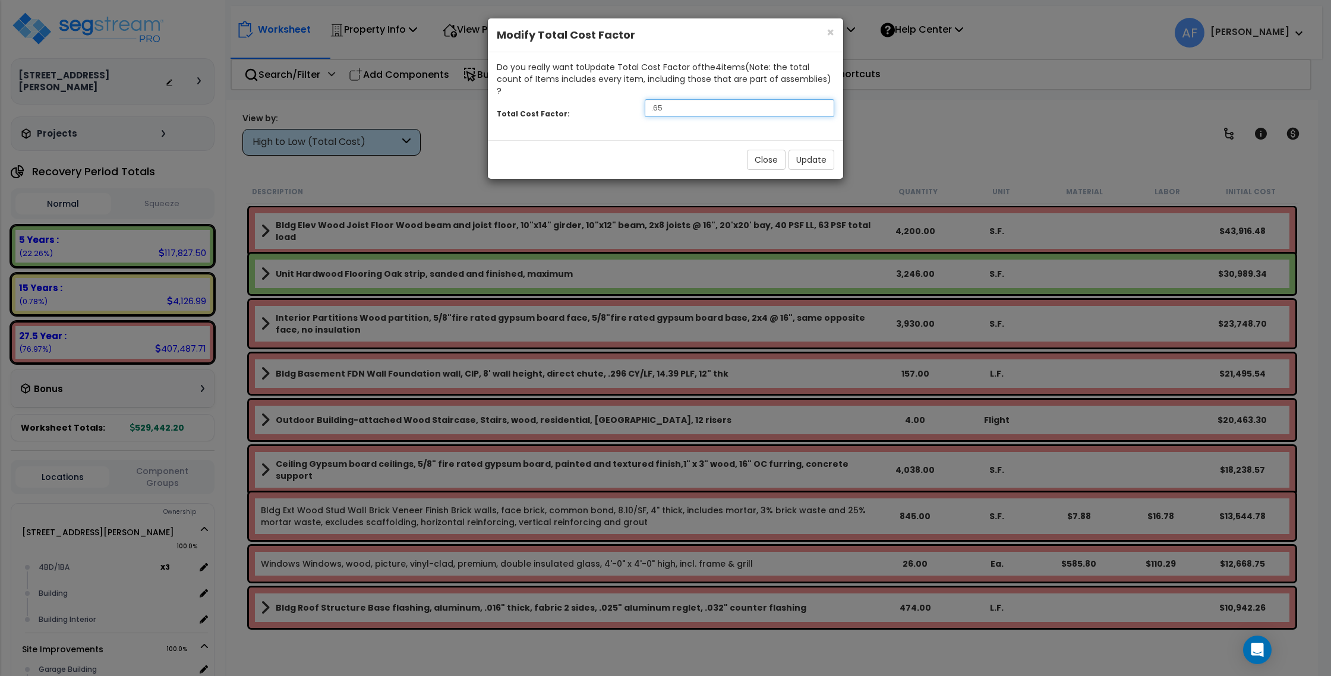
click at [723, 99] on input ".65" at bounding box center [738, 108] width 189 height 18
type input "1"
click at [810, 151] on button "Update" at bounding box center [811, 160] width 46 height 20
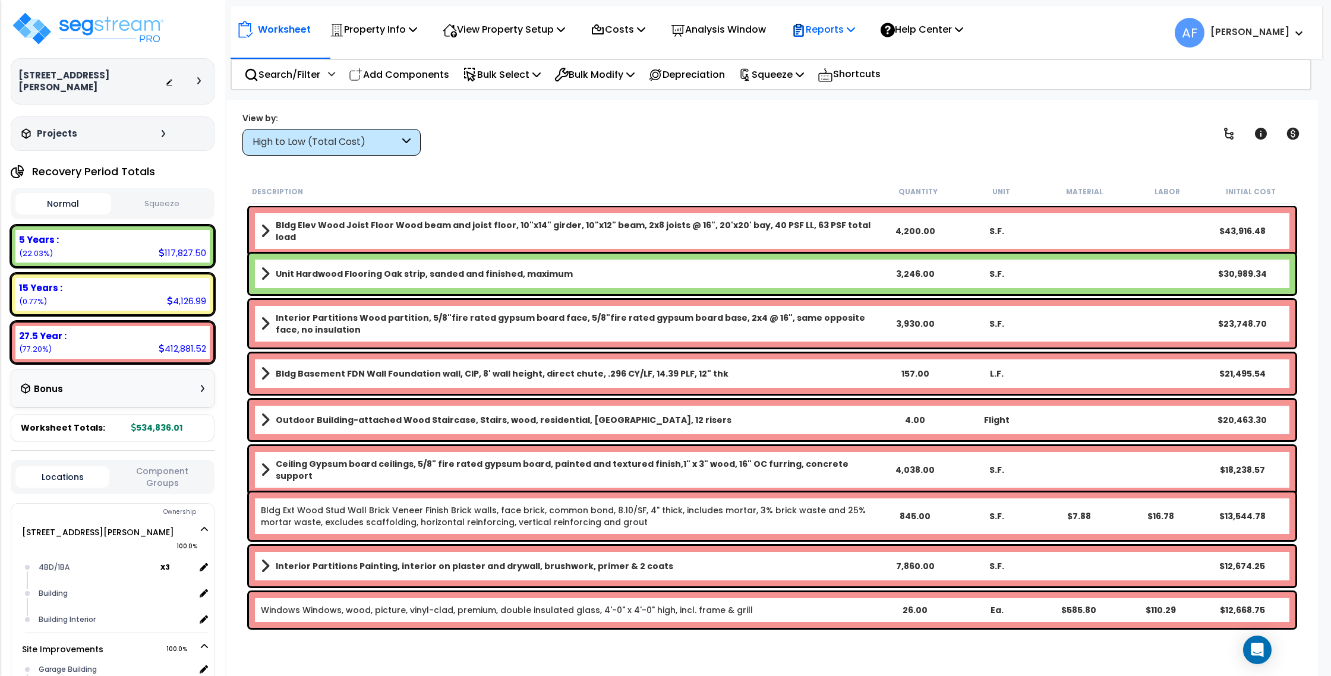
click at [828, 27] on p "Reports" at bounding box center [823, 29] width 64 height 16
drag, startPoint x: 754, startPoint y: 112, endPoint x: 772, endPoint y: 94, distance: 26.0
click at [754, 112] on div "View by: High to Low (Total Cost) High to Low (Total Cost)" at bounding box center [771, 134] width 1067 height 44
click at [780, 81] on p "Squeeze" at bounding box center [770, 75] width 65 height 16
click at [788, 95] on link "Squeeze" at bounding box center [791, 101] width 118 height 24
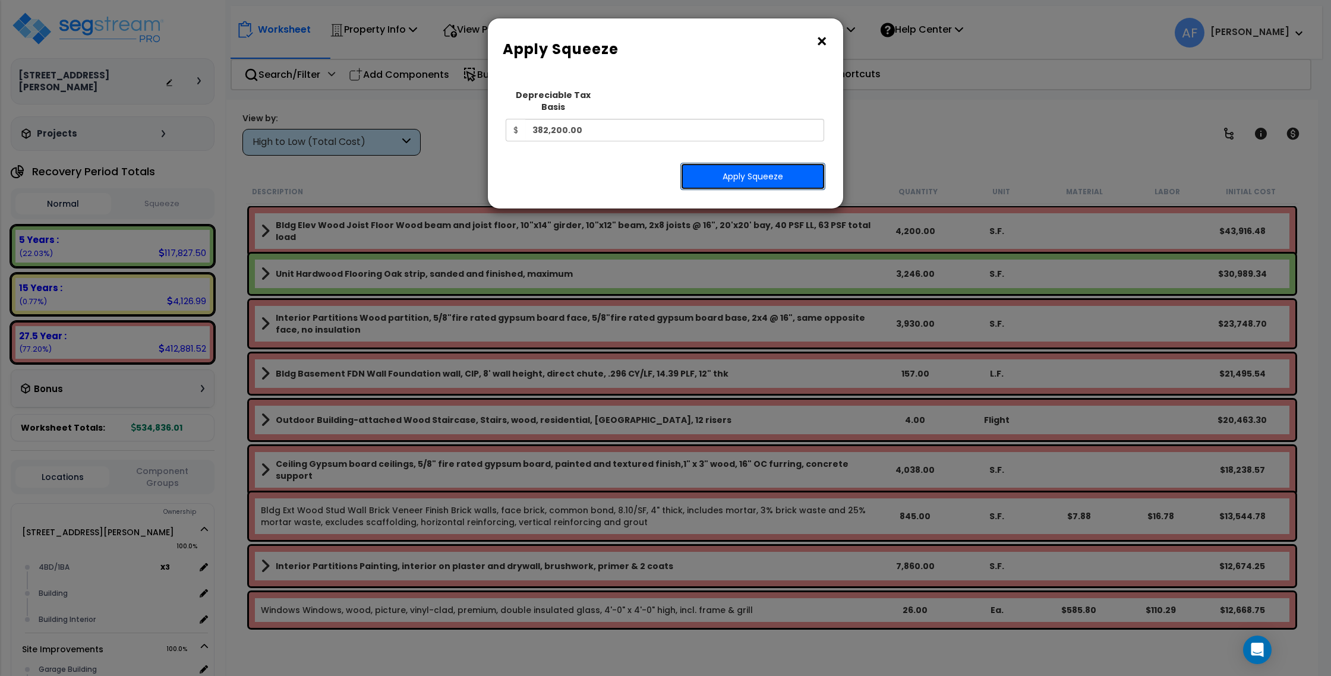
click at [766, 167] on button "Apply Squeeze" at bounding box center [752, 176] width 145 height 27
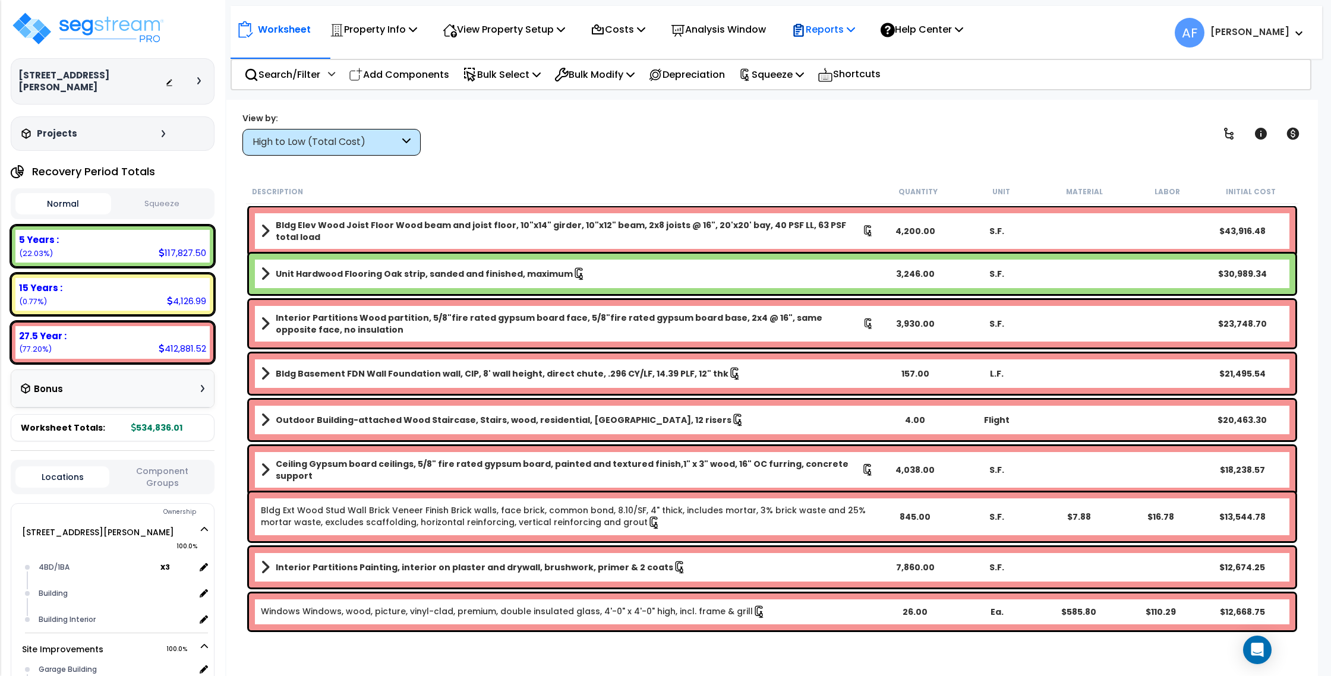
click at [829, 27] on p "Reports" at bounding box center [823, 29] width 64 height 16
click at [835, 49] on link "Get Report" at bounding box center [844, 57] width 118 height 24
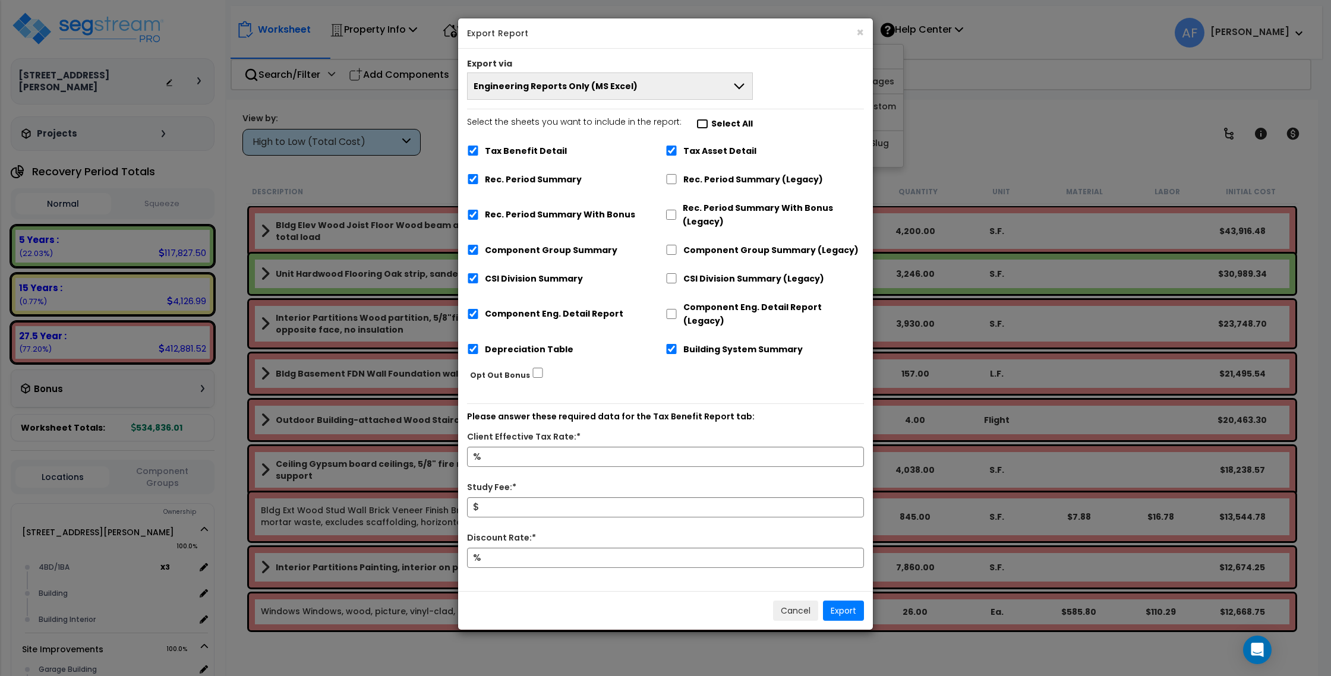
click at [696, 125] on input "Select the sheets you want to include in the report: Select All" at bounding box center [702, 124] width 12 height 10
checkbox input "false"
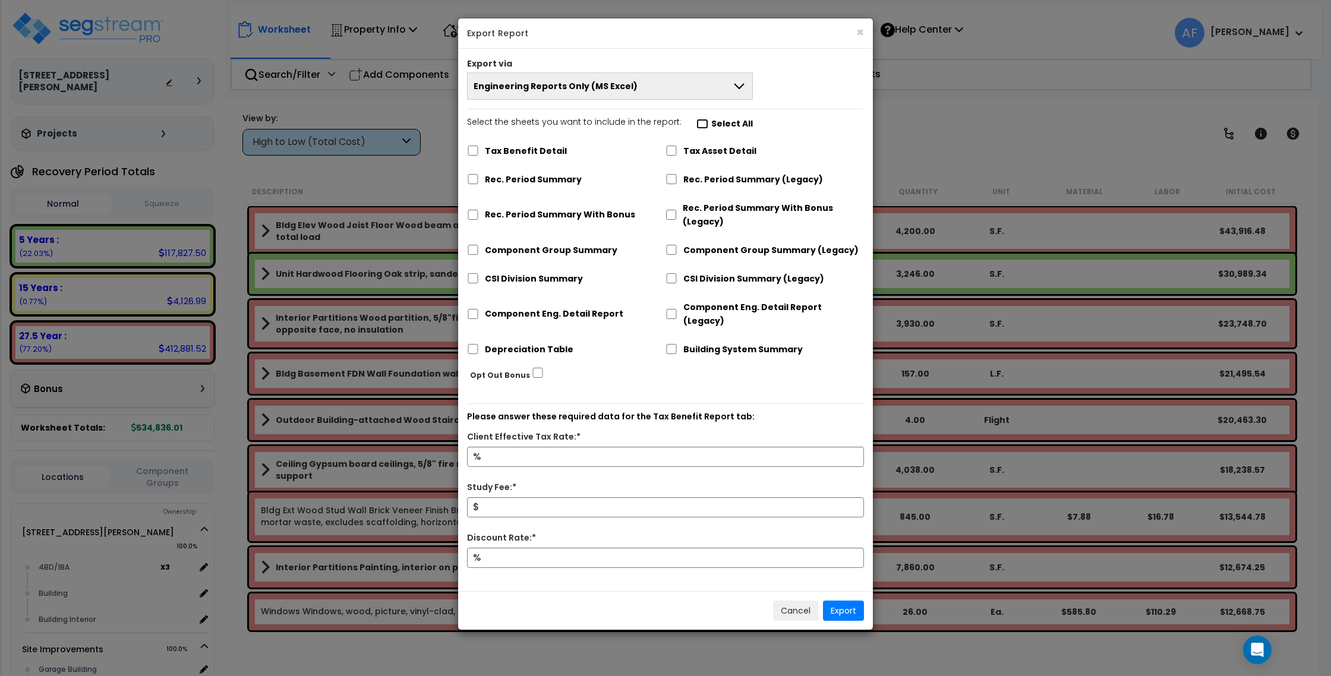
checkbox input "false"
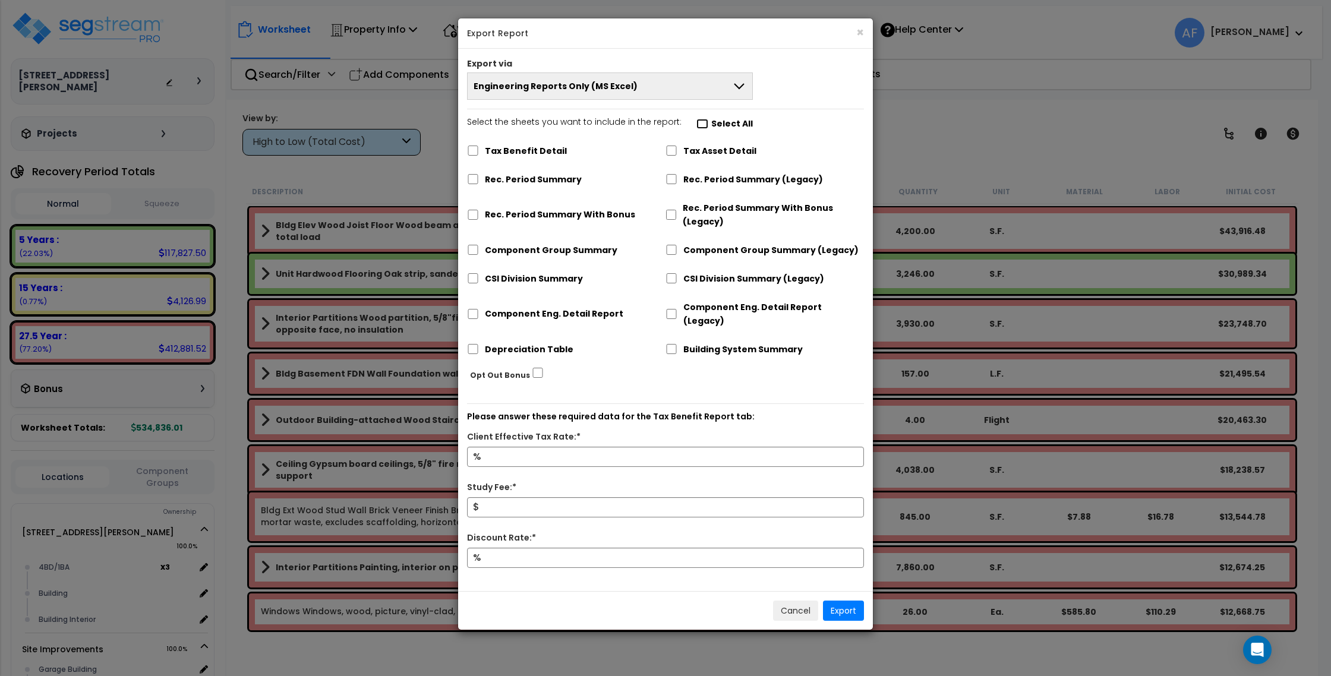
checkbox input "false"
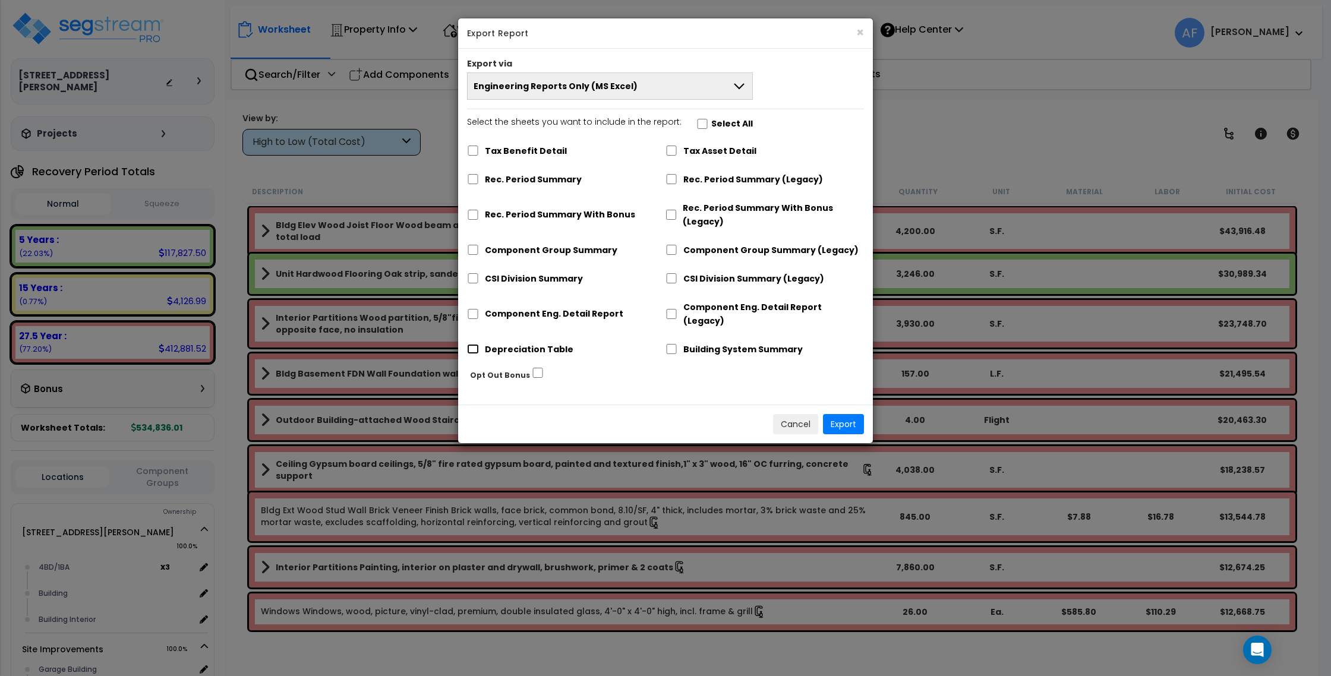
click at [472, 344] on input "Depreciation Table" at bounding box center [473, 349] width 12 height 10
checkbox input "true"
click at [842, 414] on button "Export" at bounding box center [843, 424] width 41 height 20
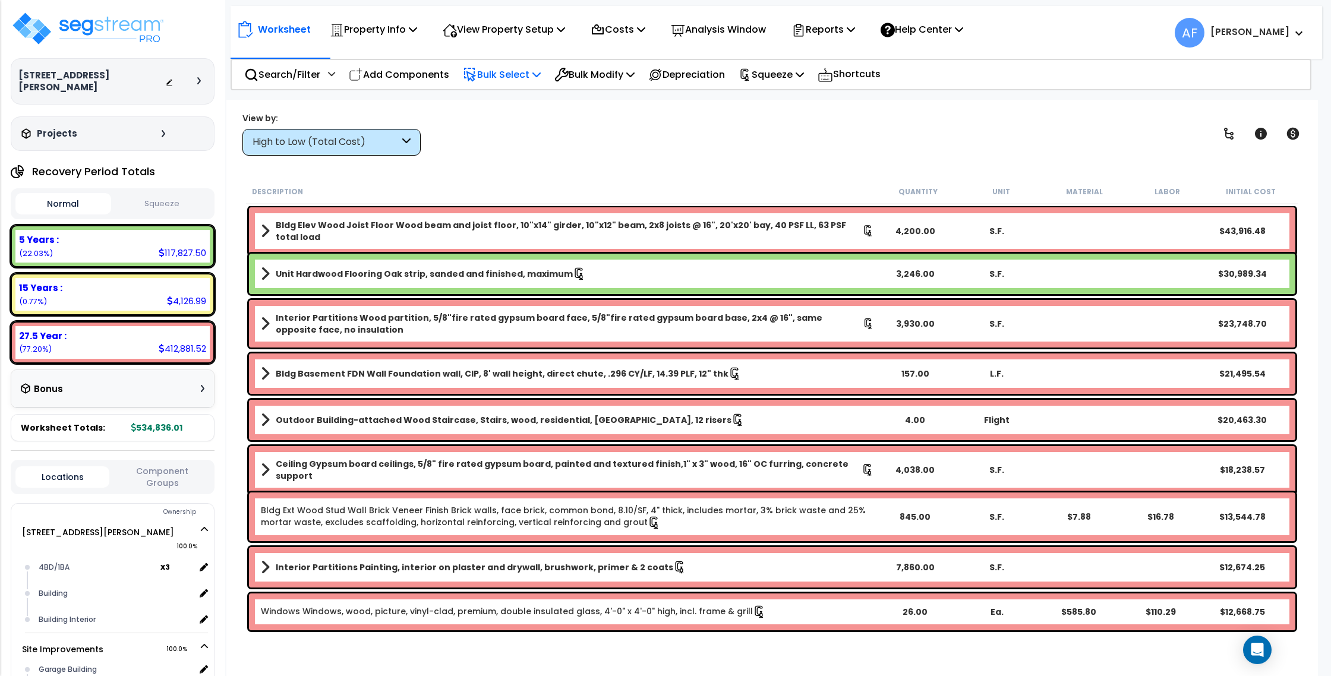
click at [514, 77] on p "Bulk Select" at bounding box center [502, 75] width 78 height 16
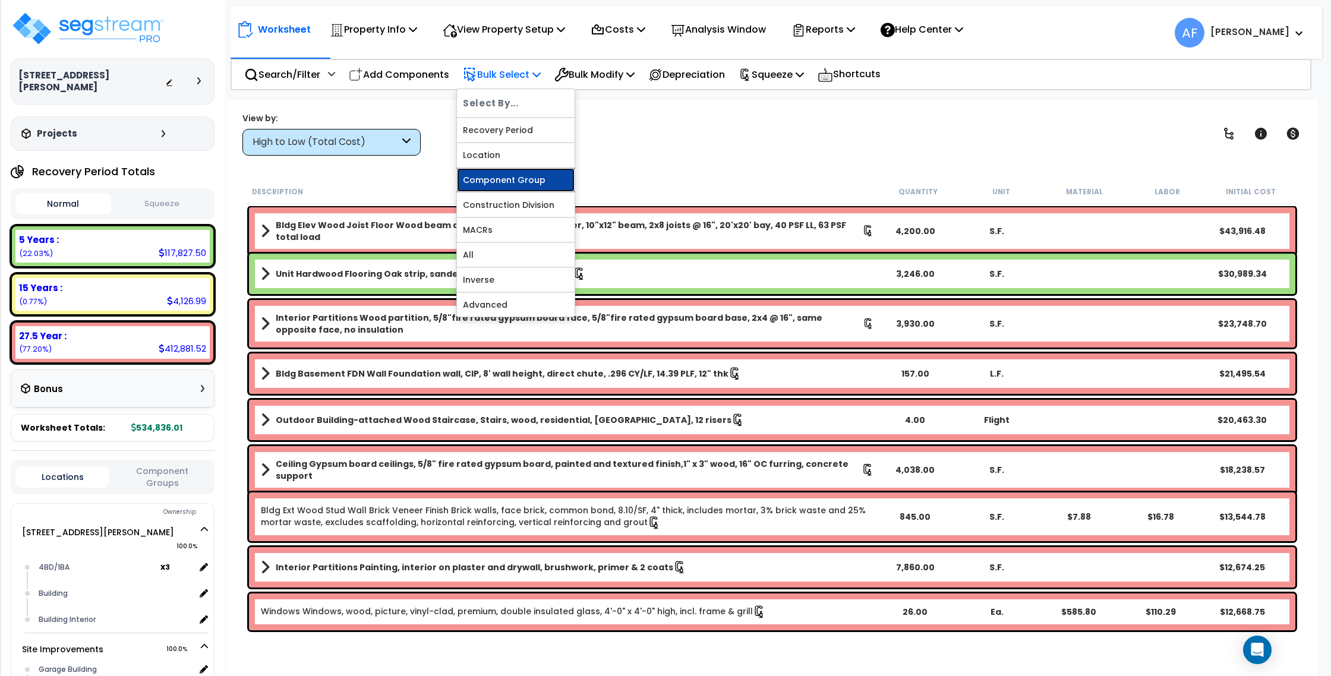
click at [517, 179] on link "Component Group" at bounding box center [516, 180] width 118 height 24
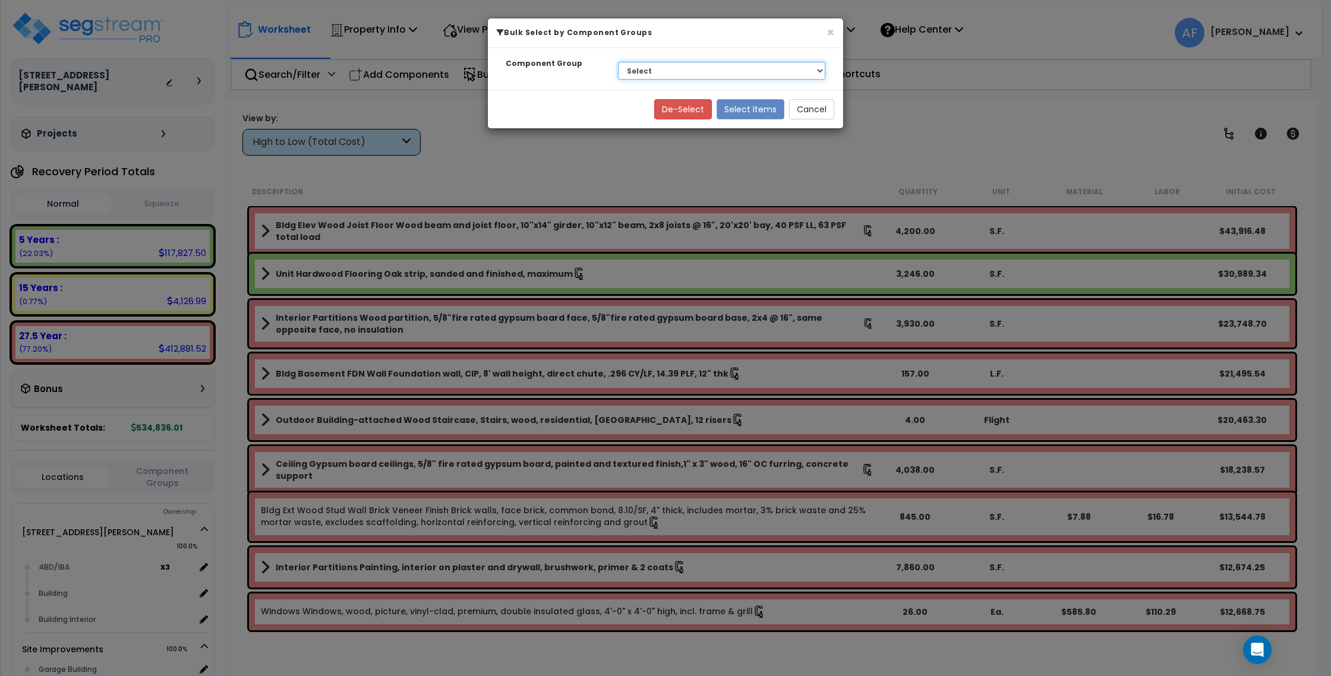
click at [714, 67] on select "Select BLDG CLEARING, GRADING, & EXCAVATION BLDG FOUNDATIONS BLDG CONCRETE SLAB…" at bounding box center [721, 71] width 207 height 18
click at [832, 31] on button "×" at bounding box center [830, 32] width 8 height 12
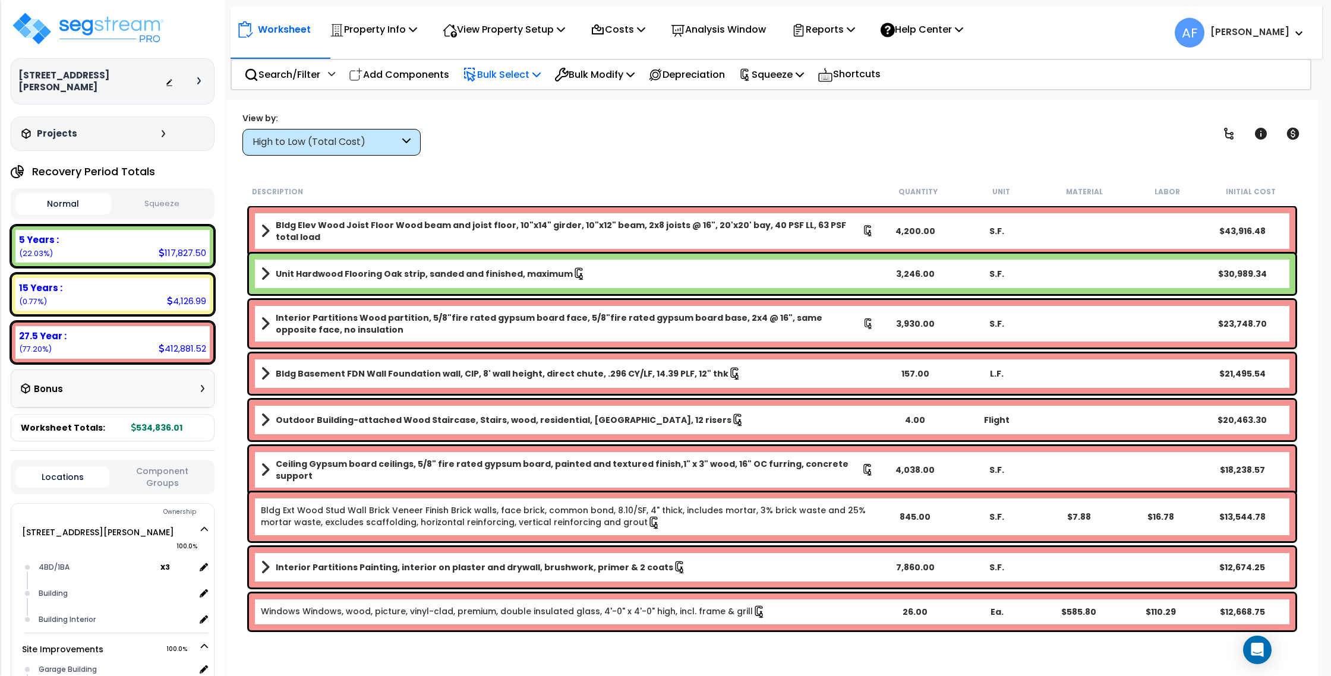
click at [493, 72] on p "Bulk Select" at bounding box center [502, 75] width 78 height 16
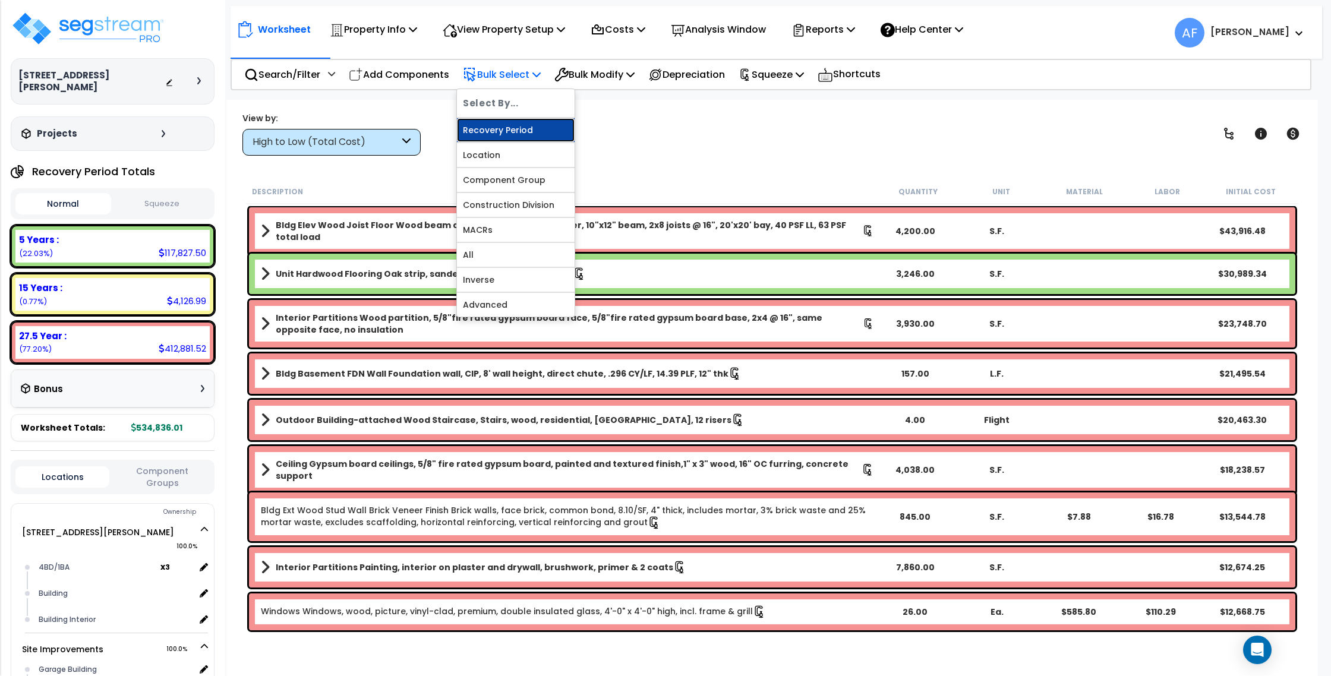
click at [514, 134] on link "Recovery Period" at bounding box center [516, 130] width 118 height 24
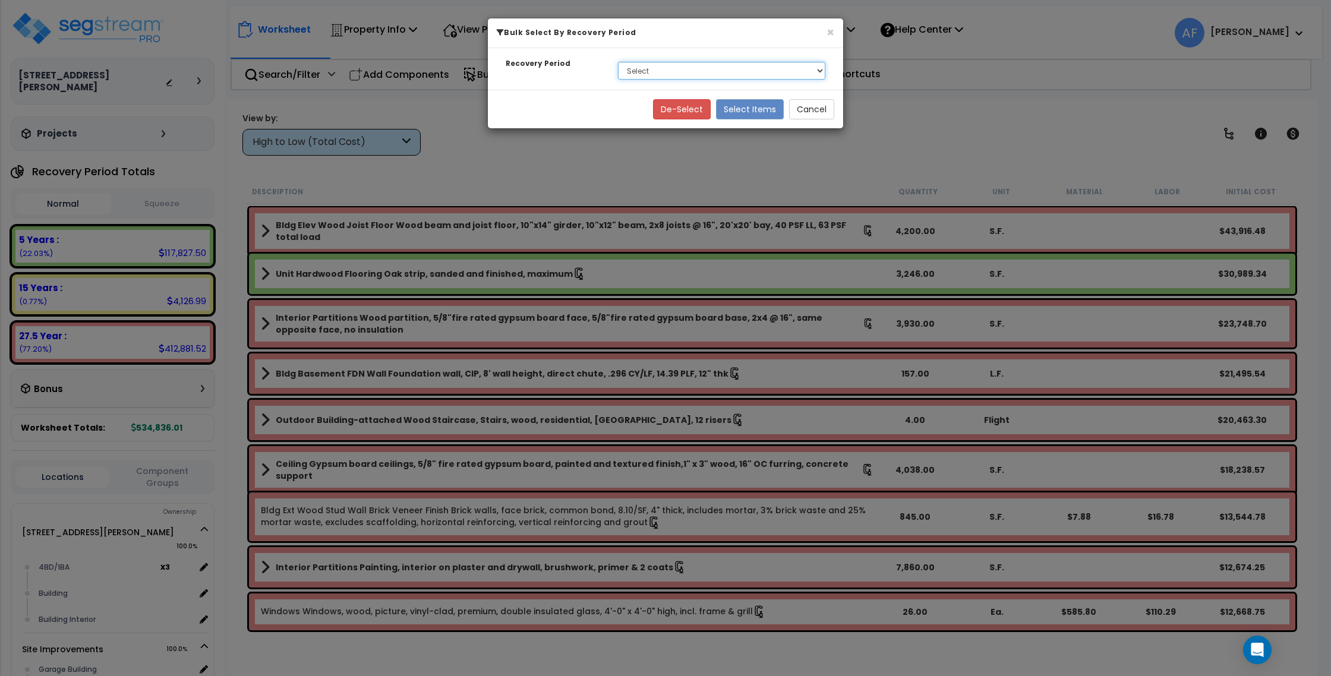
click at [692, 74] on select "Select 5 Years 15 Years 27.5 Year" at bounding box center [721, 71] width 207 height 18
select select "275Y"
click at [618, 62] on select "Select 5 Years 15 Years 27.5 Year" at bounding box center [721, 71] width 207 height 18
click at [746, 109] on button "Select Items" at bounding box center [750, 109] width 68 height 20
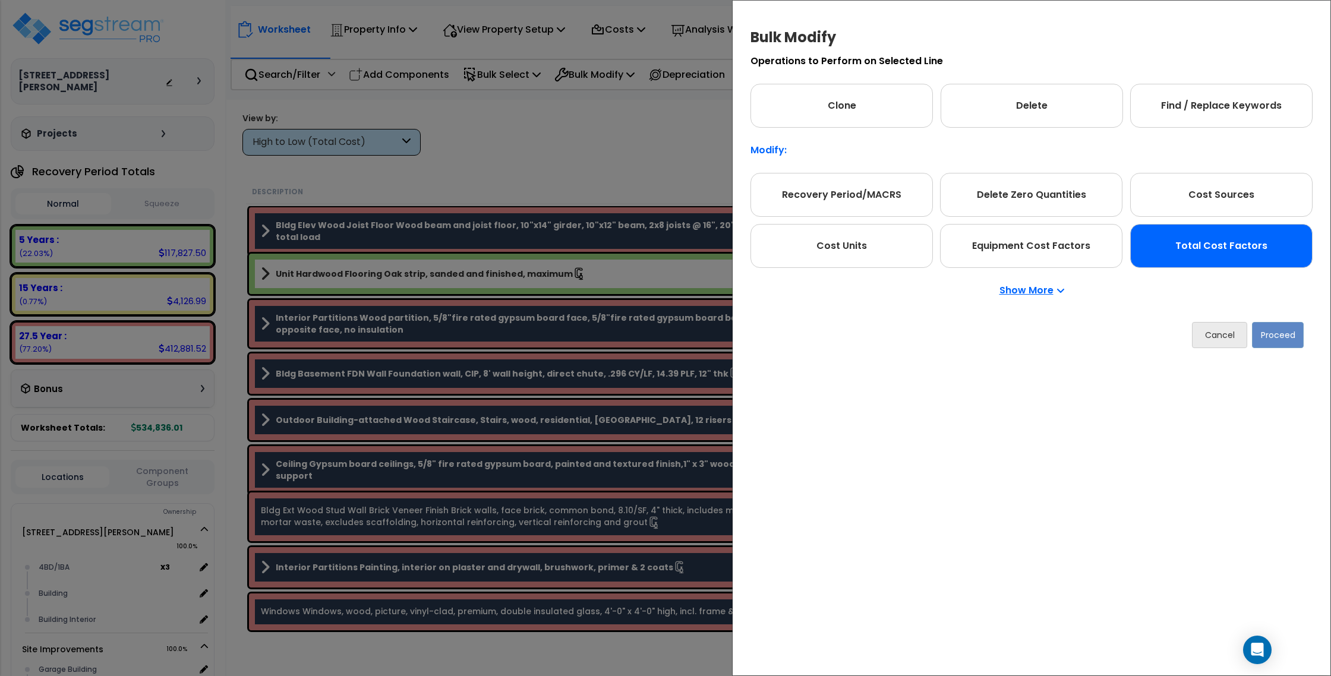
click at [1190, 251] on div "Total Cost Factors" at bounding box center [1221, 246] width 182 height 44
click at [1281, 340] on button "Proceed" at bounding box center [1278, 335] width 52 height 26
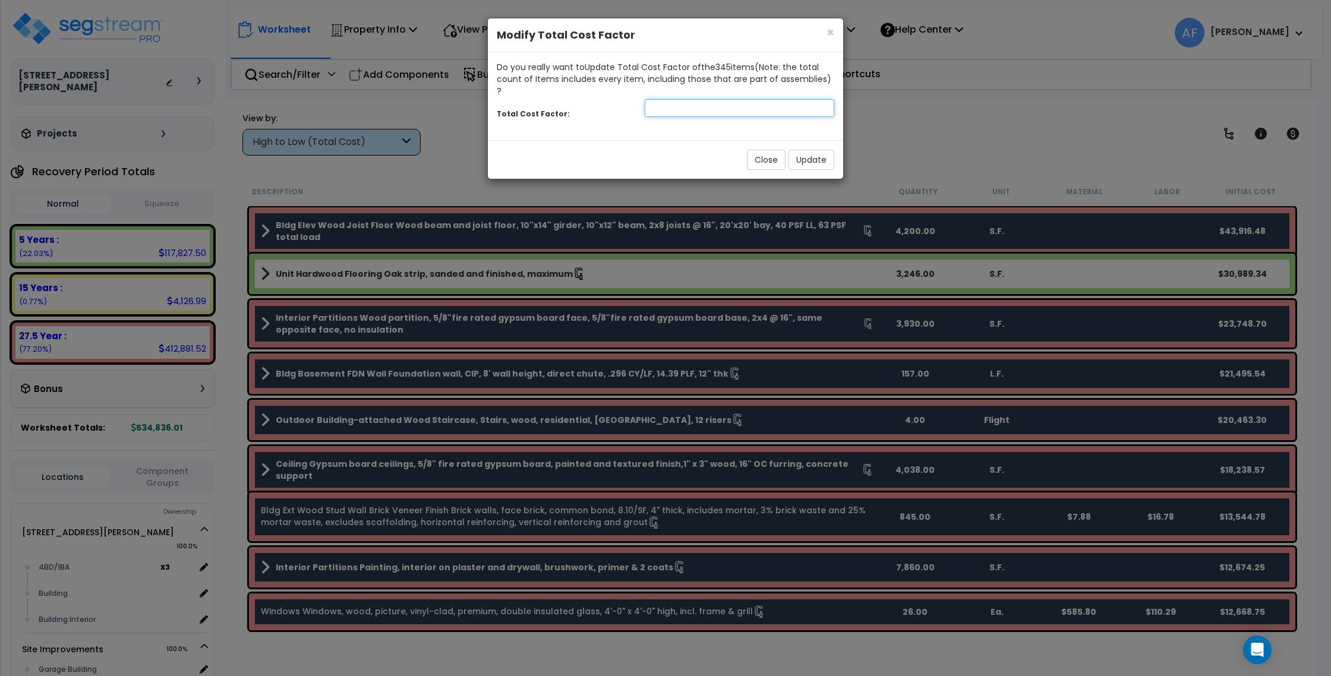
click at [774, 99] on input "number" at bounding box center [738, 108] width 189 height 18
type input ".7"
click at [805, 150] on button "Update" at bounding box center [811, 160] width 46 height 20
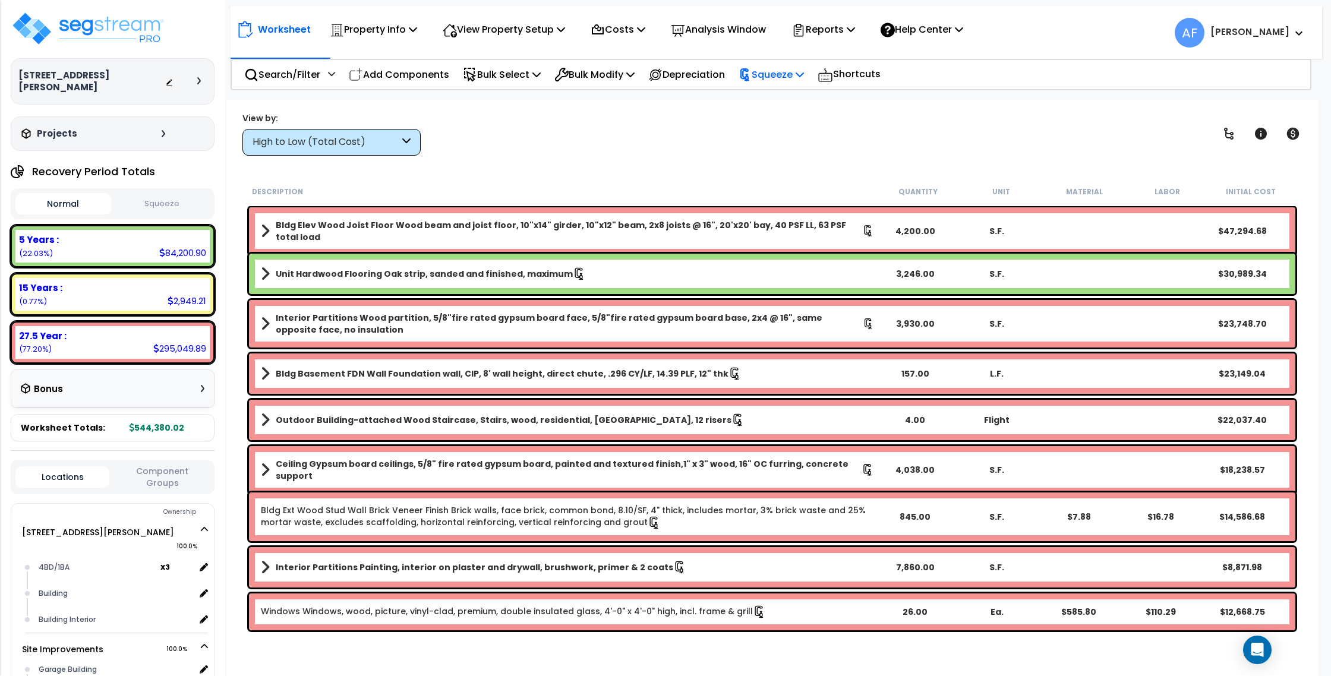
click at [800, 77] on p "Squeeze" at bounding box center [770, 75] width 65 height 16
click at [797, 98] on link "Re-squeeze" at bounding box center [791, 102] width 118 height 27
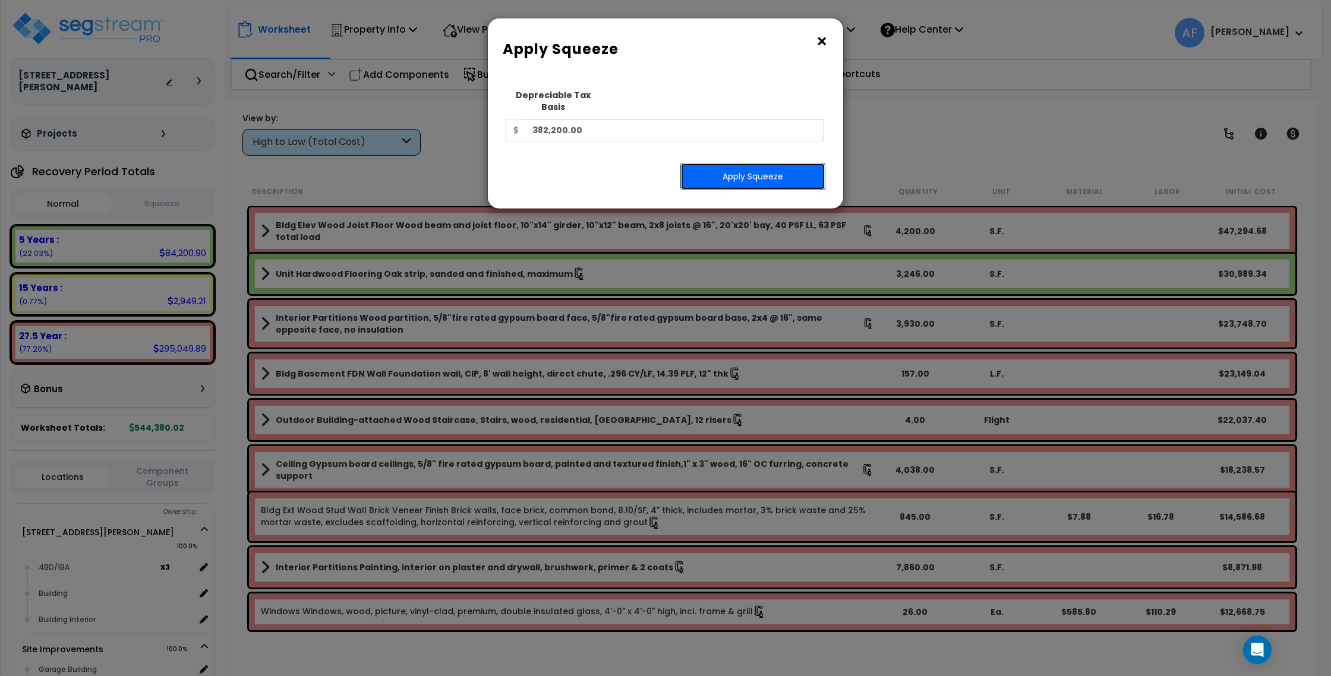
click at [782, 170] on button "Apply Squeeze" at bounding box center [752, 176] width 145 height 27
